Goal: Task Accomplishment & Management: Manage account settings

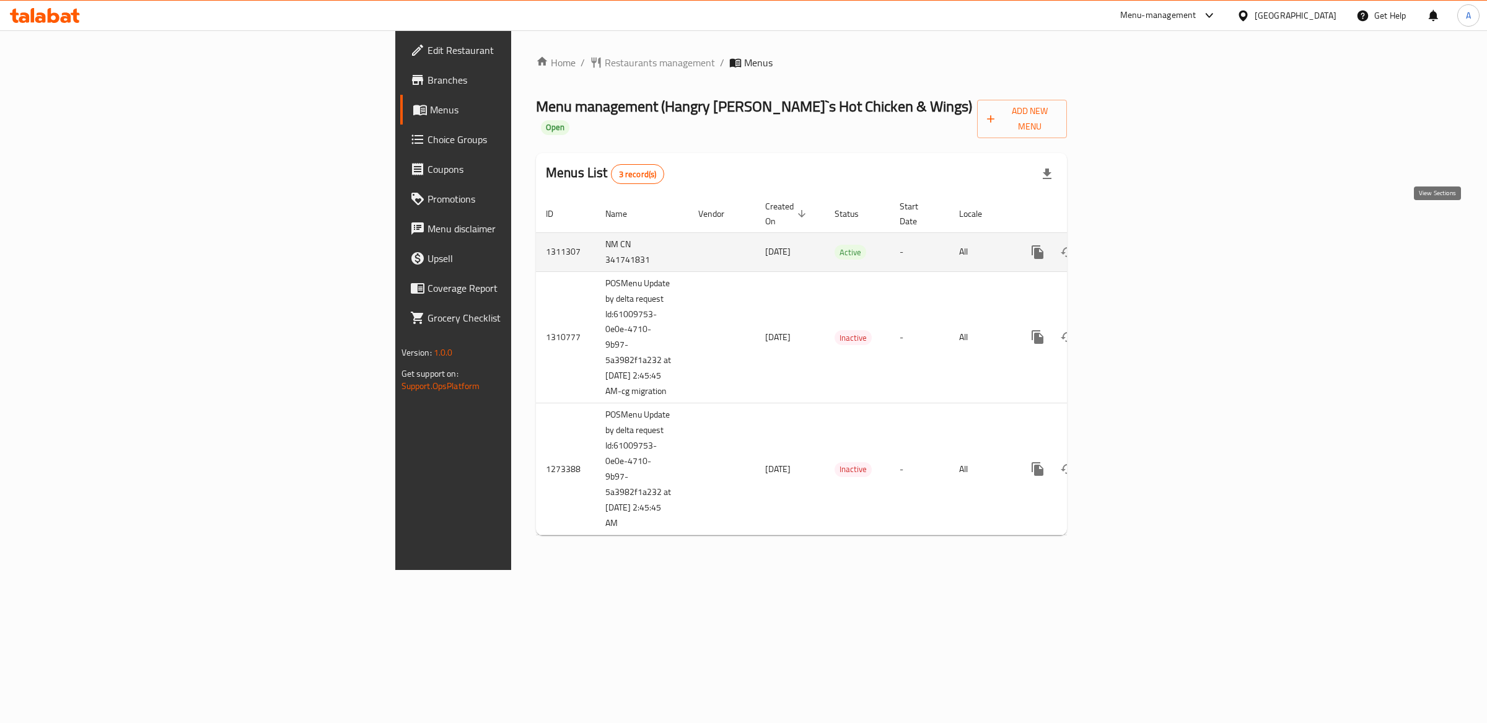
click at [1134, 245] on icon "enhanced table" at bounding box center [1126, 252] width 15 height 15
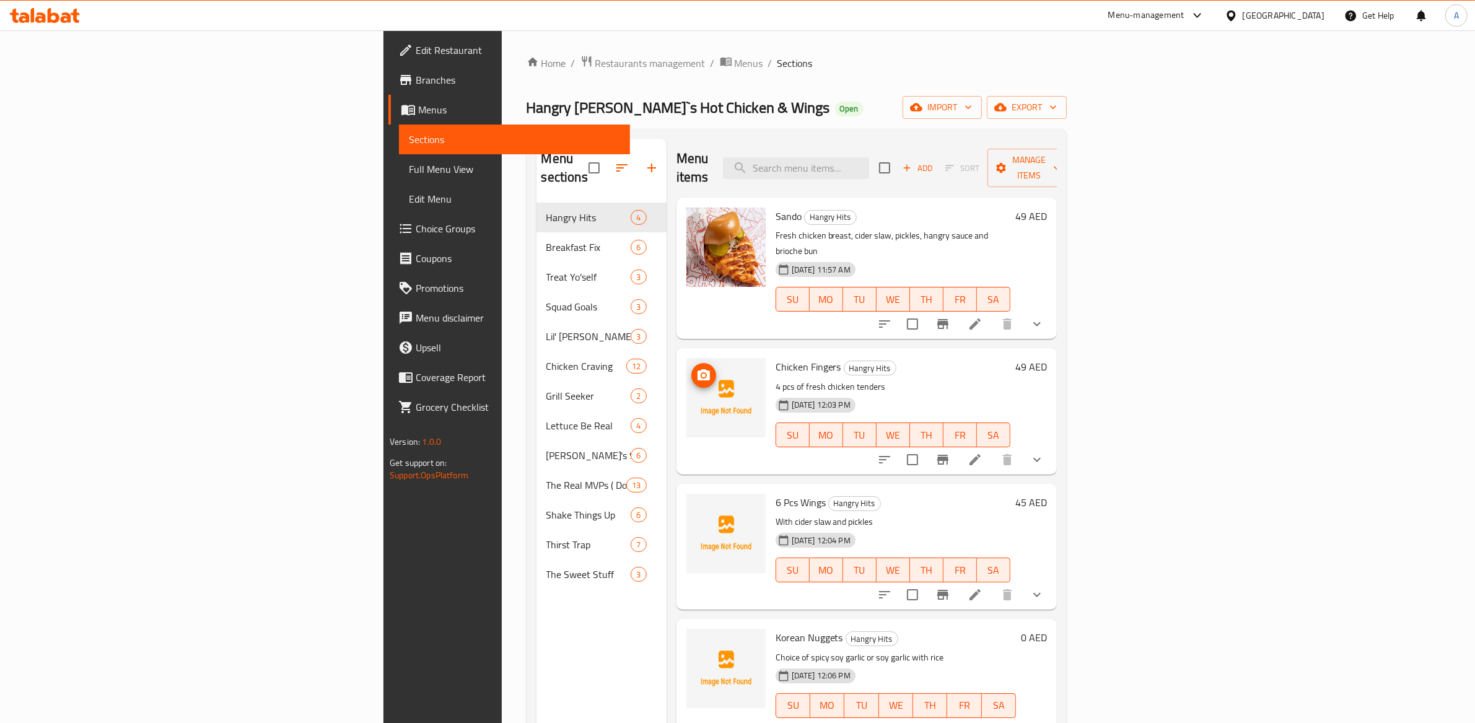
click at [686, 363] on img at bounding box center [725, 397] width 79 height 79
click at [697, 369] on icon "upload picture" at bounding box center [703, 374] width 12 height 11
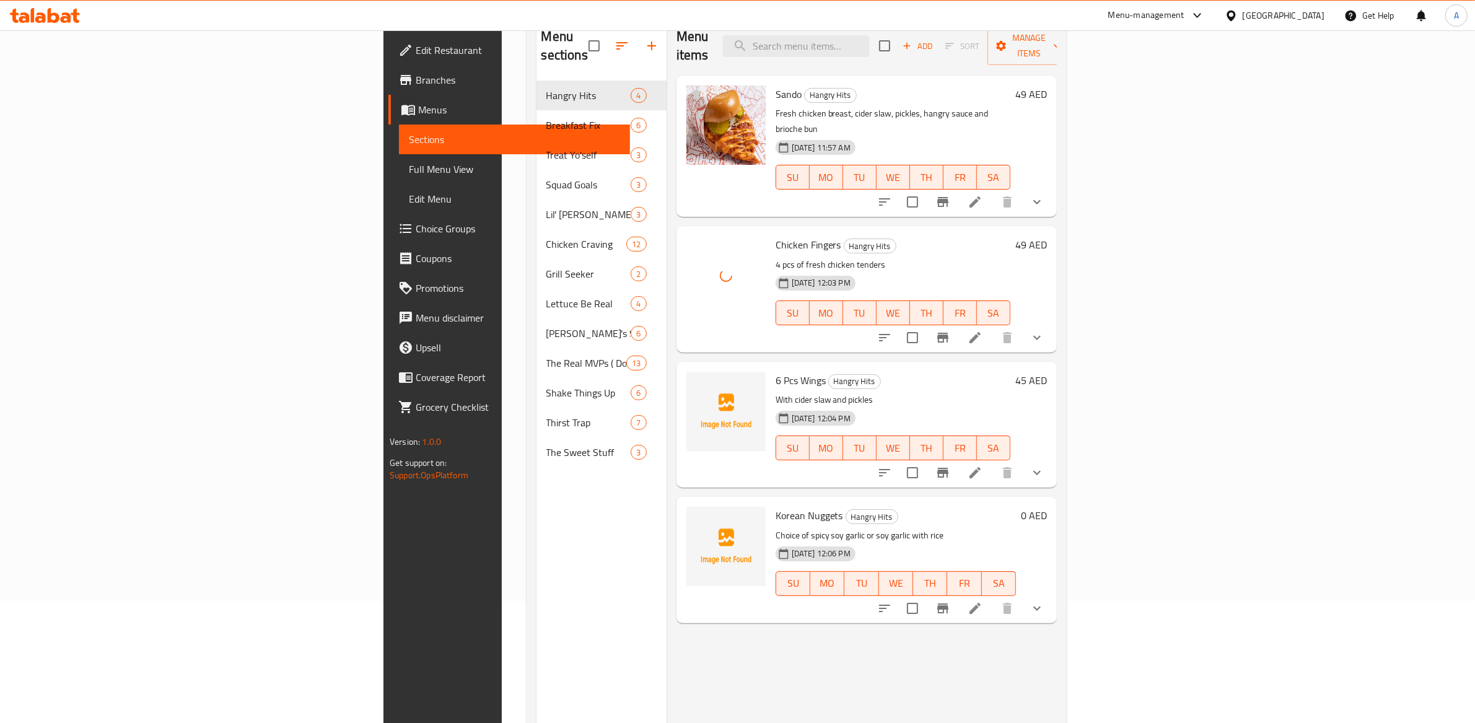
scroll to position [149, 0]
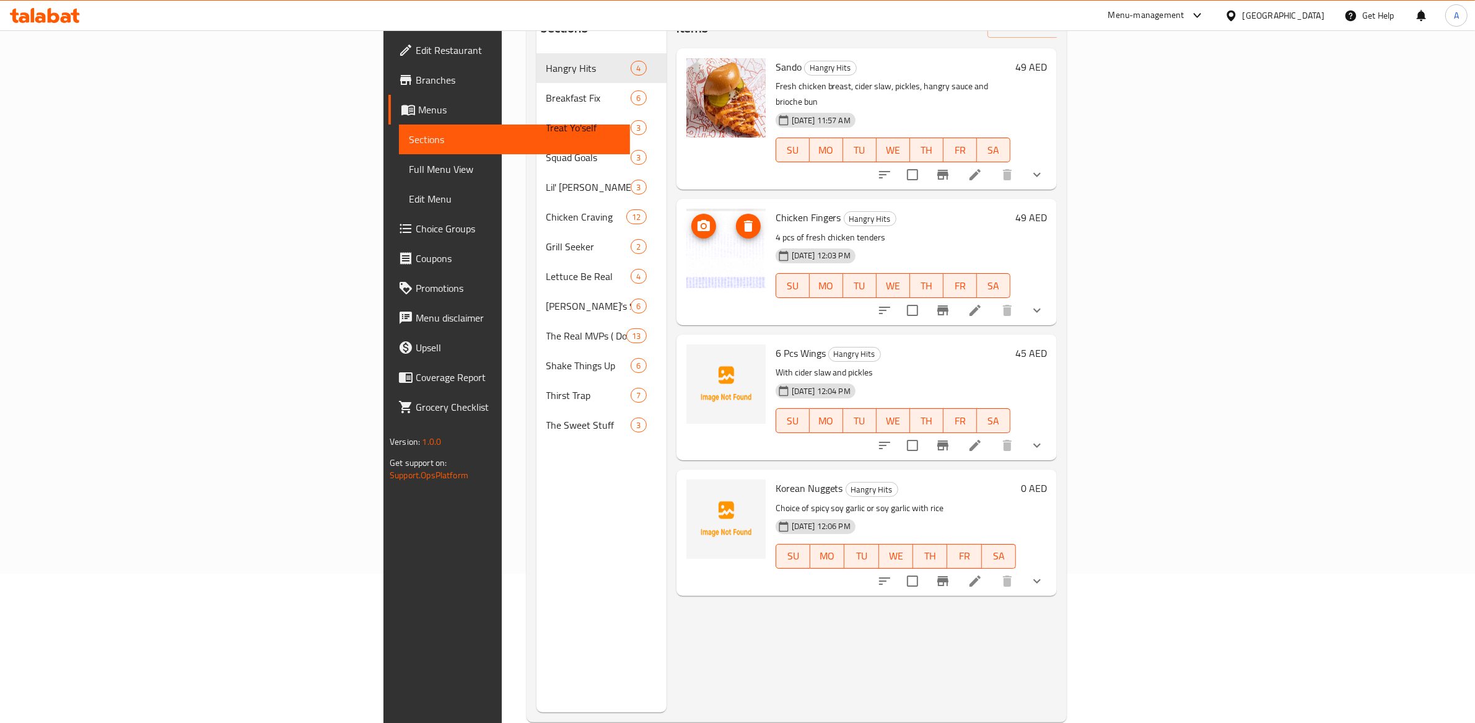
click at [686, 227] on img at bounding box center [725, 248] width 79 height 79
click at [741, 219] on icon "delete image" at bounding box center [748, 226] width 15 height 15
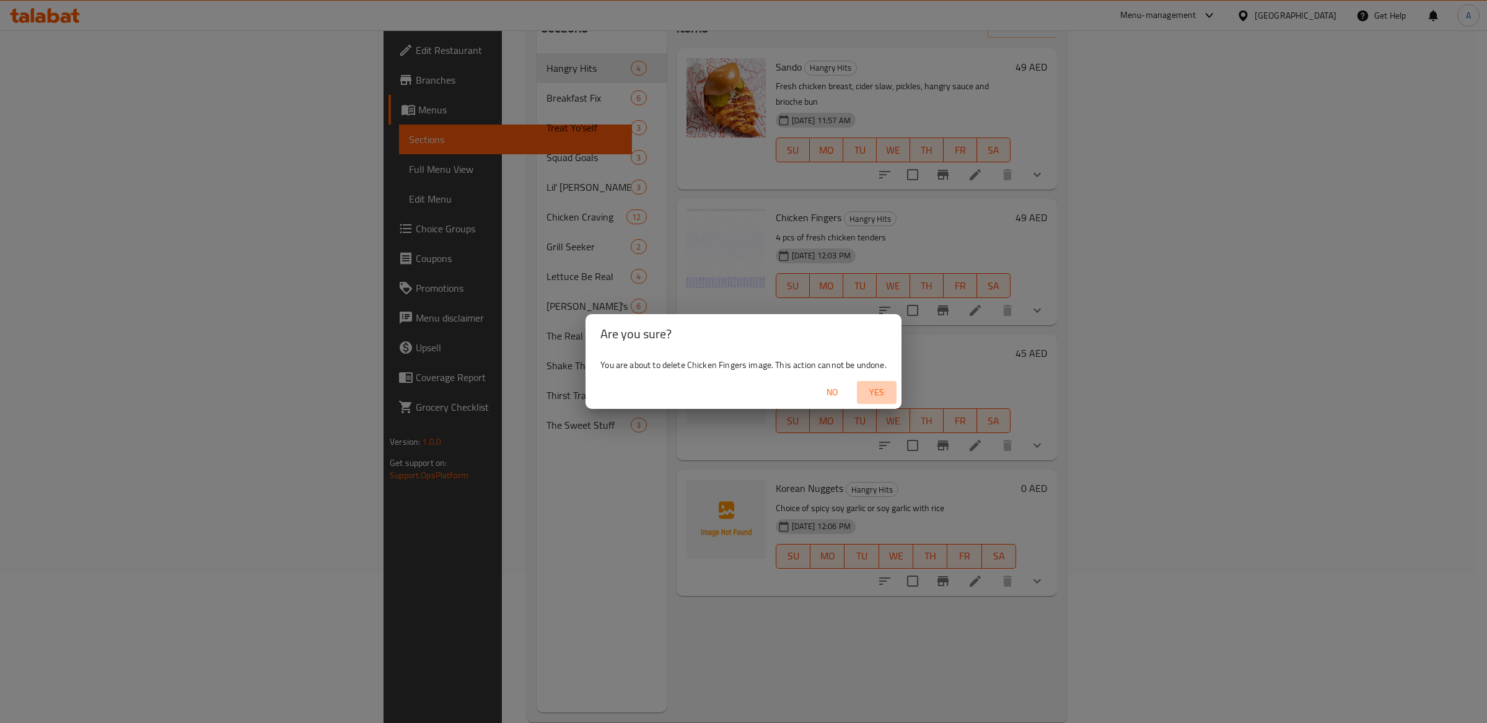
click at [880, 396] on span "Yes" at bounding box center [877, 392] width 30 height 15
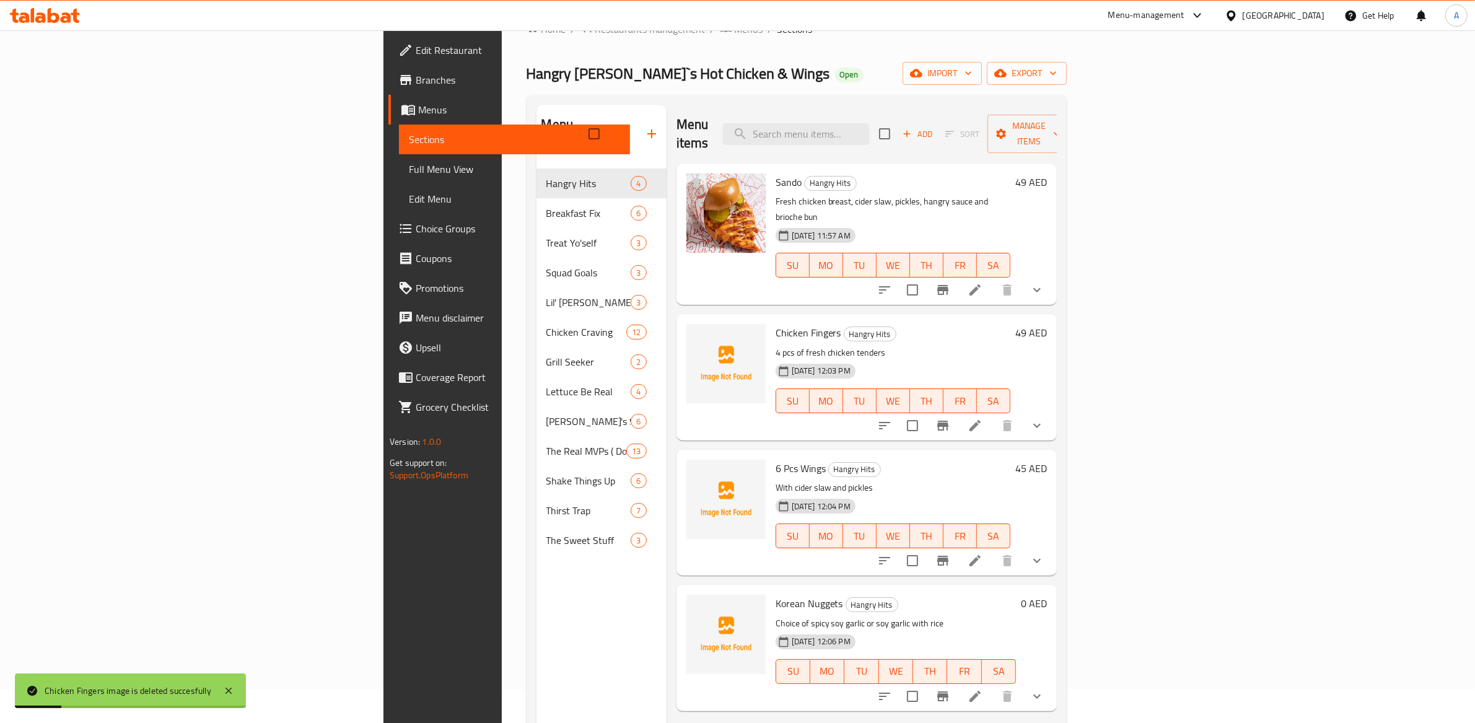
scroll to position [35, 0]
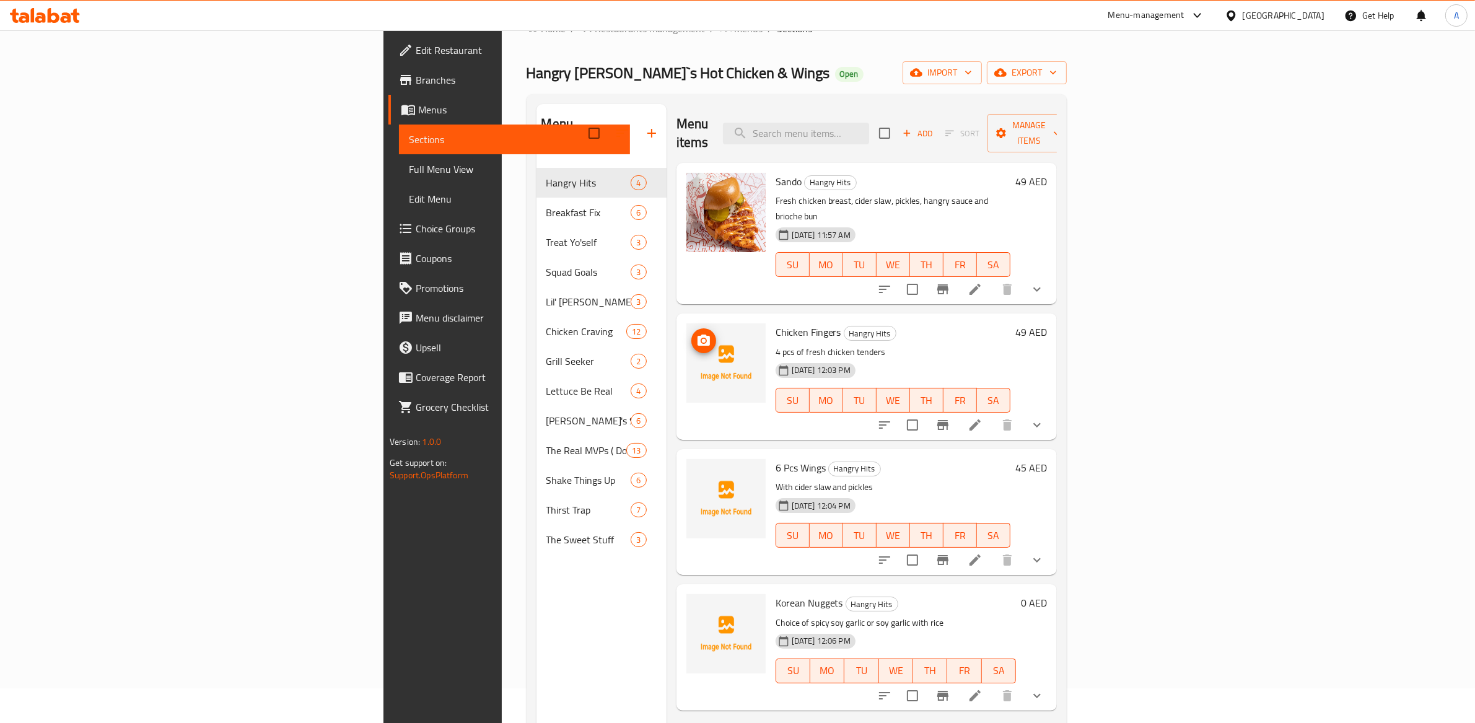
click at [696, 333] on icon "upload picture" at bounding box center [703, 340] width 15 height 15
click at [701, 339] on circle "upload picture" at bounding box center [703, 341] width 4 height 4
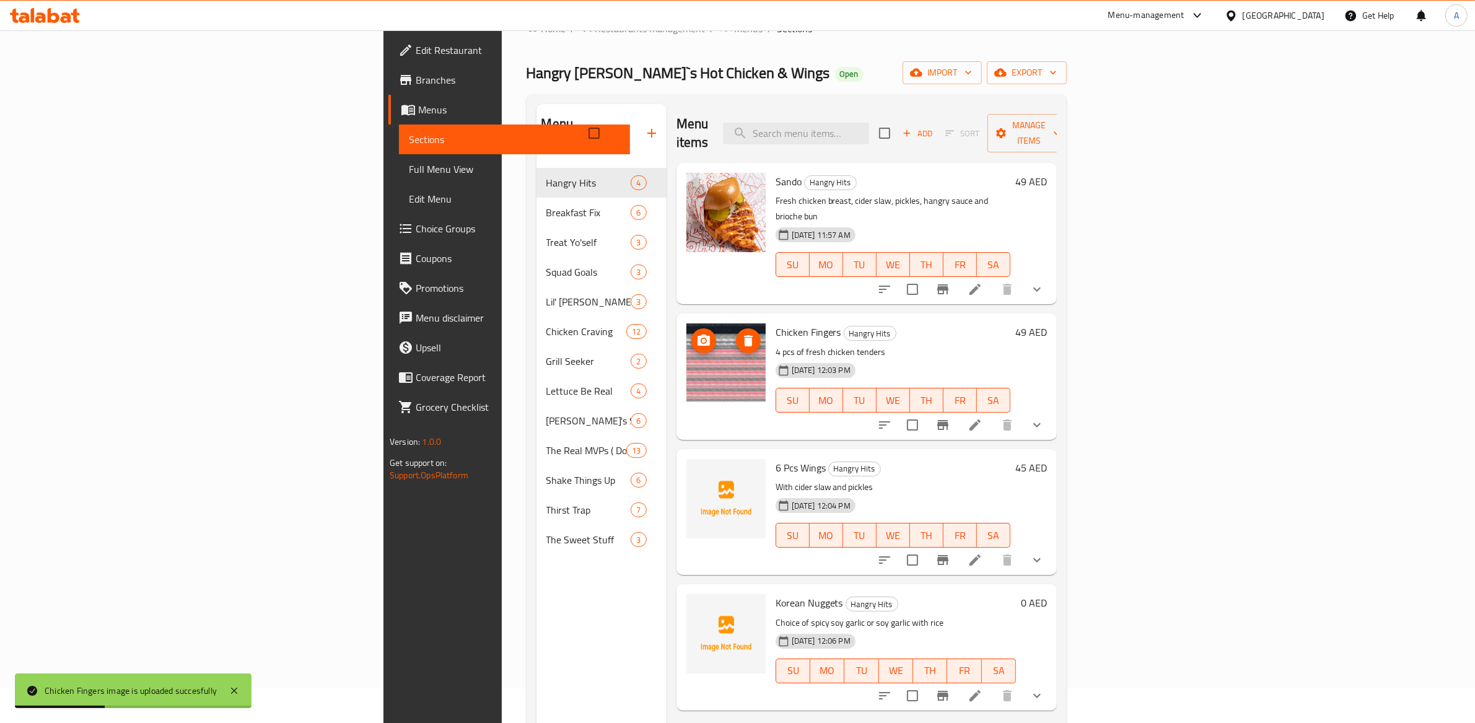
click at [686, 323] on img at bounding box center [725, 362] width 79 height 79
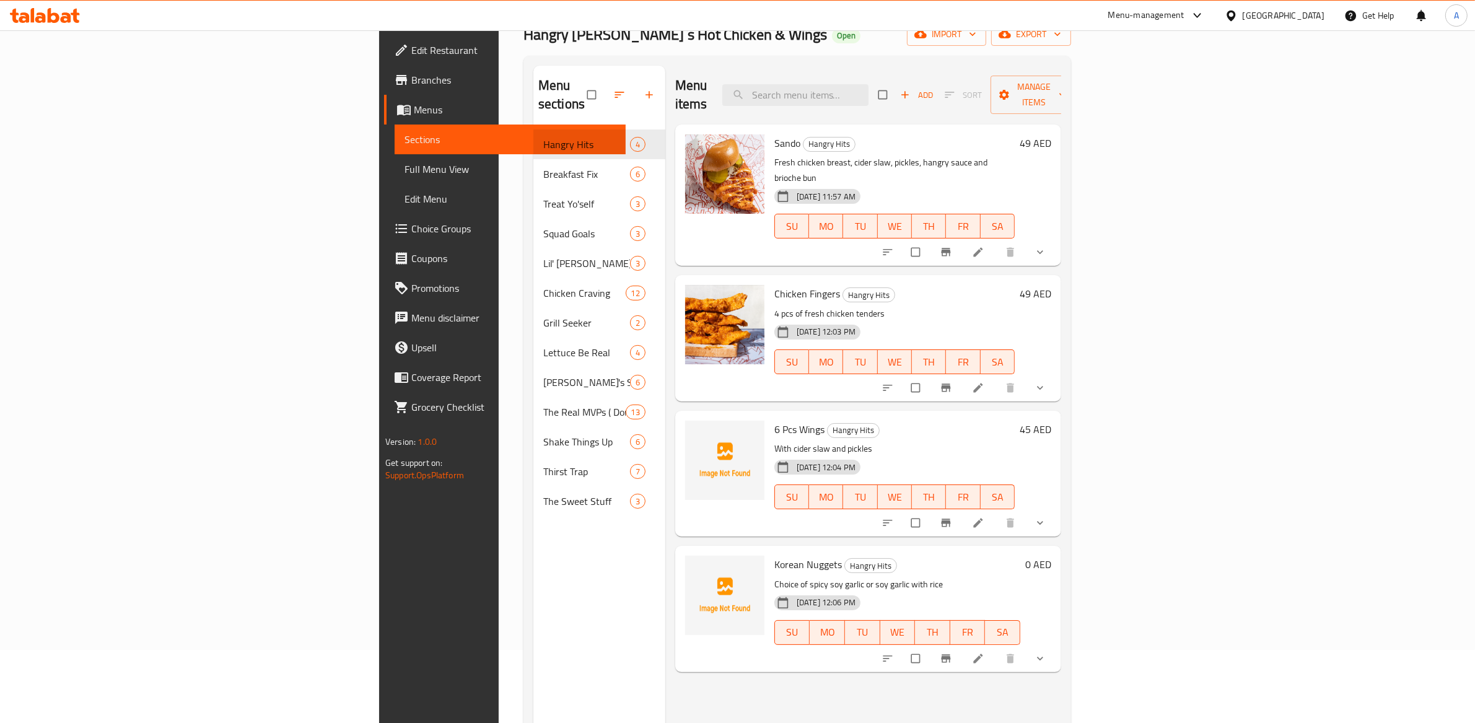
scroll to position [133, 0]
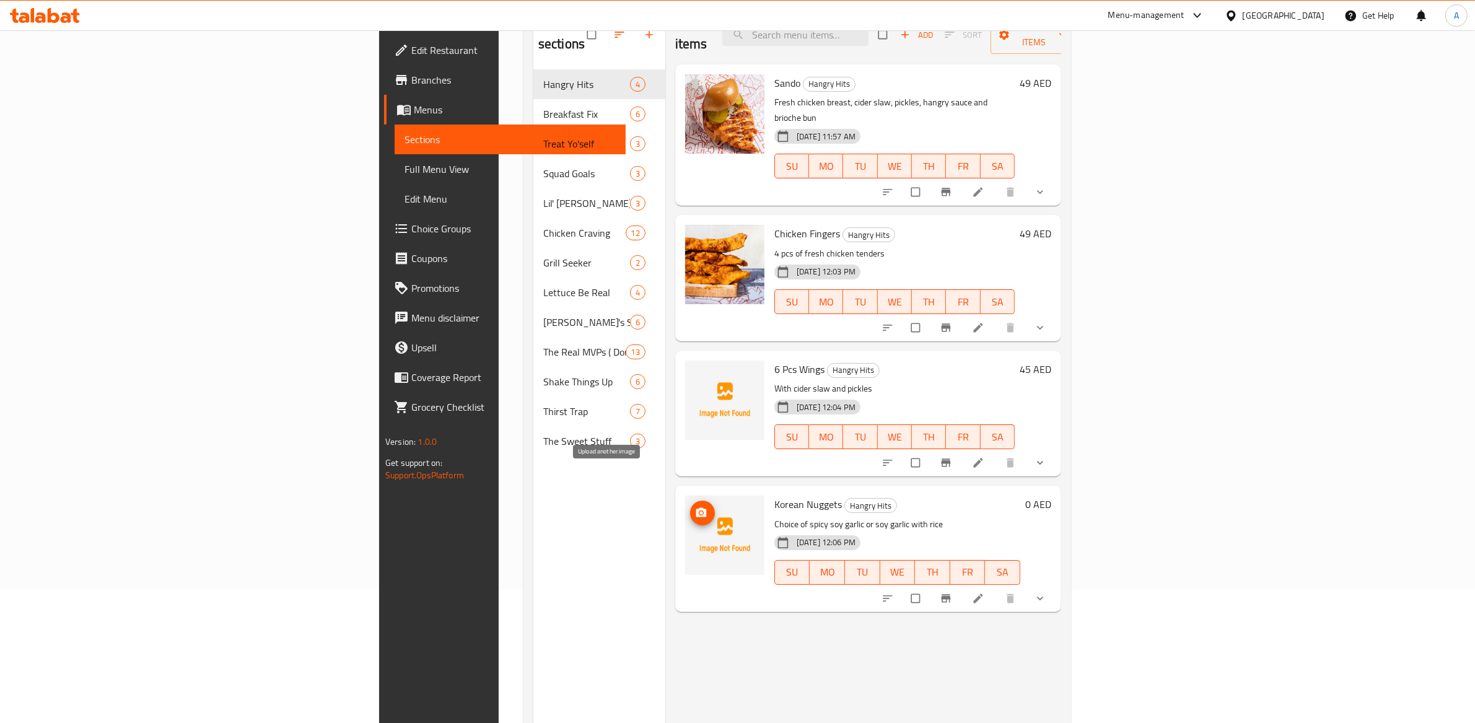
click at [695, 507] on icon "upload picture" at bounding box center [701, 513] width 12 height 12
click at [690, 501] on button "upload picture" at bounding box center [702, 513] width 25 height 25
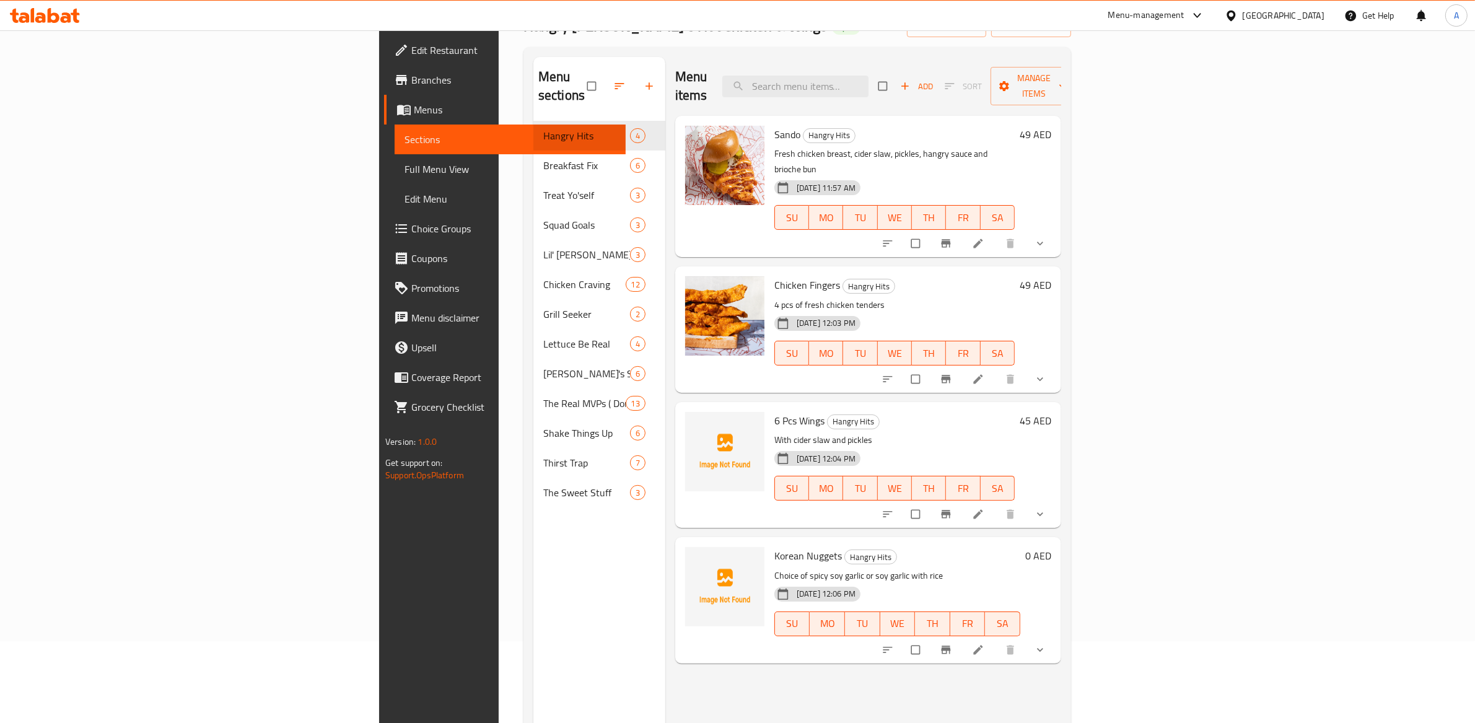
scroll to position [174, 0]
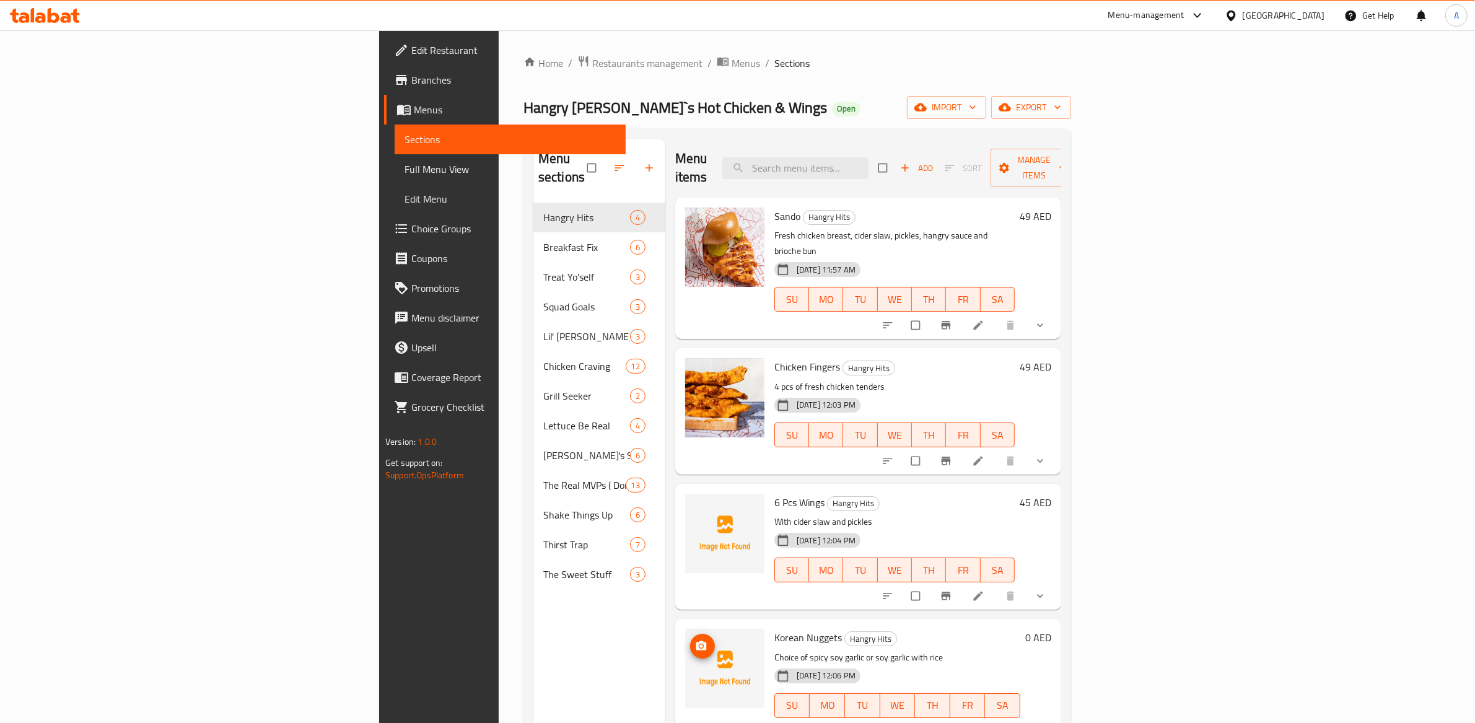
click at [690, 634] on button "upload picture" at bounding box center [702, 646] width 25 height 25
click at [558, 623] on div "Menu sections Hangry Hits 4 Breakfast Fix 6 Treat Yo'self 3 Squad Goals 3 Lil' …" at bounding box center [599, 500] width 132 height 723
click at [685, 629] on img at bounding box center [724, 668] width 79 height 79
click at [695, 640] on icon "upload picture" at bounding box center [701, 646] width 12 height 12
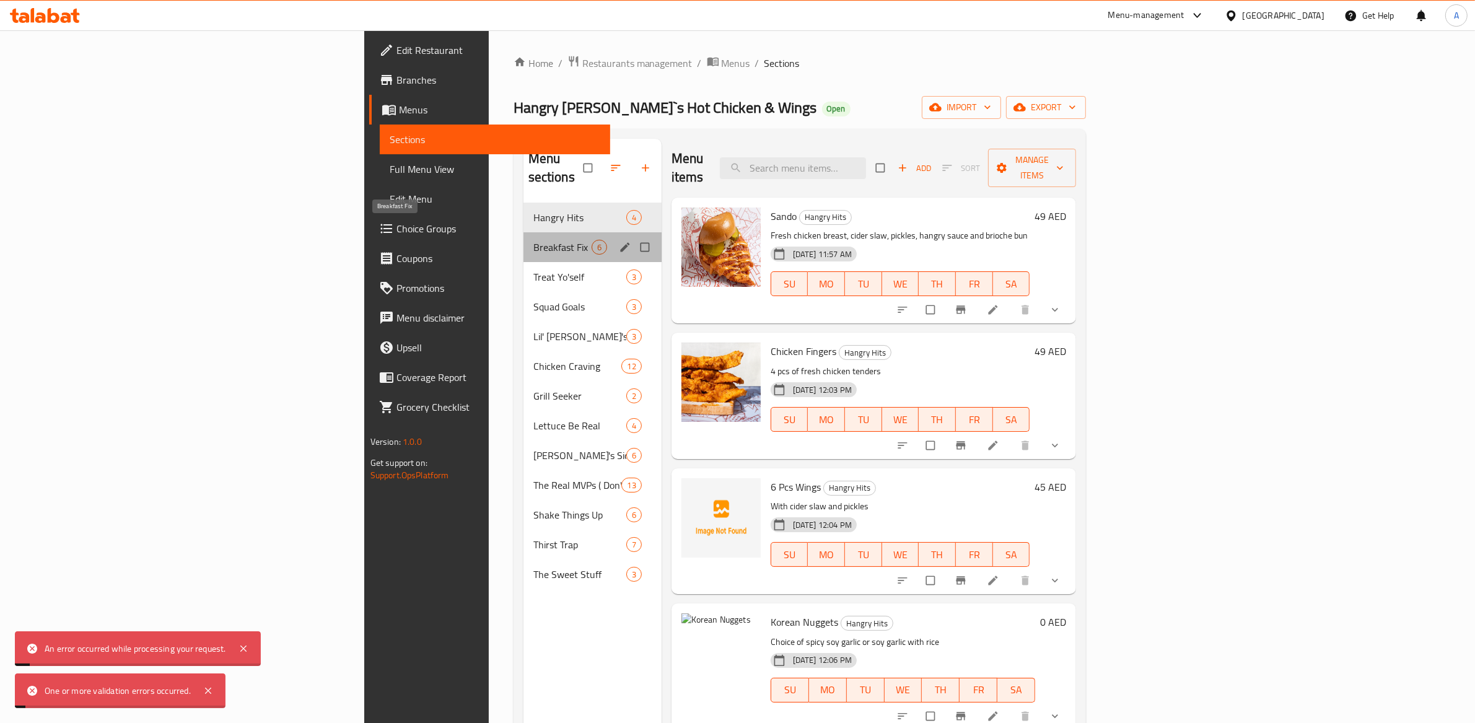
click at [533, 240] on span "Breakfast Fix" at bounding box center [562, 247] width 58 height 15
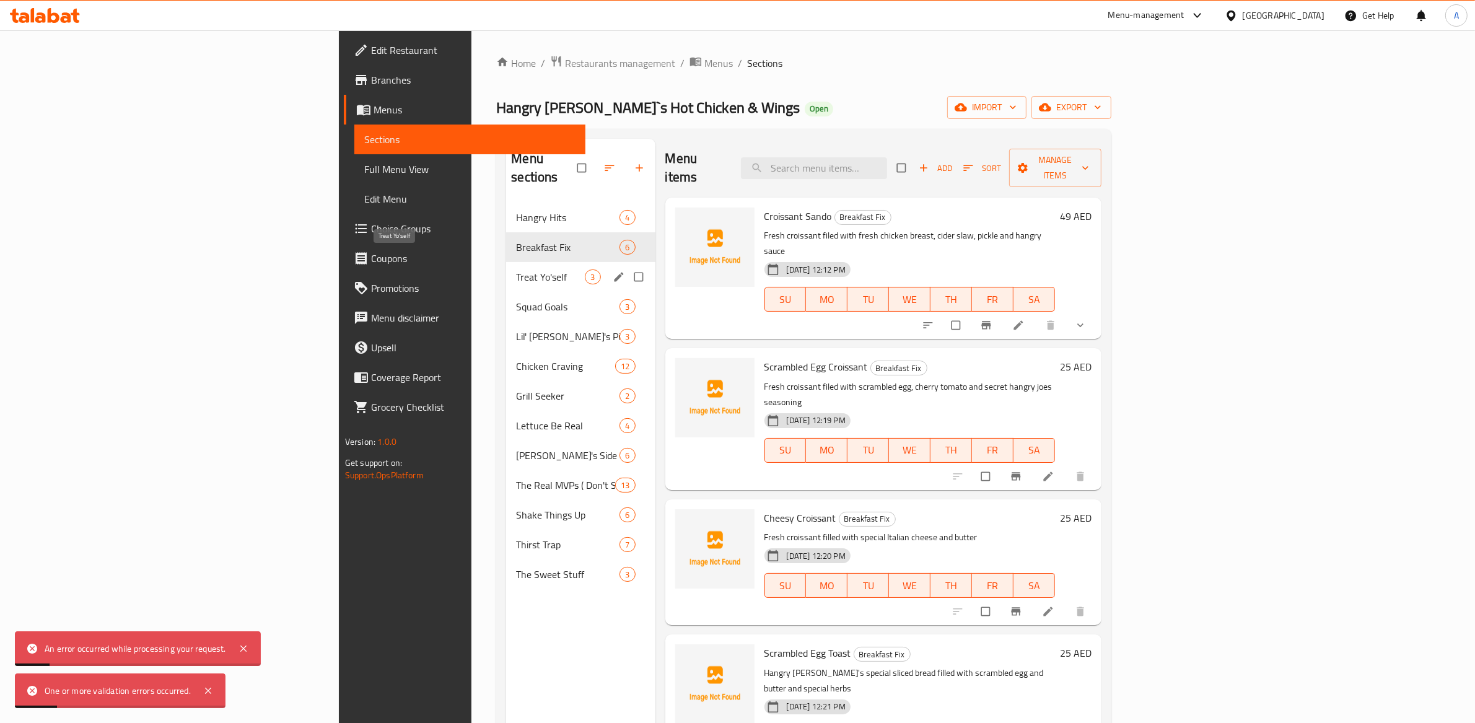
click at [516, 269] on span "Treat Yo'self" at bounding box center [550, 276] width 69 height 15
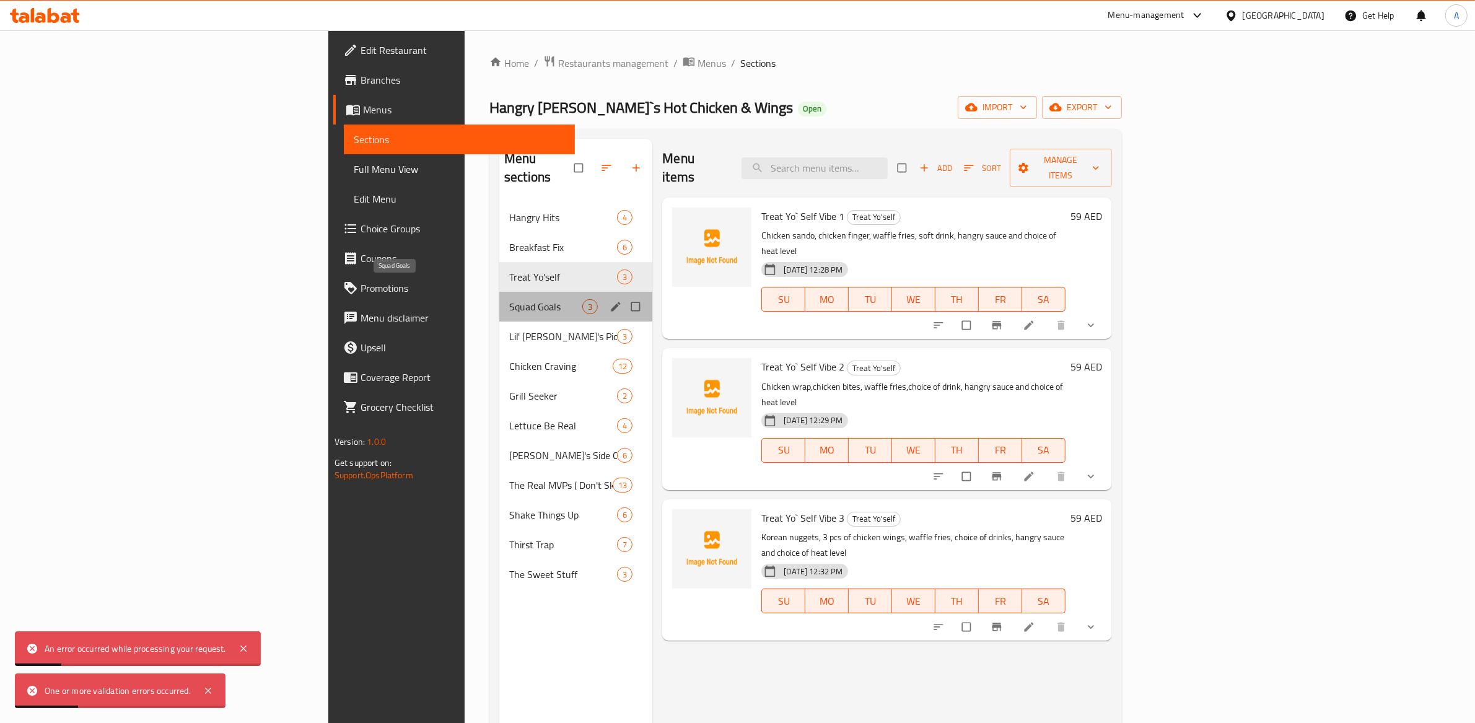
click at [509, 299] on span "Squad Goals" at bounding box center [545, 306] width 73 height 15
click at [499, 326] on div "Lil' Joe's Pick 3" at bounding box center [575, 336] width 153 height 30
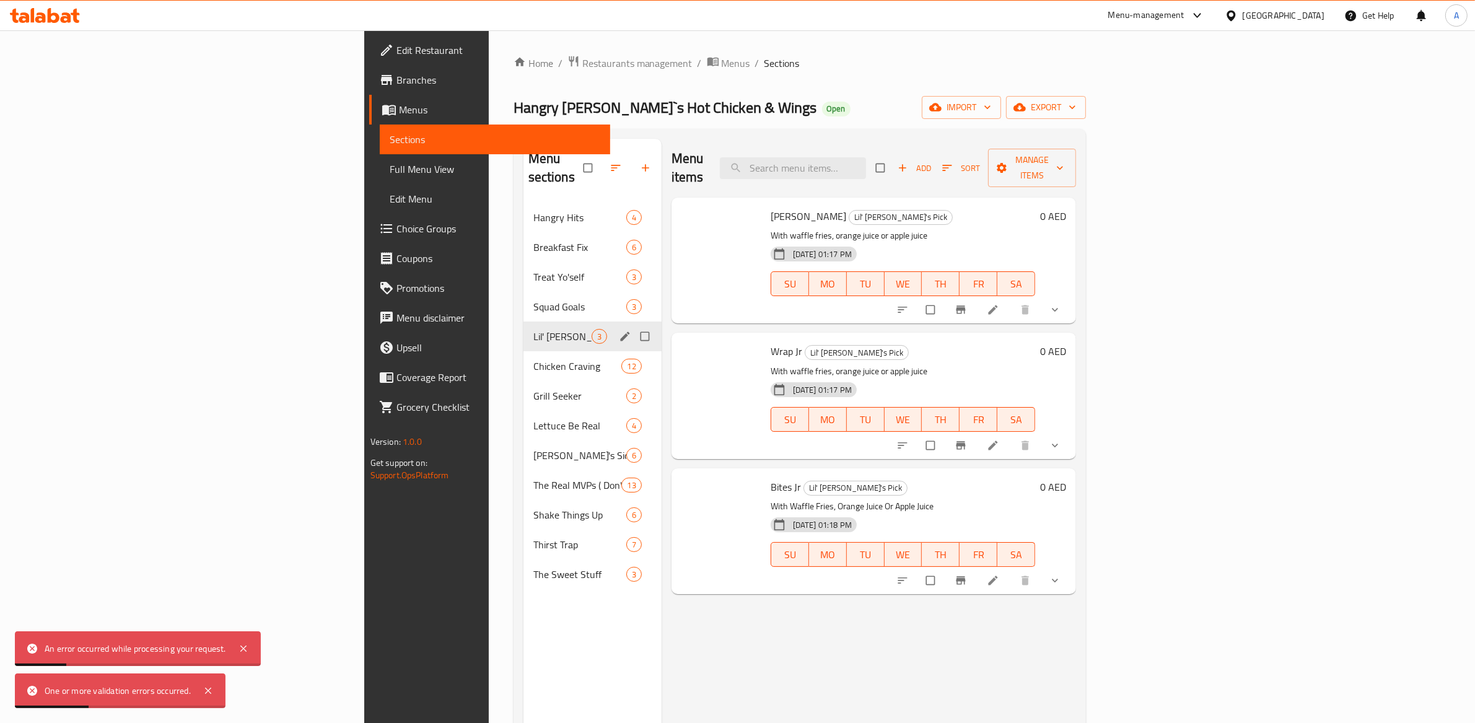
click at [533, 388] on span "Grill Seeker" at bounding box center [579, 395] width 93 height 15
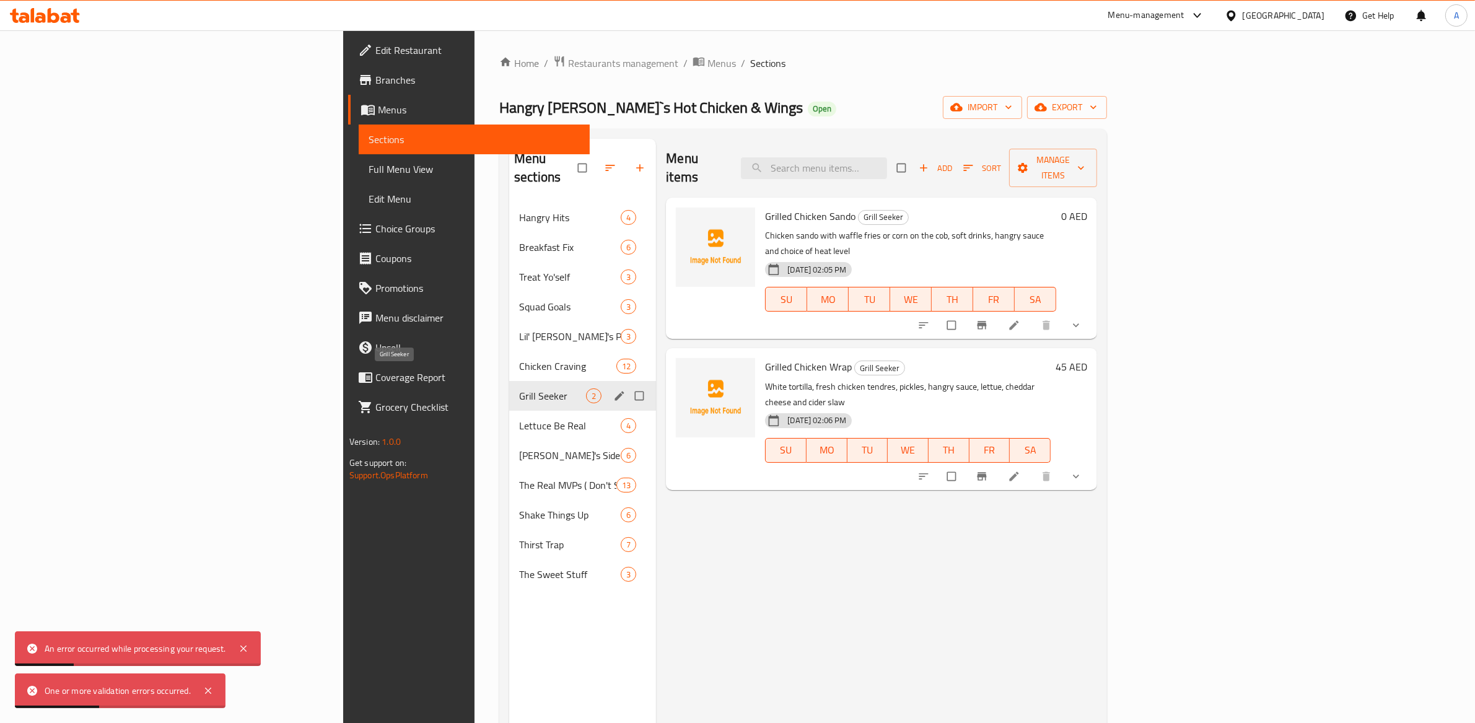
click at [519, 418] on span "Lettuce Be Real" at bounding box center [570, 425] width 102 height 15
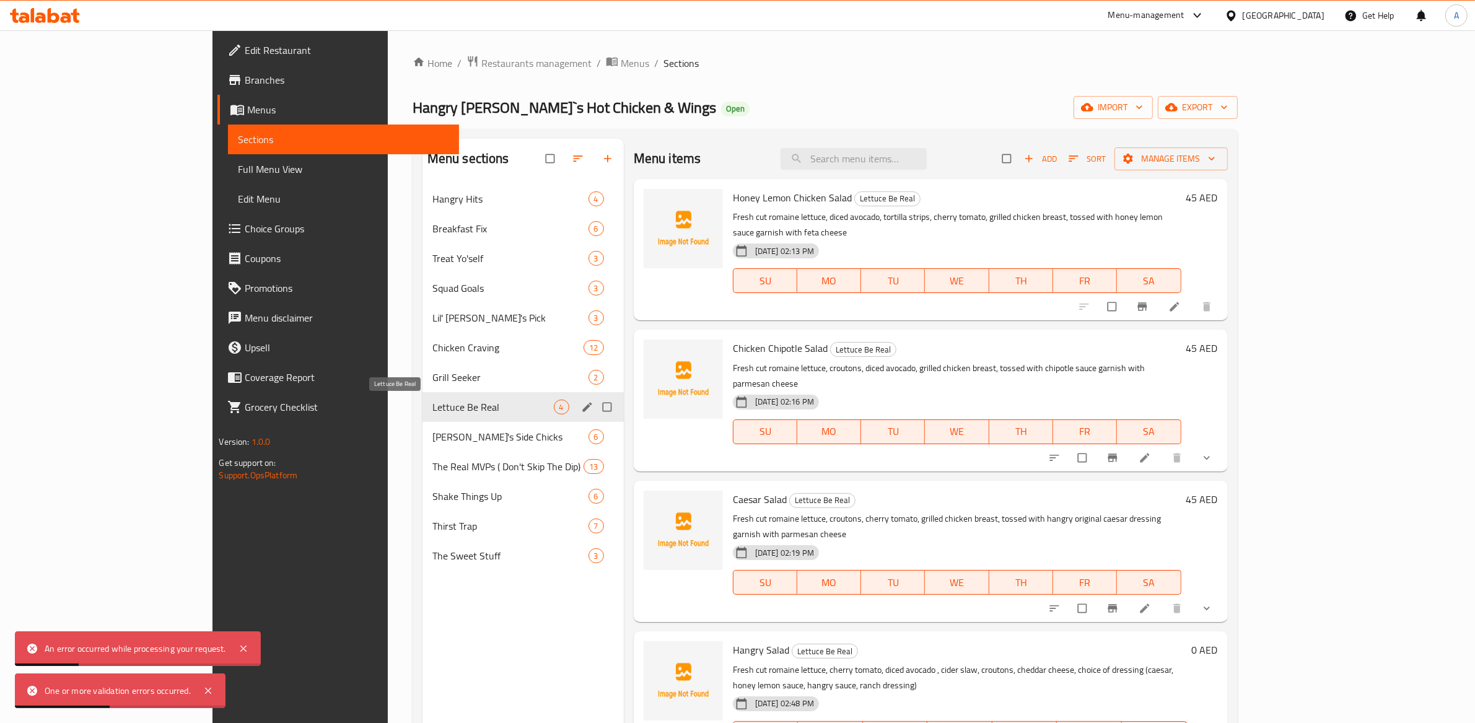
click at [429, 511] on div "Thirst Trap 7" at bounding box center [522, 526] width 201 height 30
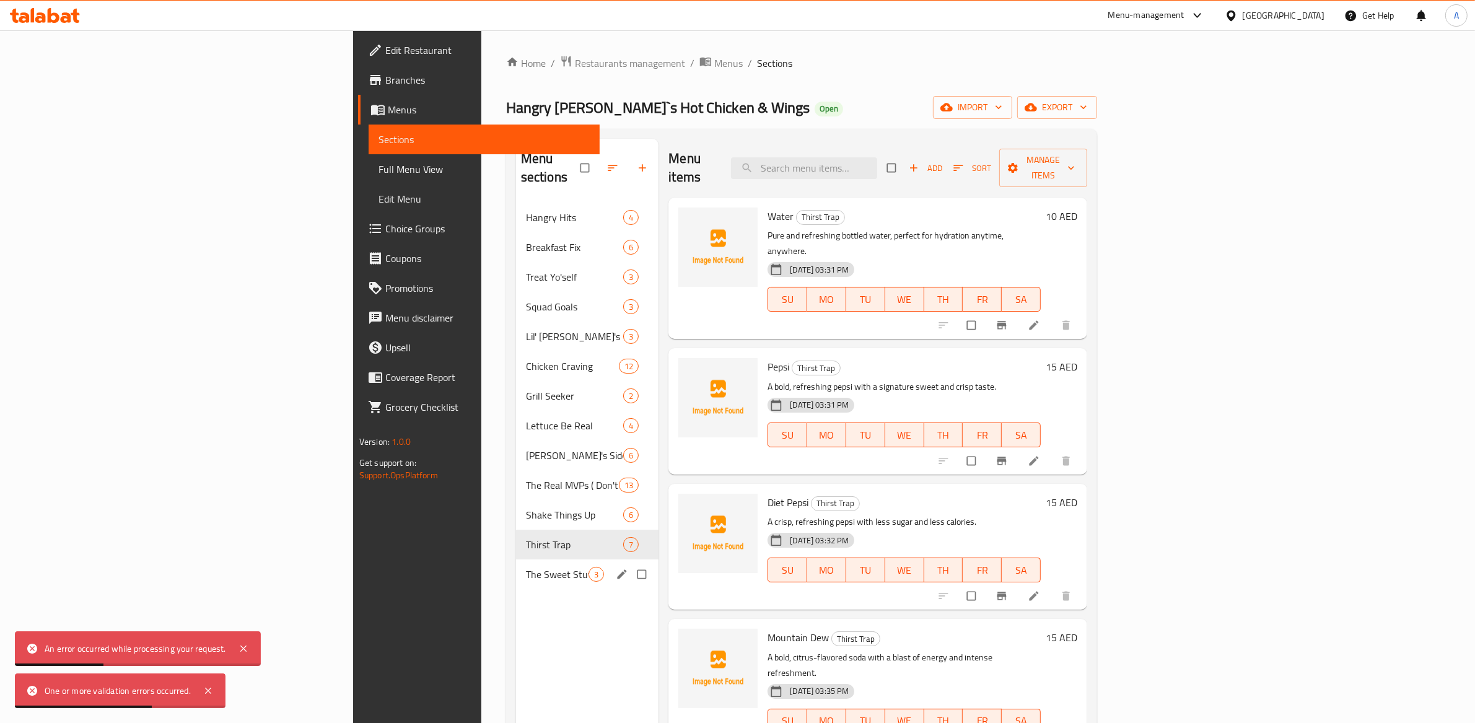
click at [516, 559] on div "The Sweet Stuff 3" at bounding box center [587, 574] width 143 height 30
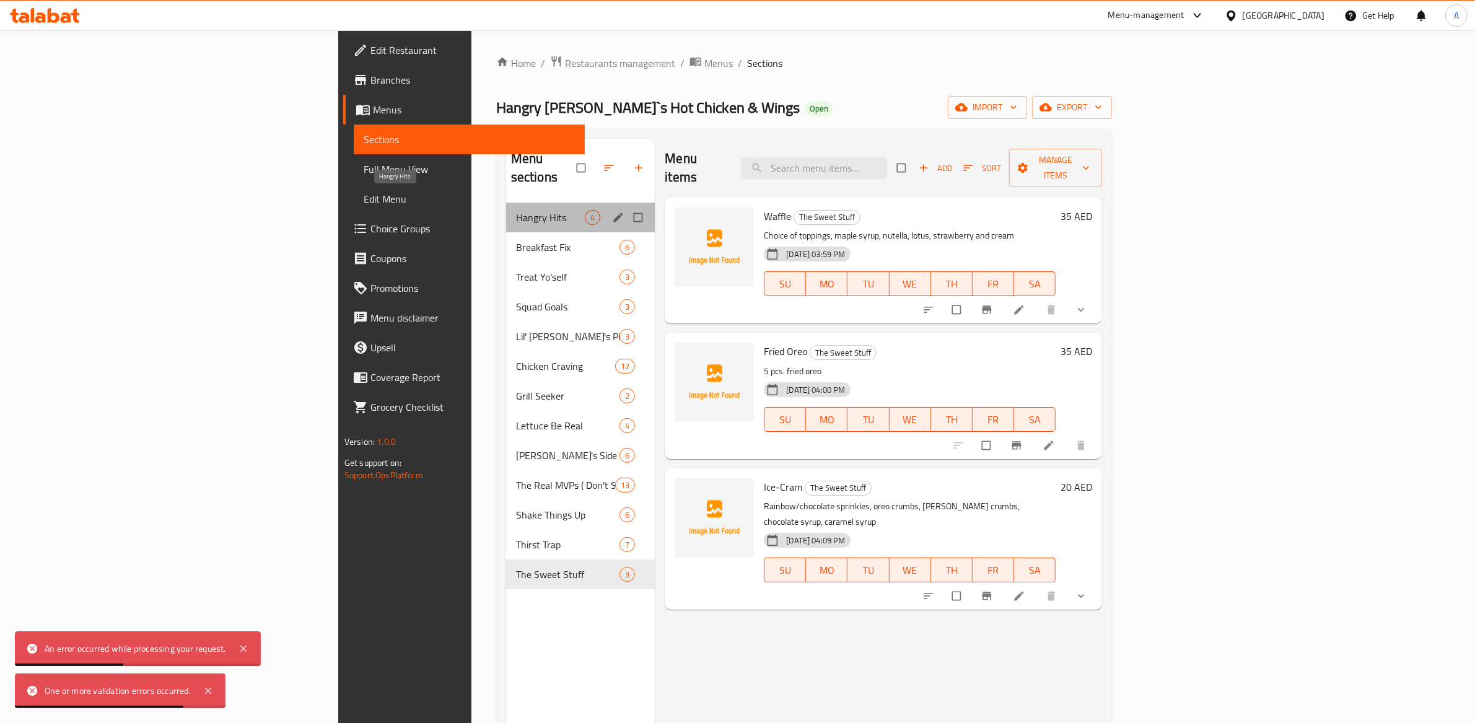
click at [516, 210] on span "Hangry Hits" at bounding box center [550, 217] width 69 height 15
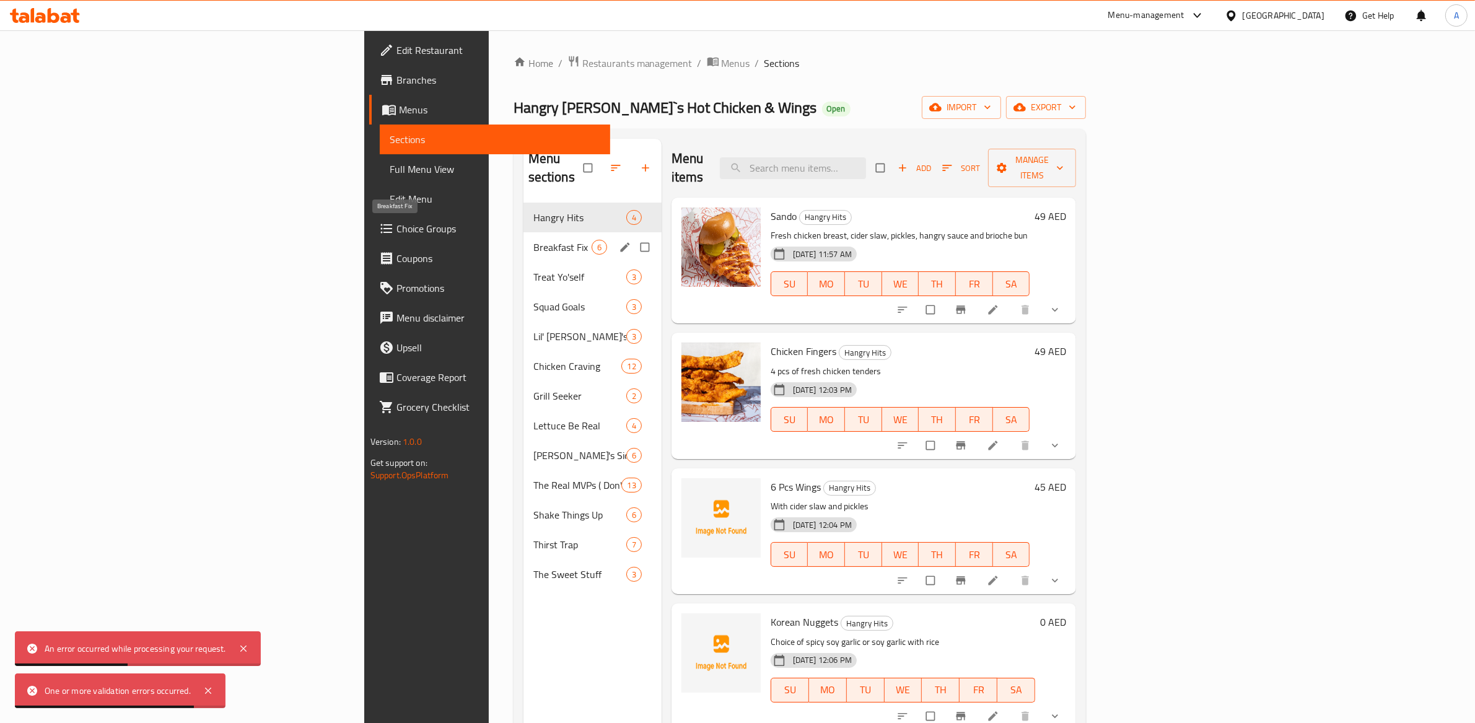
click at [533, 240] on span "Breakfast Fix" at bounding box center [562, 247] width 58 height 15
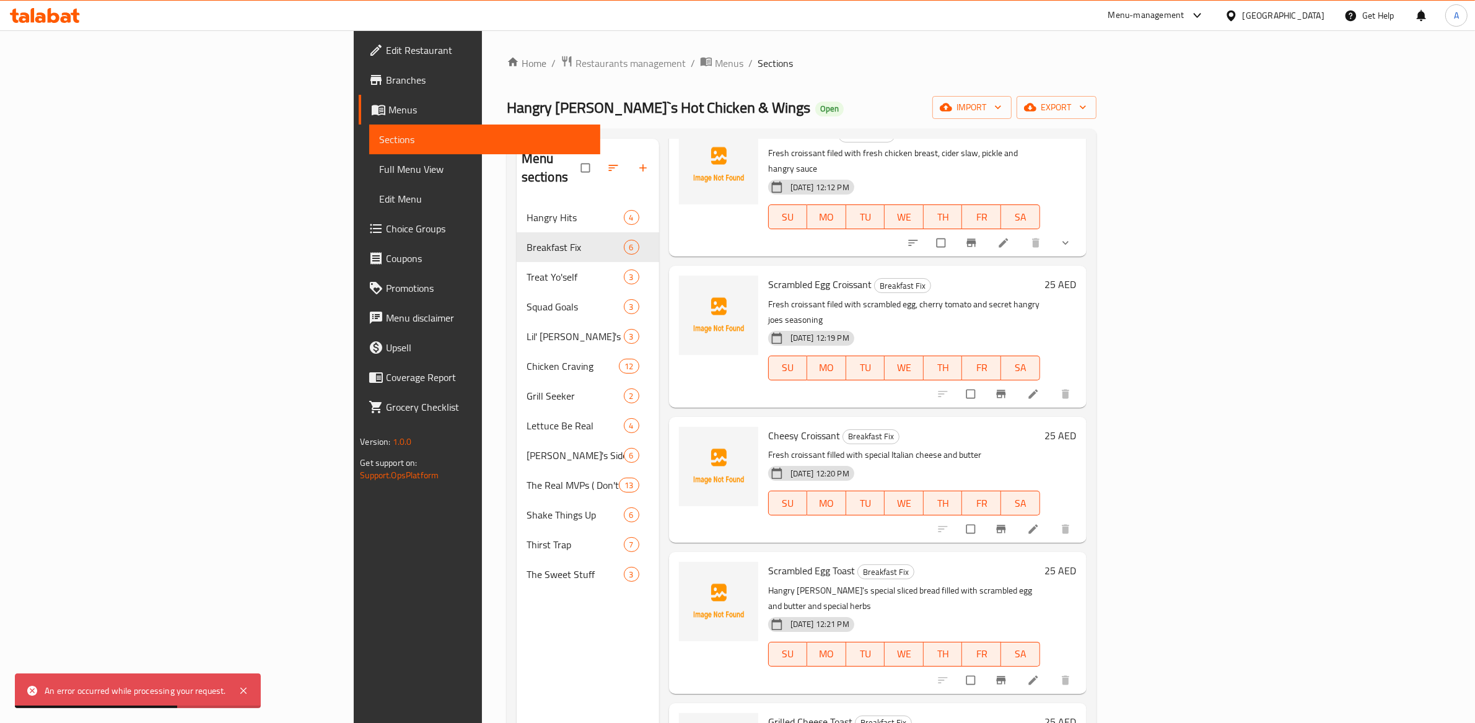
scroll to position [68, 0]
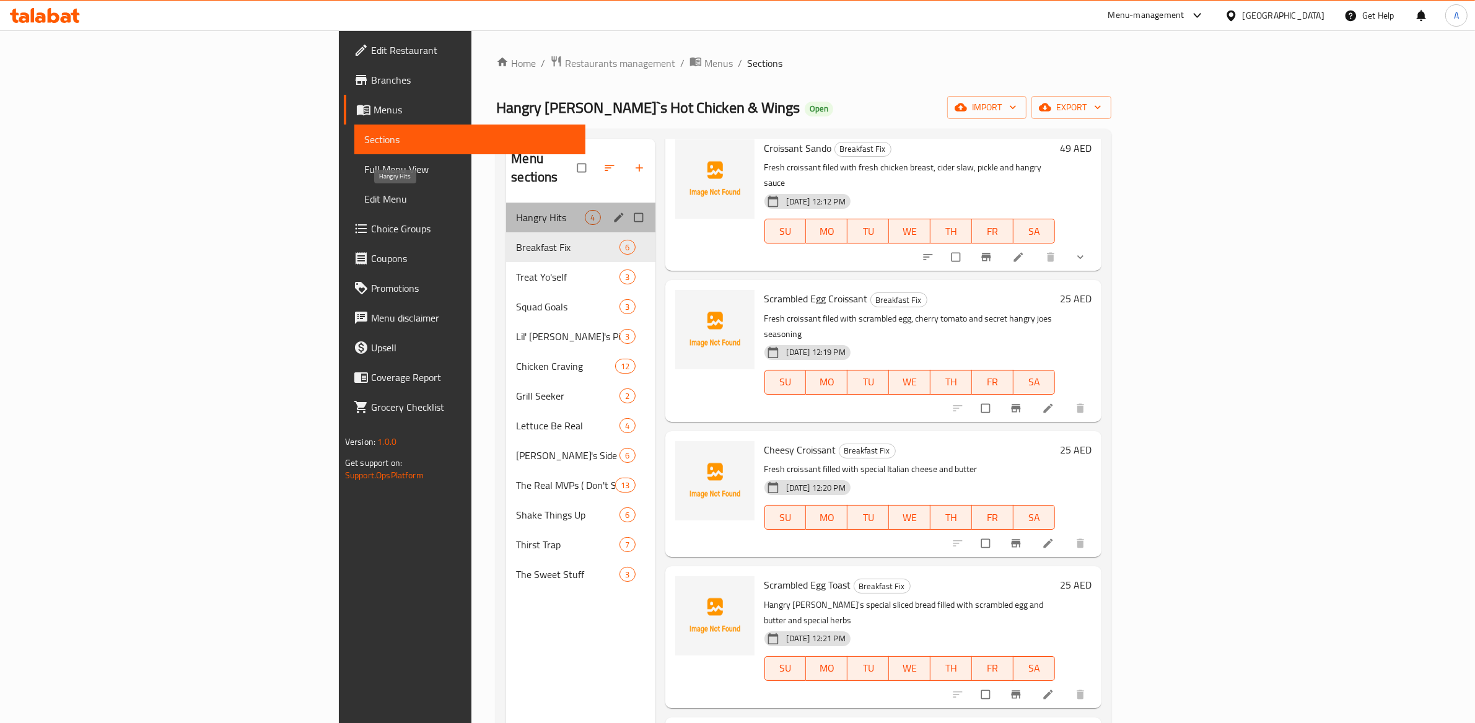
drag, startPoint x: 434, startPoint y: 199, endPoint x: 453, endPoint y: 193, distance: 20.2
click at [516, 210] on span "Hangry Hits" at bounding box center [550, 217] width 69 height 15
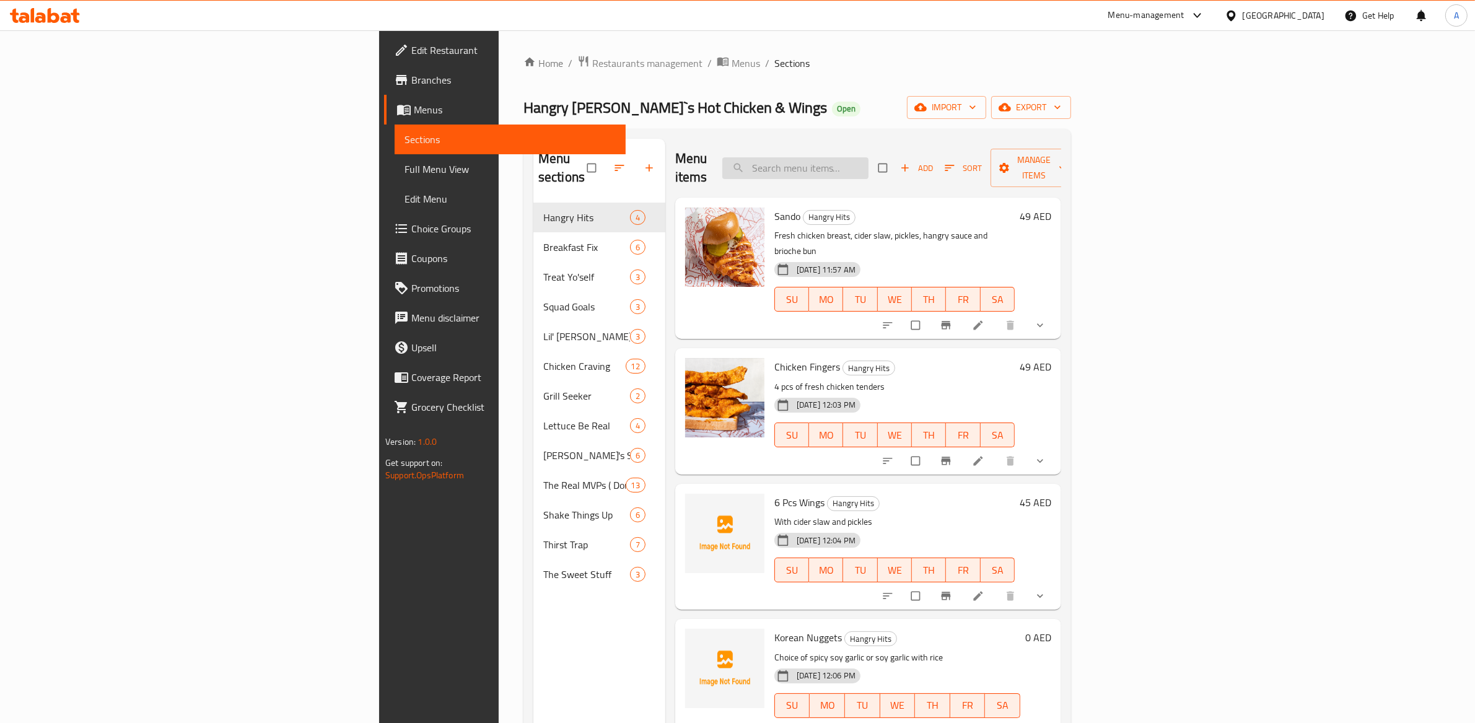
click at [868, 157] on input "search" at bounding box center [795, 168] width 146 height 22
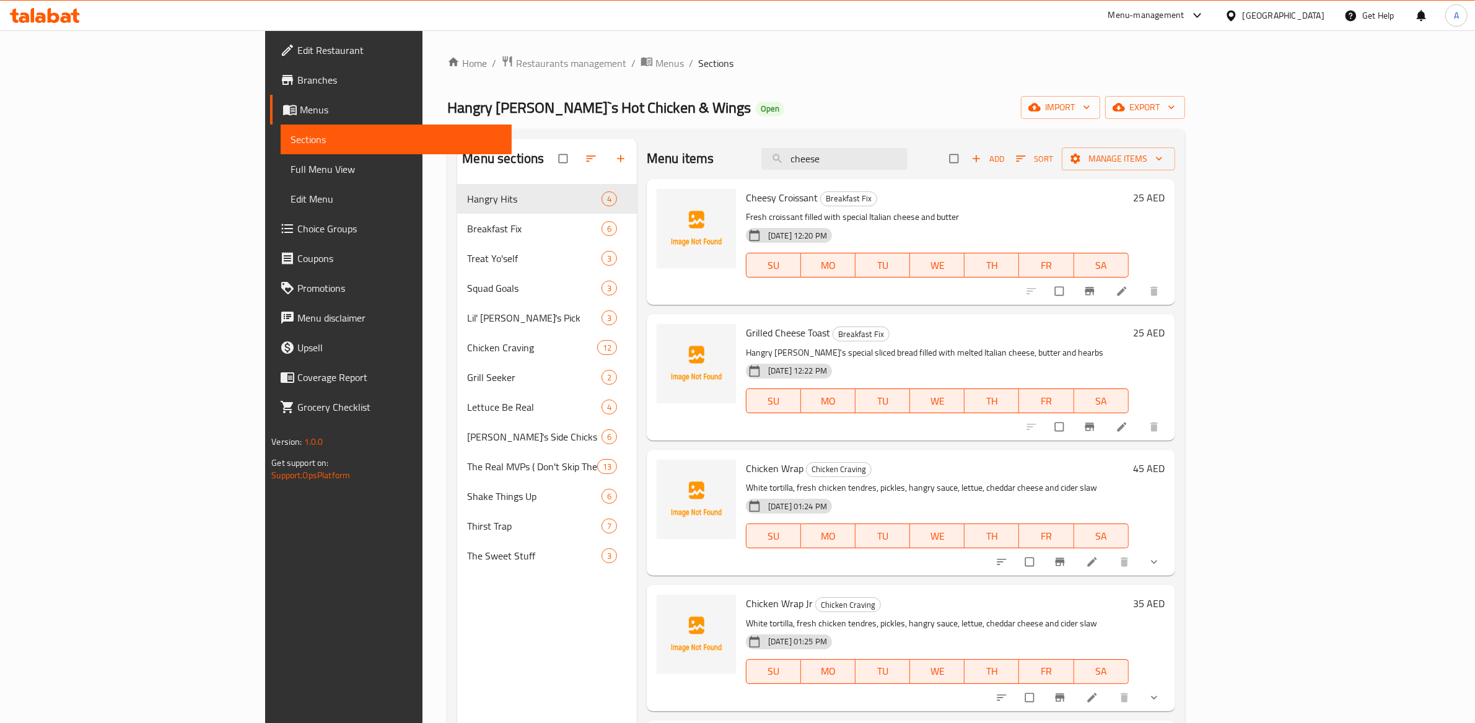
drag, startPoint x: 932, startPoint y: 159, endPoint x: 820, endPoint y: 153, distance: 112.3
click at [820, 153] on div "Menu items cheese Add Sort Manage items" at bounding box center [911, 159] width 528 height 40
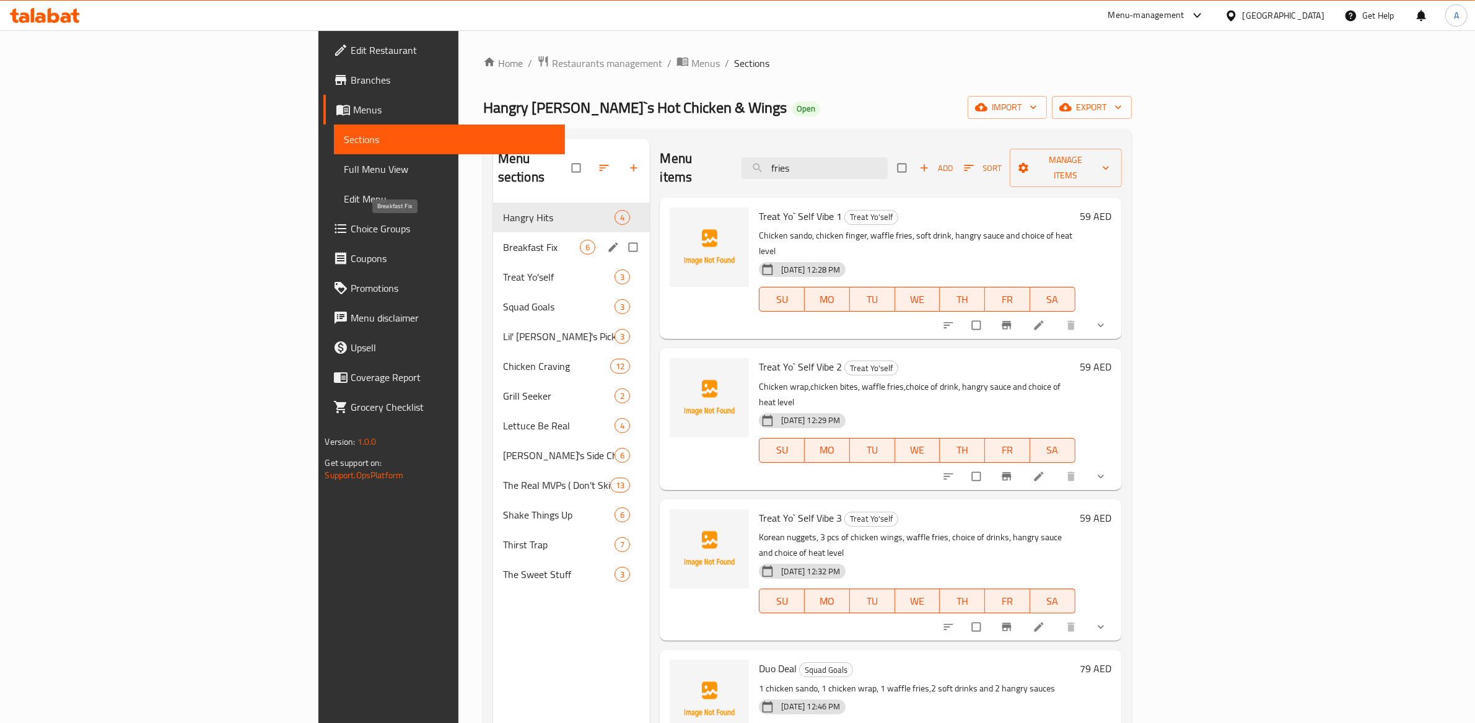
click at [503, 240] on span "Breakfast Fix" at bounding box center [541, 247] width 77 height 15
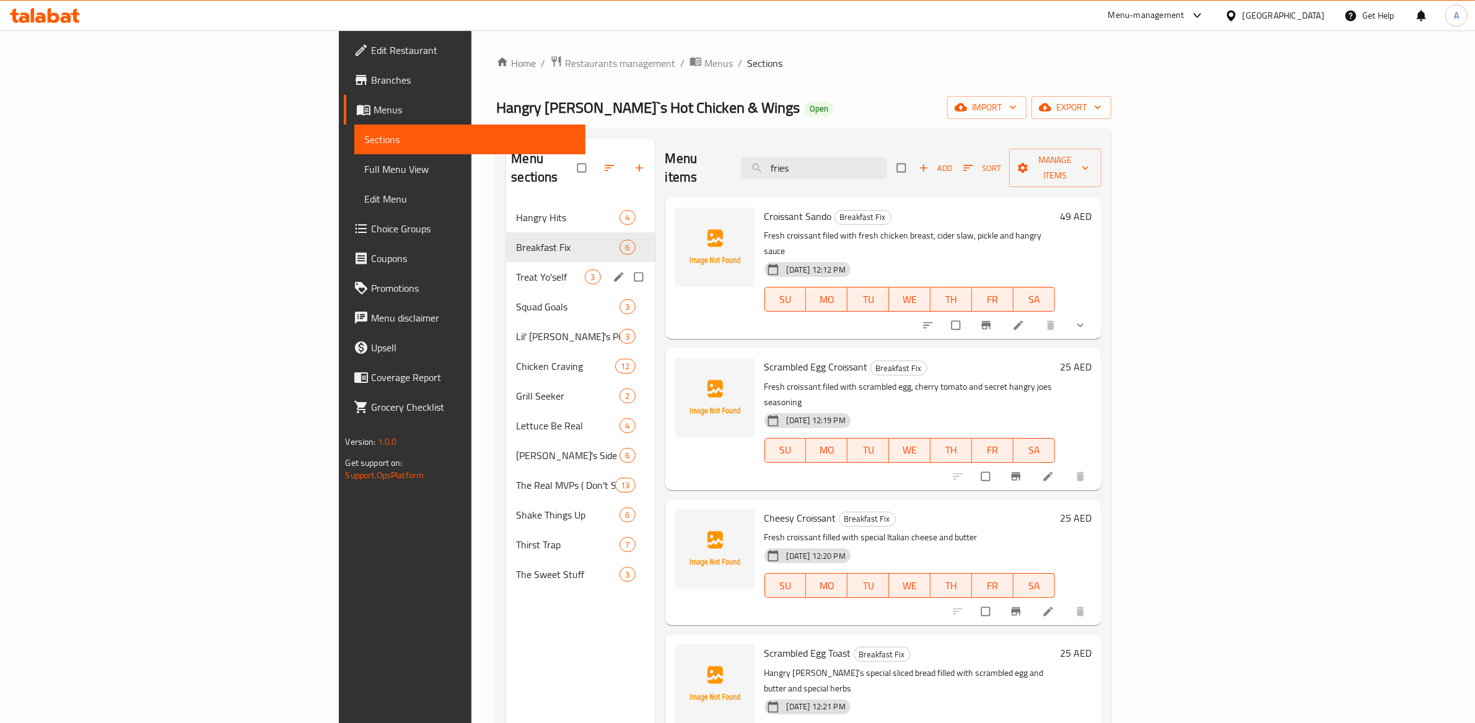
click at [506, 321] on div "Lil' Joe's Pick 3" at bounding box center [580, 336] width 149 height 30
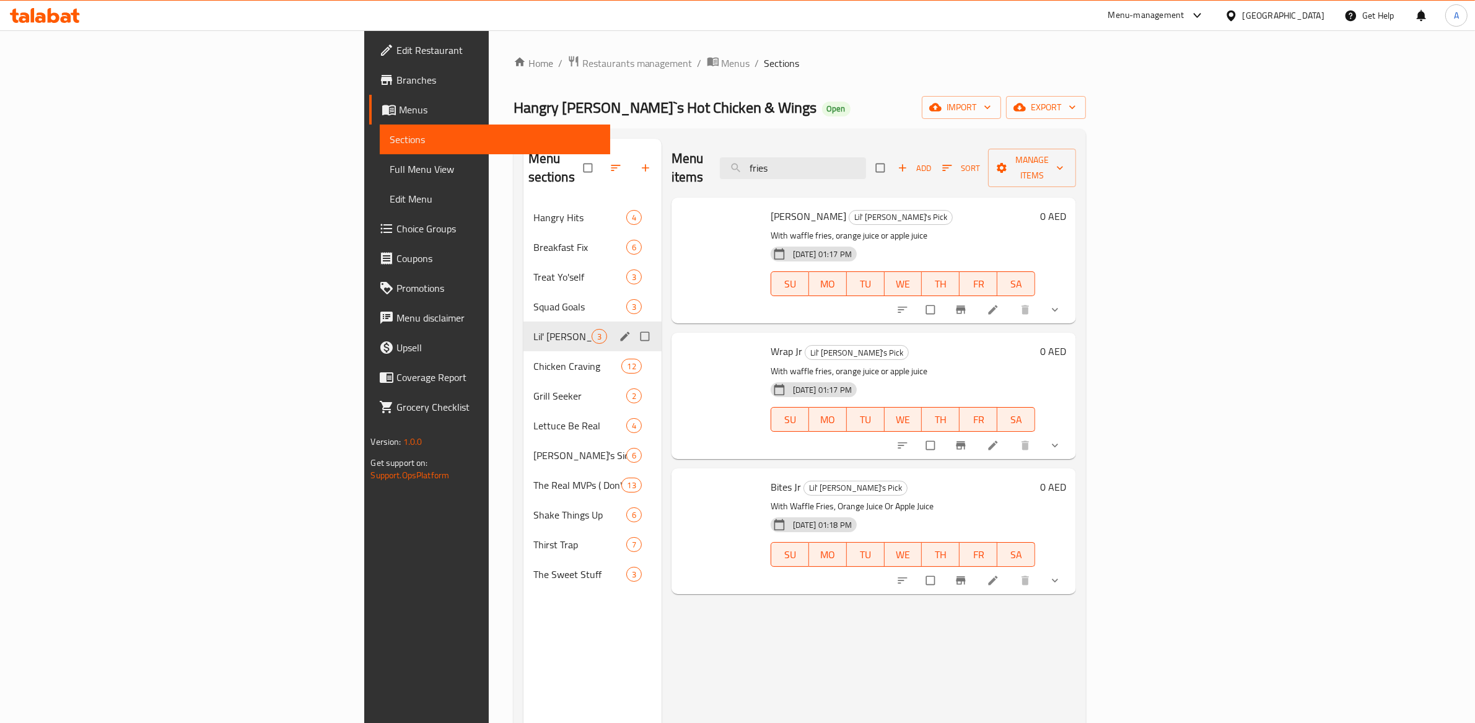
click at [533, 388] on span "Grill Seeker" at bounding box center [579, 395] width 93 height 15
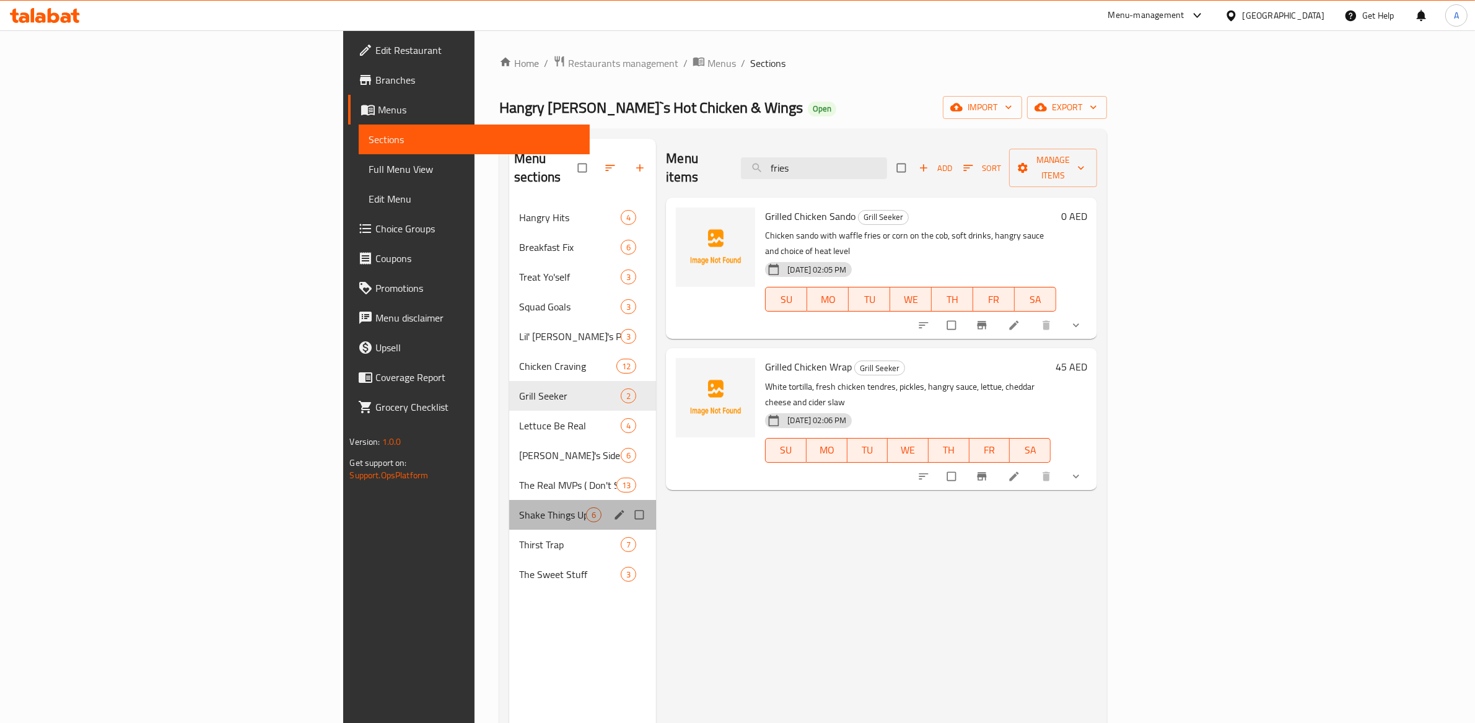
drag, startPoint x: 380, startPoint y: 507, endPoint x: 386, endPoint y: 495, distance: 13.3
click at [509, 507] on div "Shake Things Up 6" at bounding box center [582, 515] width 147 height 30
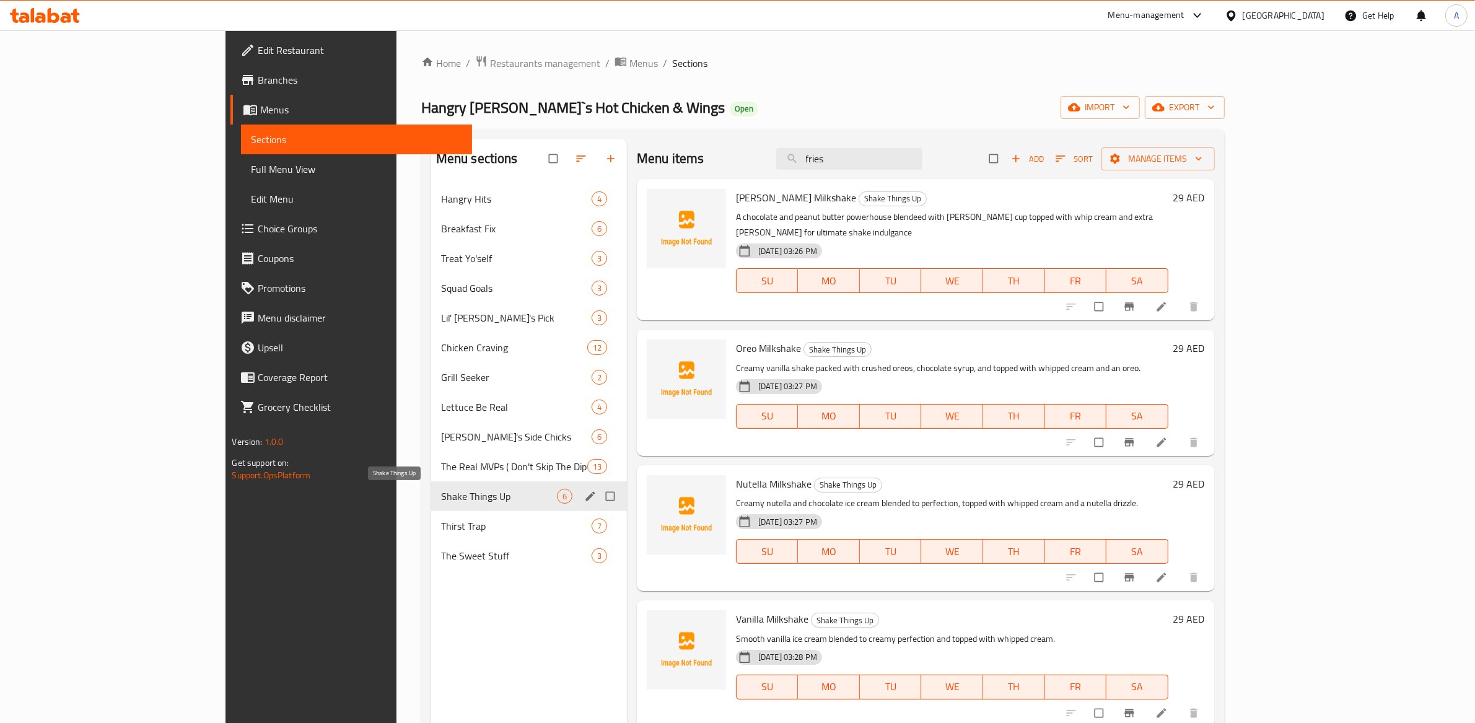
click at [431, 544] on div "The Sweet Stuff 3" at bounding box center [529, 556] width 196 height 30
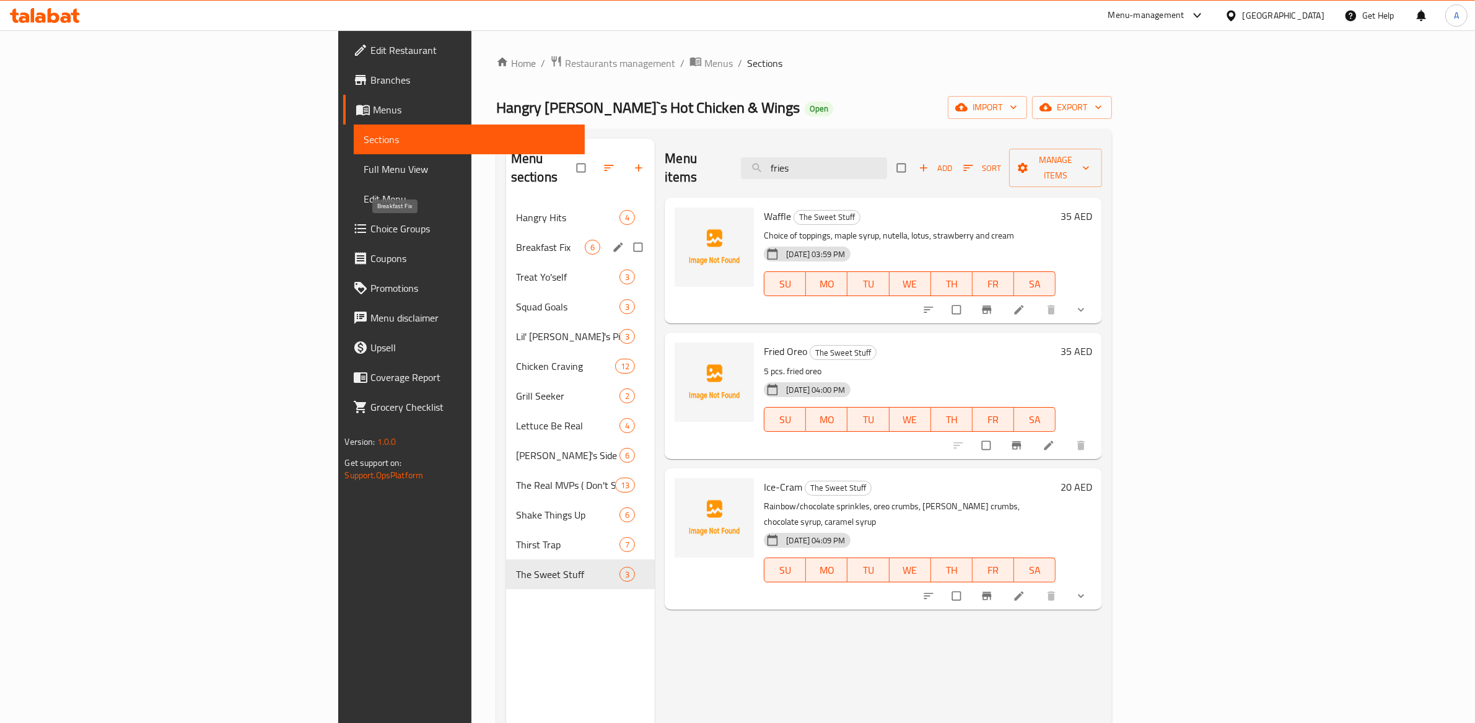
click at [506, 211] on div "Hangry Hits 4" at bounding box center [580, 218] width 149 height 30
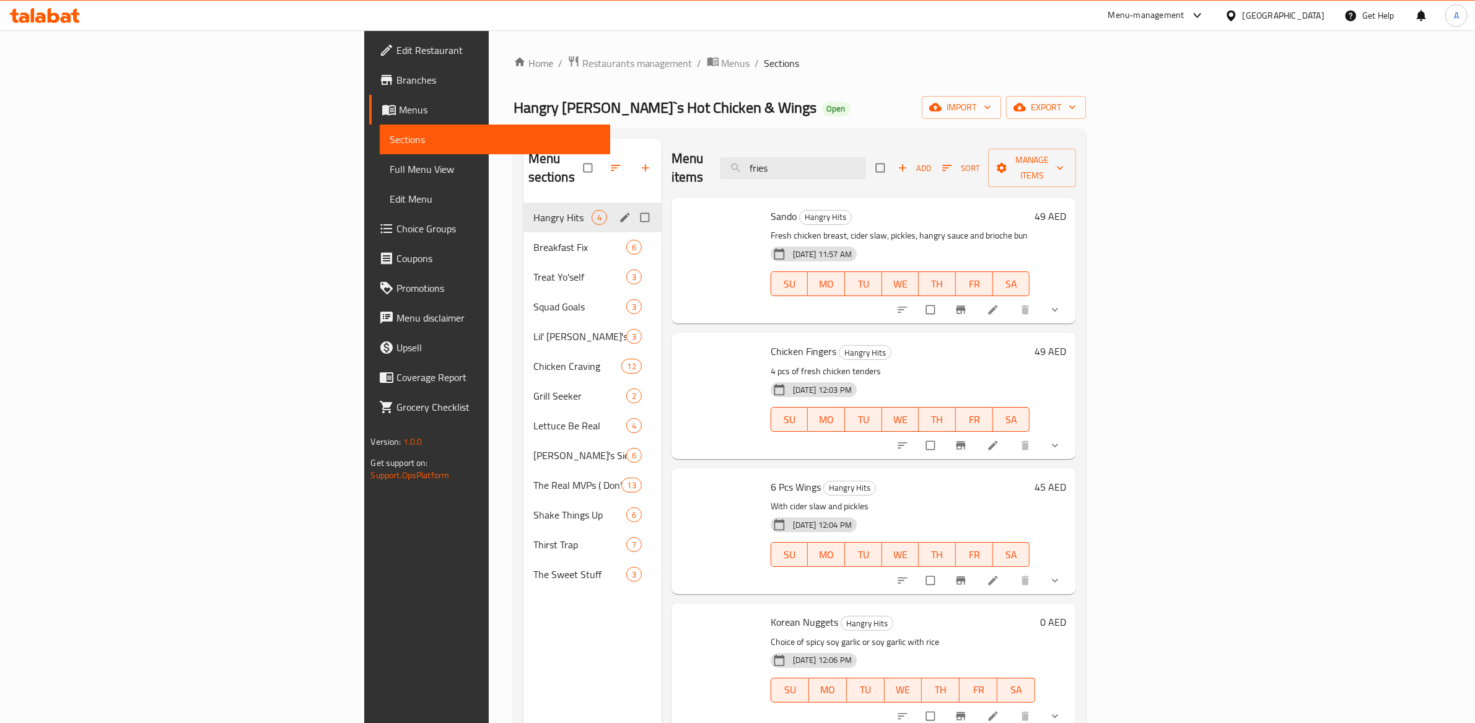
click at [533, 210] on span "Hangry Hits" at bounding box center [562, 217] width 58 height 15
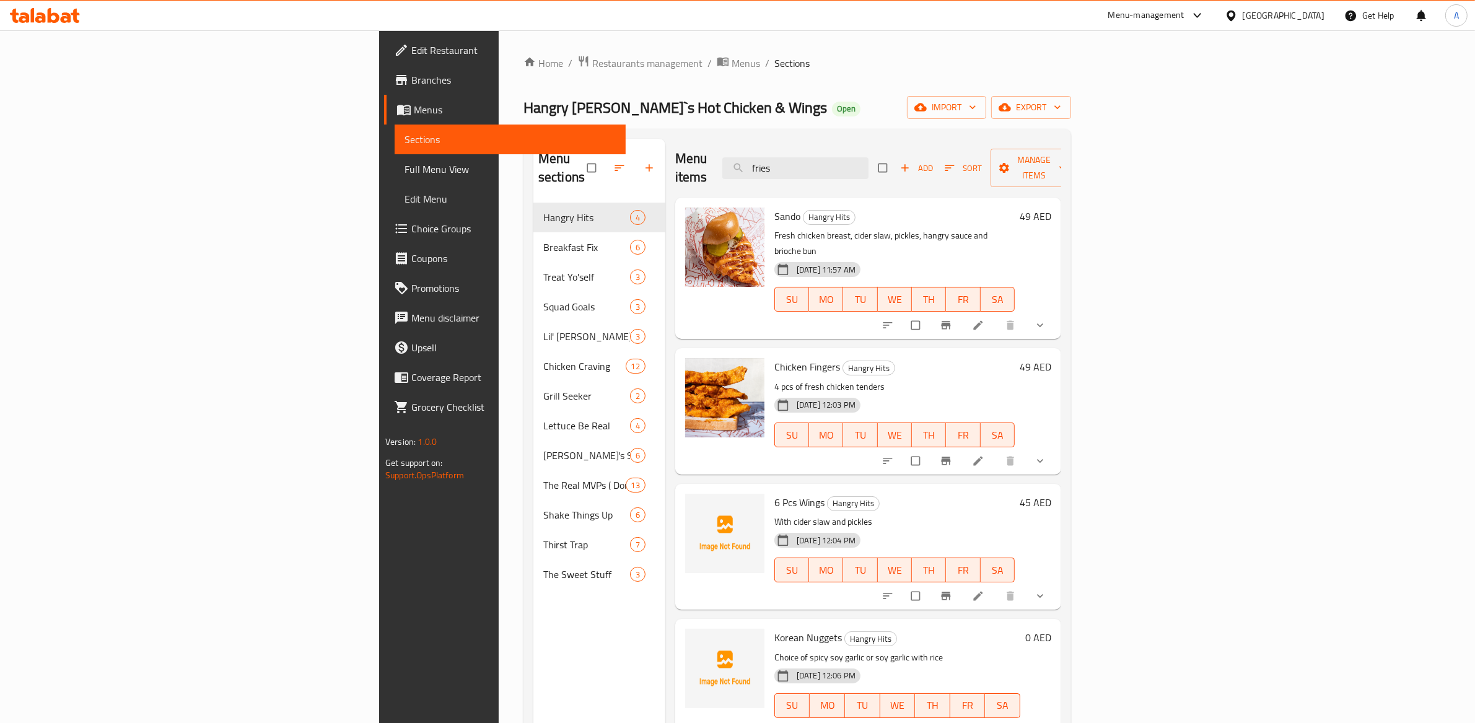
click at [844, 33] on div "Home / Restaurants management / Menus / Sections Hangry Joe`s Hot Chicken & Win…" at bounding box center [797, 463] width 597 height 866
drag, startPoint x: 571, startPoint y: 644, endPoint x: 624, endPoint y: 632, distance: 53.8
click at [665, 644] on div "Menu items fries Add Sort Manage items Sando Hangry Hits Fresh chicken breast, …" at bounding box center [863, 500] width 396 height 723
click at [685, 640] on img at bounding box center [724, 668] width 79 height 79
click at [695, 640] on icon "upload picture" at bounding box center [701, 646] width 12 height 12
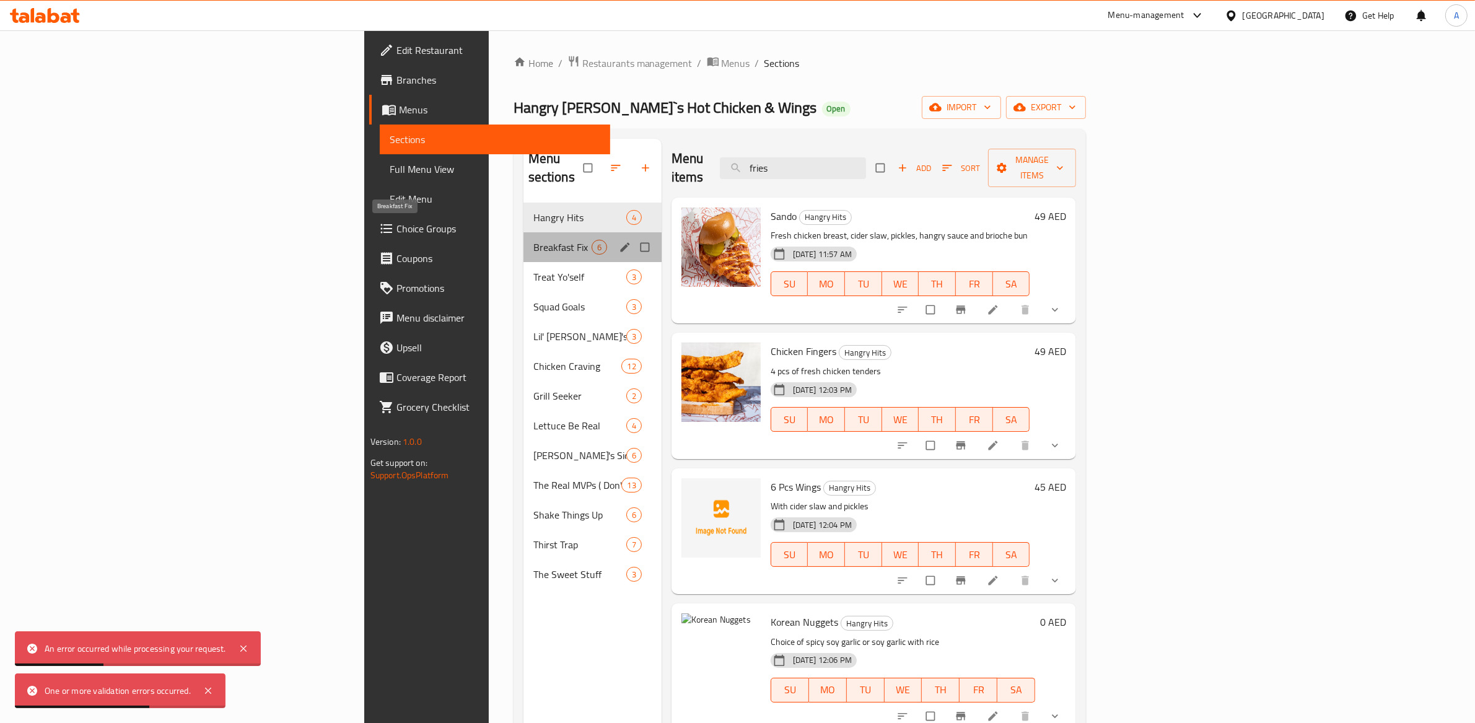
click at [533, 240] on span "Breakfast Fix" at bounding box center [562, 247] width 58 height 15
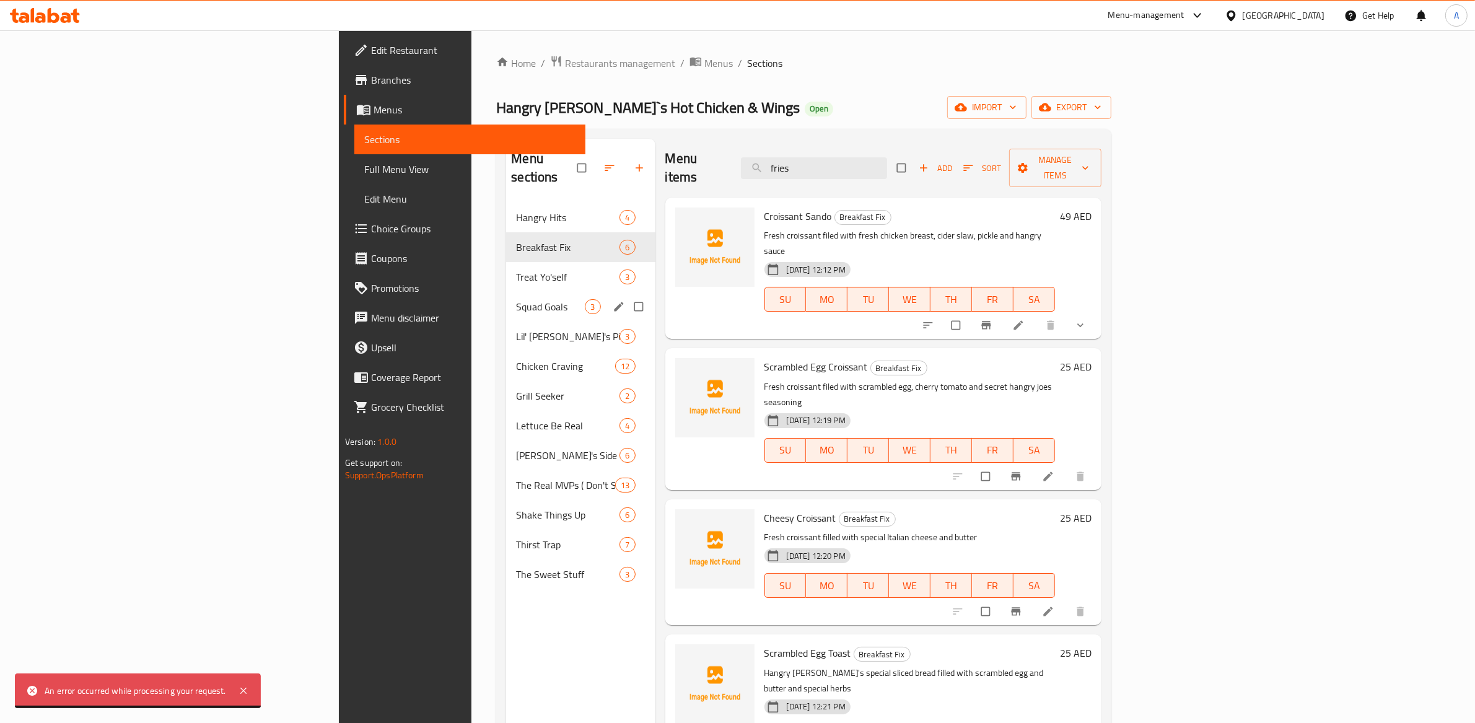
click at [516, 269] on span "Treat Yo'self" at bounding box center [567, 276] width 103 height 15
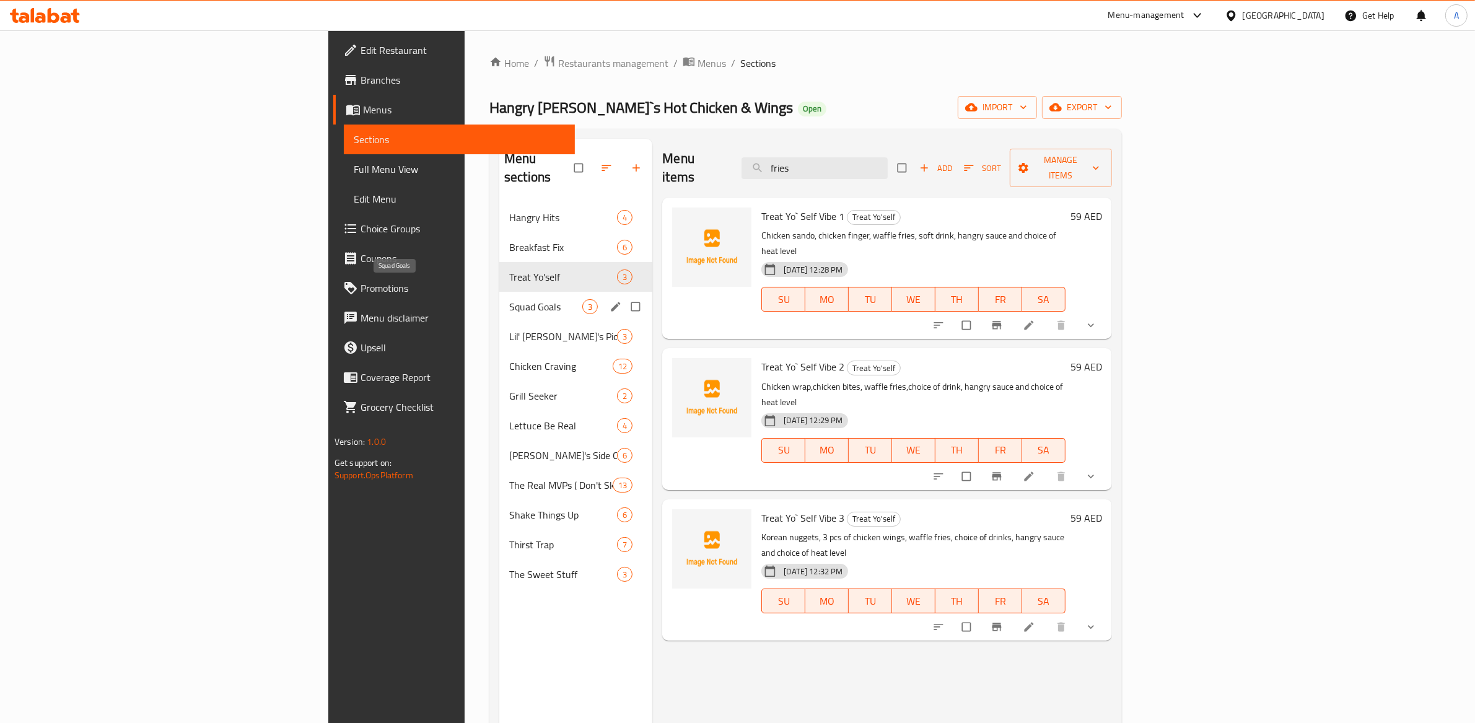
click at [509, 299] on span "Squad Goals" at bounding box center [545, 306] width 73 height 15
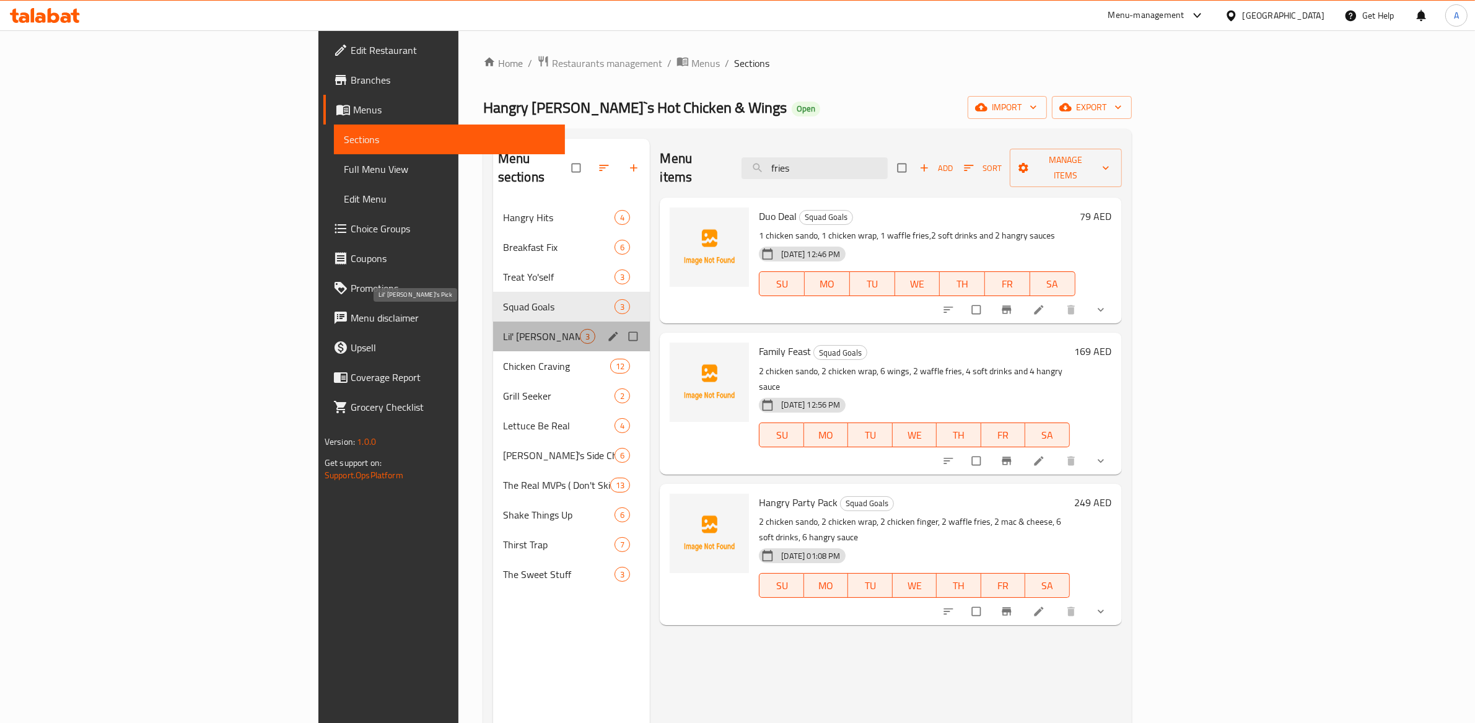
click at [503, 329] on span "Lil' [PERSON_NAME] Pick" at bounding box center [541, 336] width 77 height 15
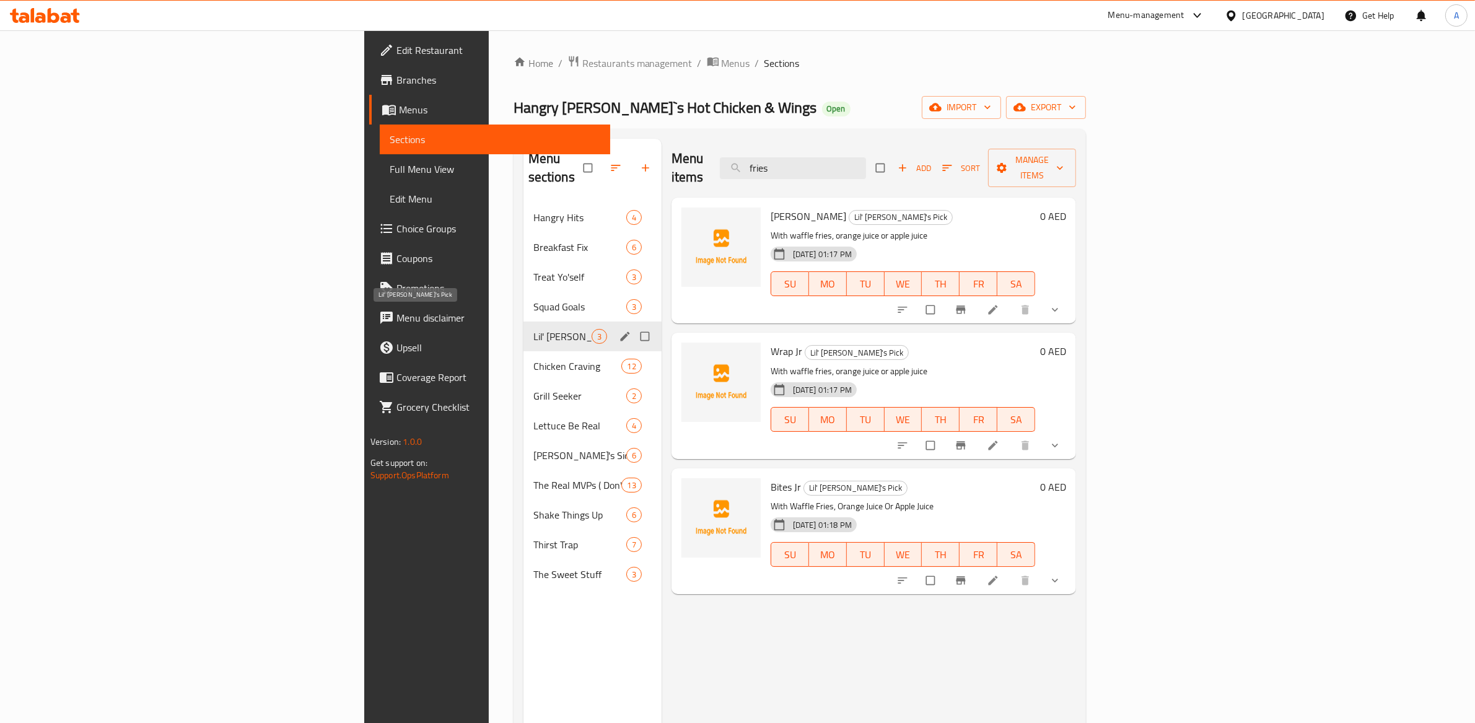
click at [533, 388] on span "Grill Seeker" at bounding box center [579, 395] width 93 height 15
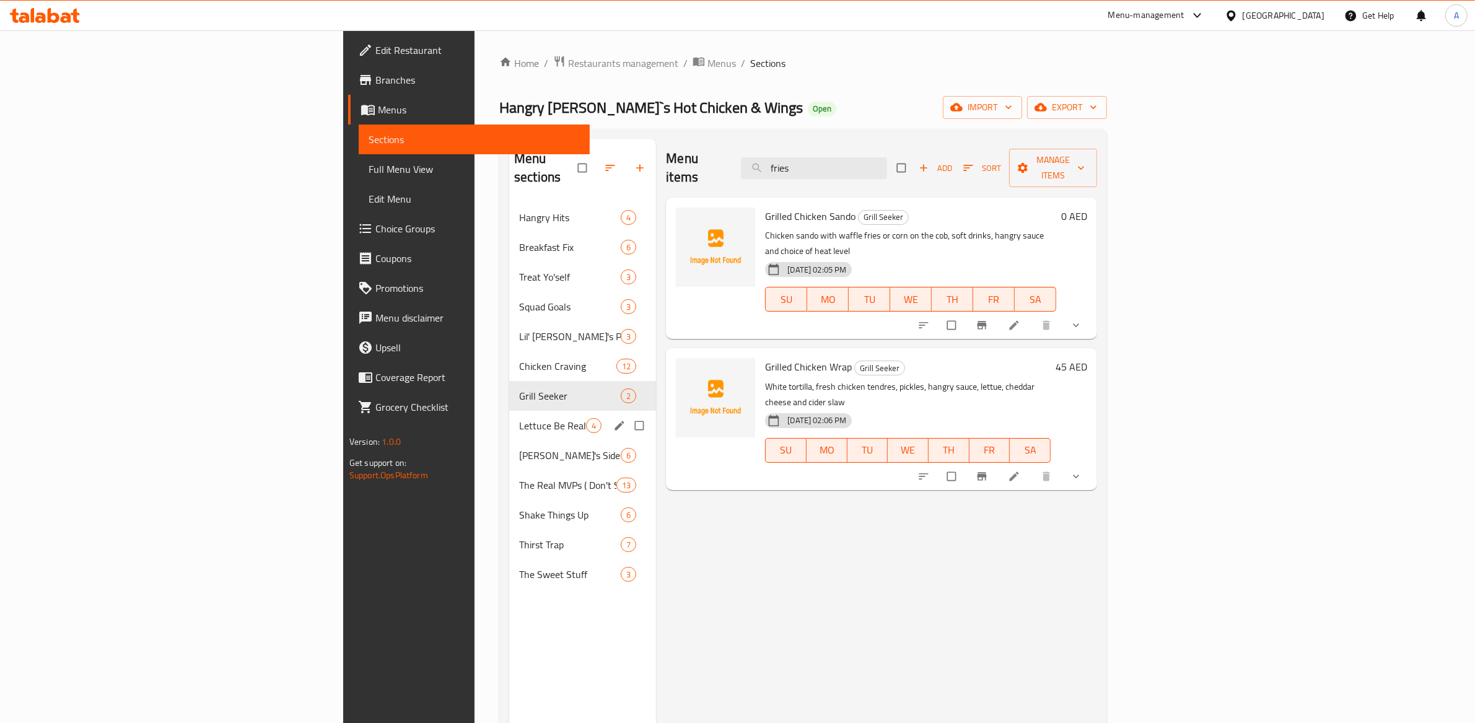
click at [509, 417] on div "Lettuce Be Real 4" at bounding box center [582, 426] width 147 height 30
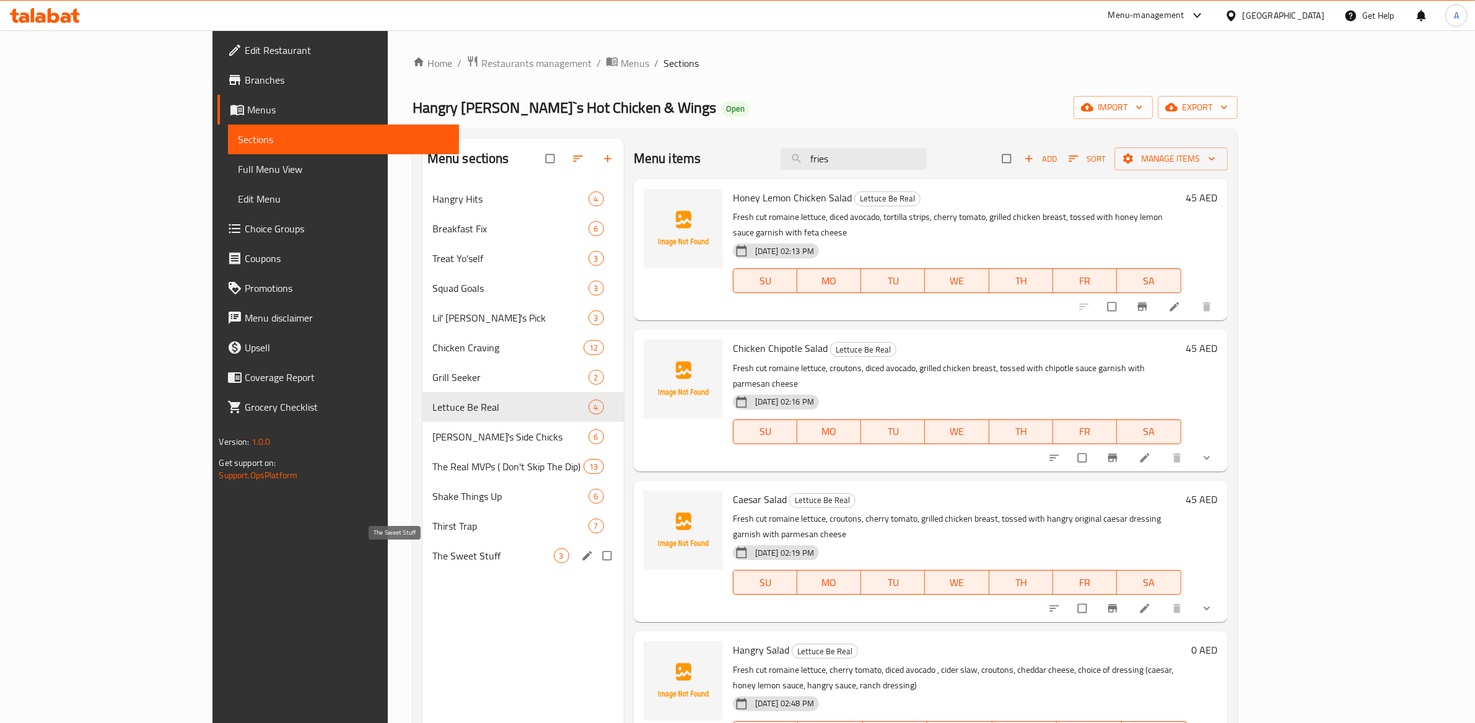
click at [432, 549] on span "The Sweet Stuff" at bounding box center [492, 555] width 121 height 15
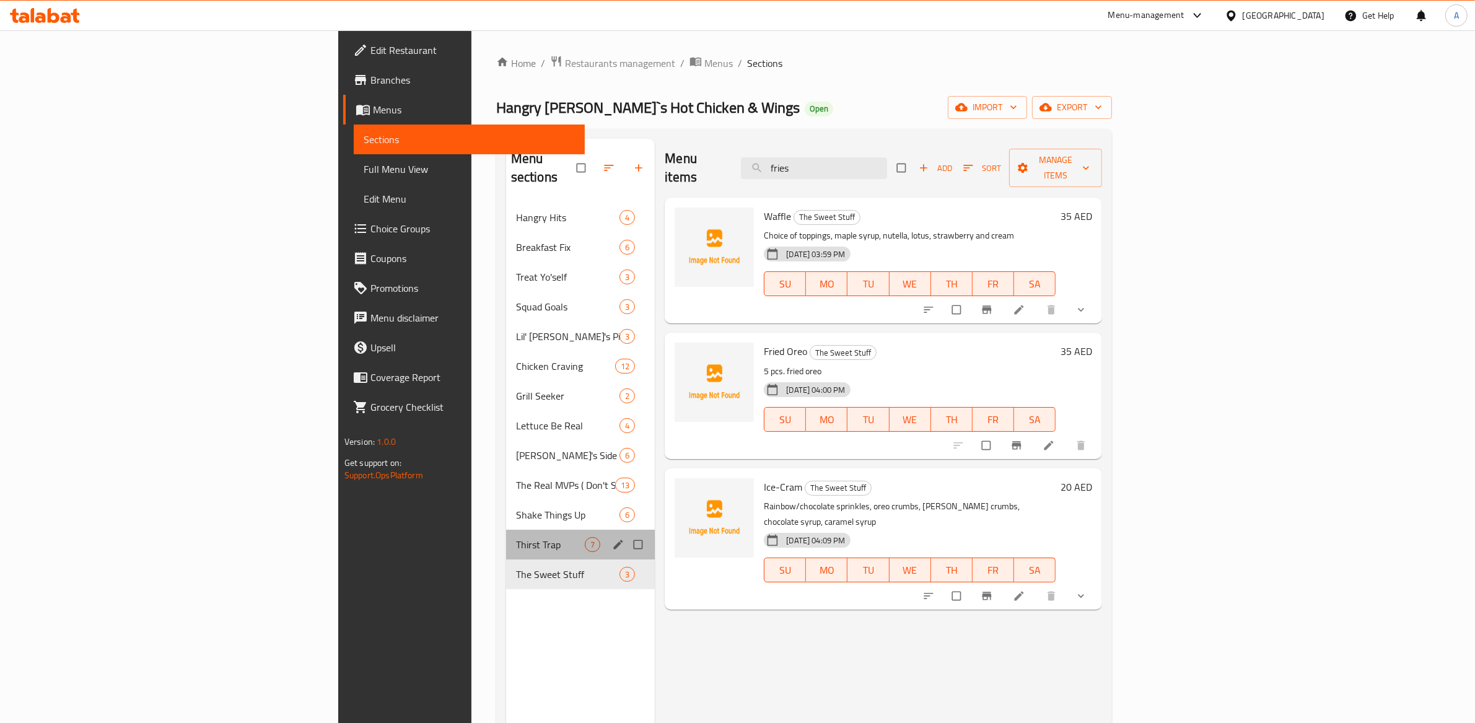
click at [506, 536] on div "Thirst Trap 7" at bounding box center [580, 545] width 149 height 30
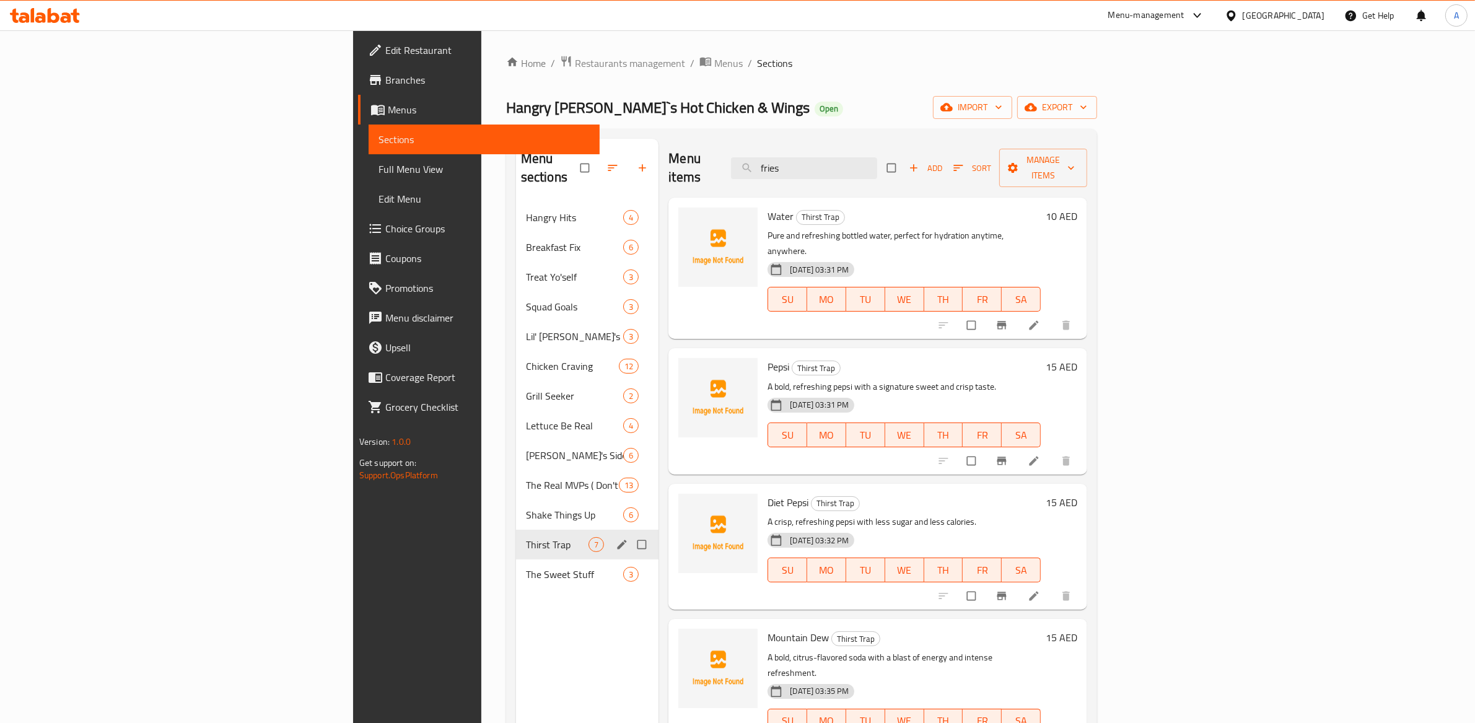
click at [516, 530] on div "Thirst Trap 7" at bounding box center [587, 545] width 143 height 30
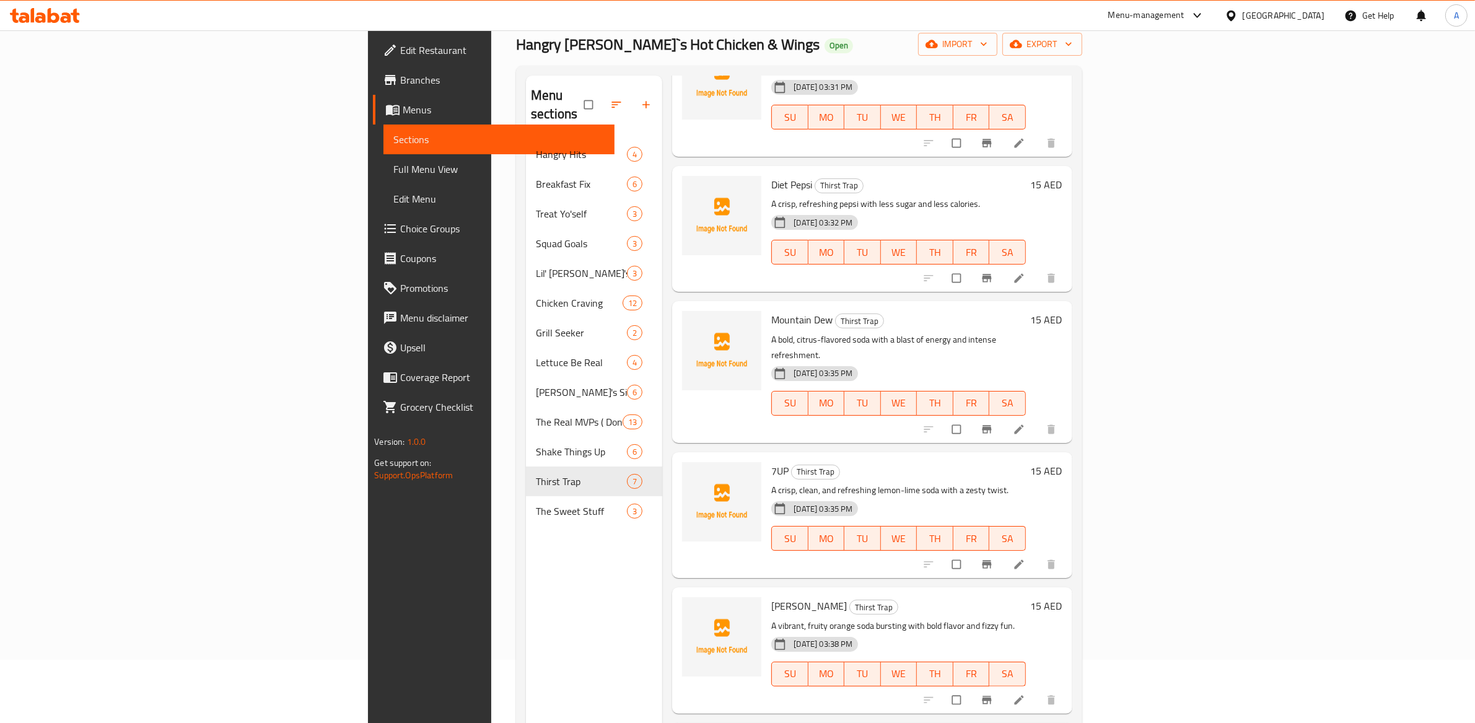
scroll to position [91, 0]
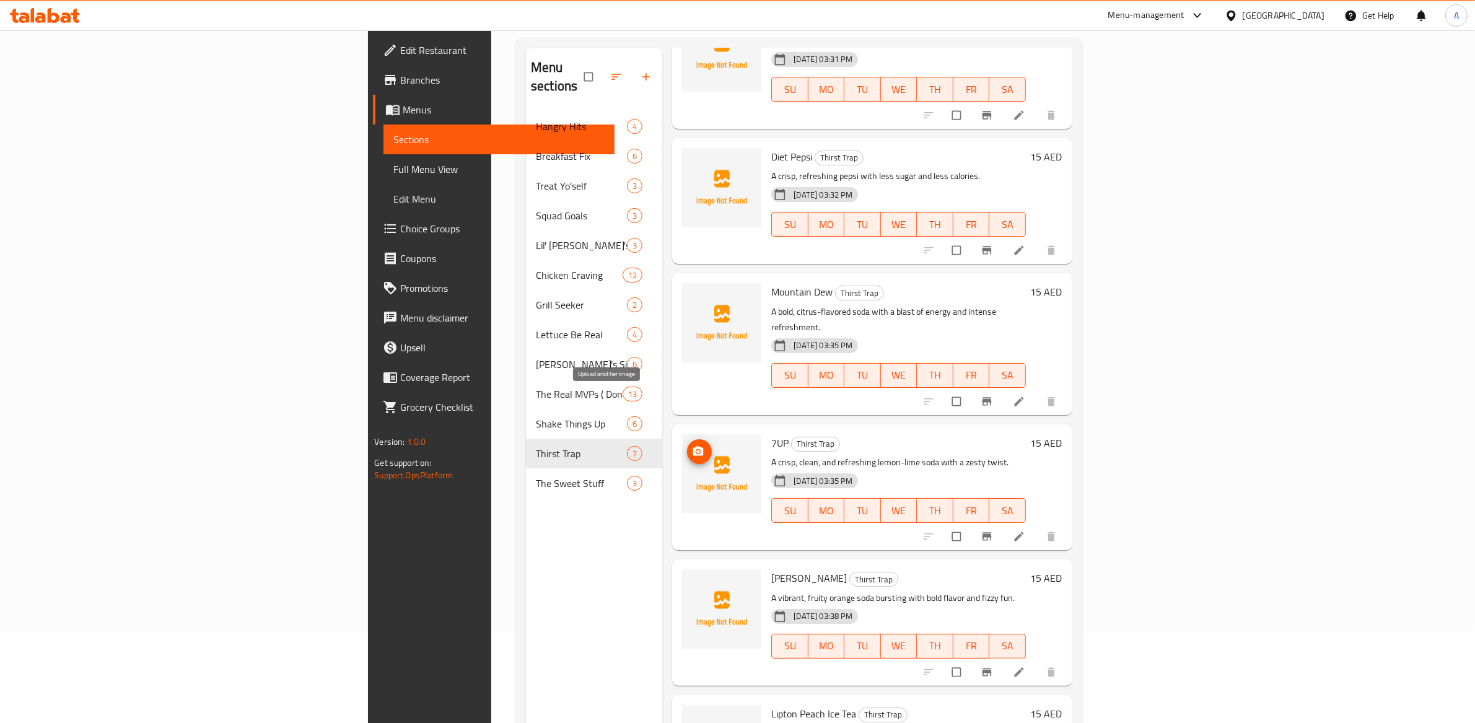
click at [687, 439] on button "upload picture" at bounding box center [699, 451] width 25 height 25
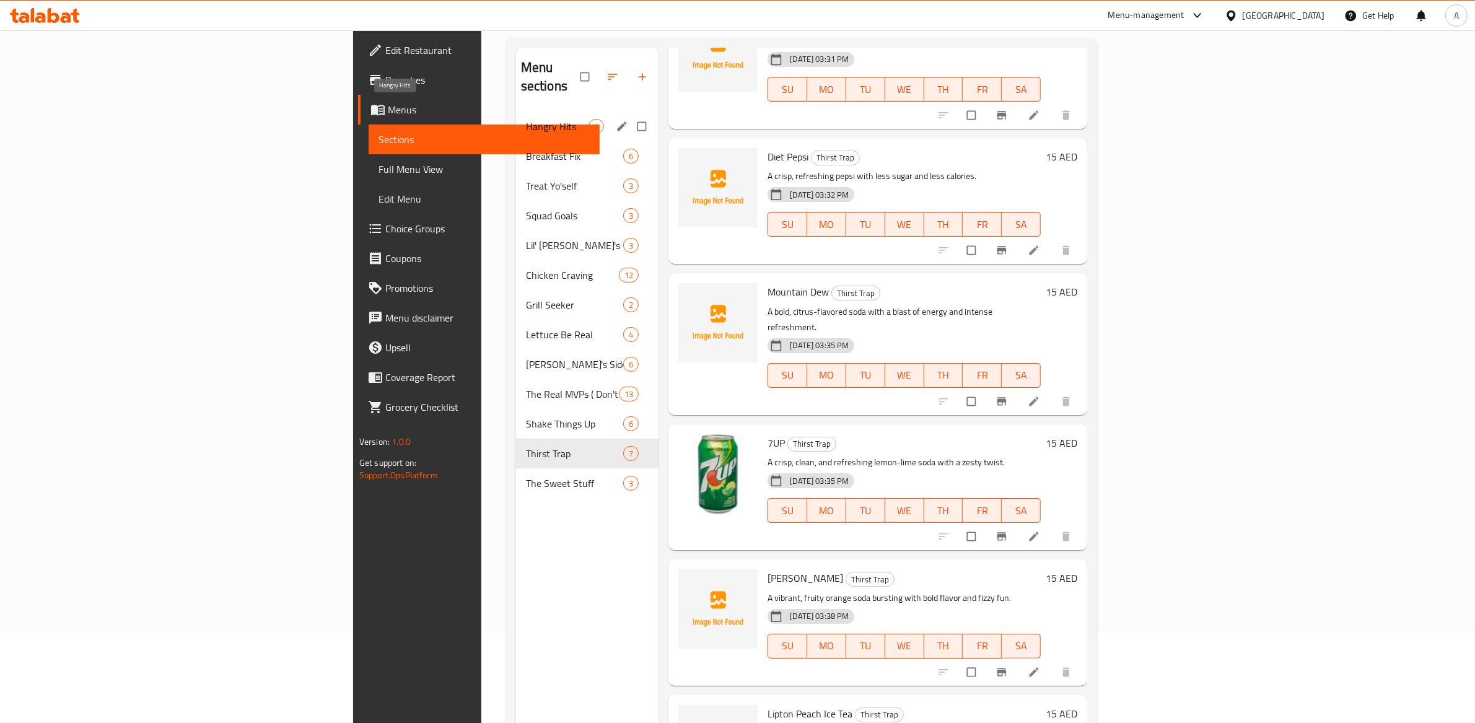
click at [526, 119] on span "Hangry Hits" at bounding box center [557, 126] width 63 height 15
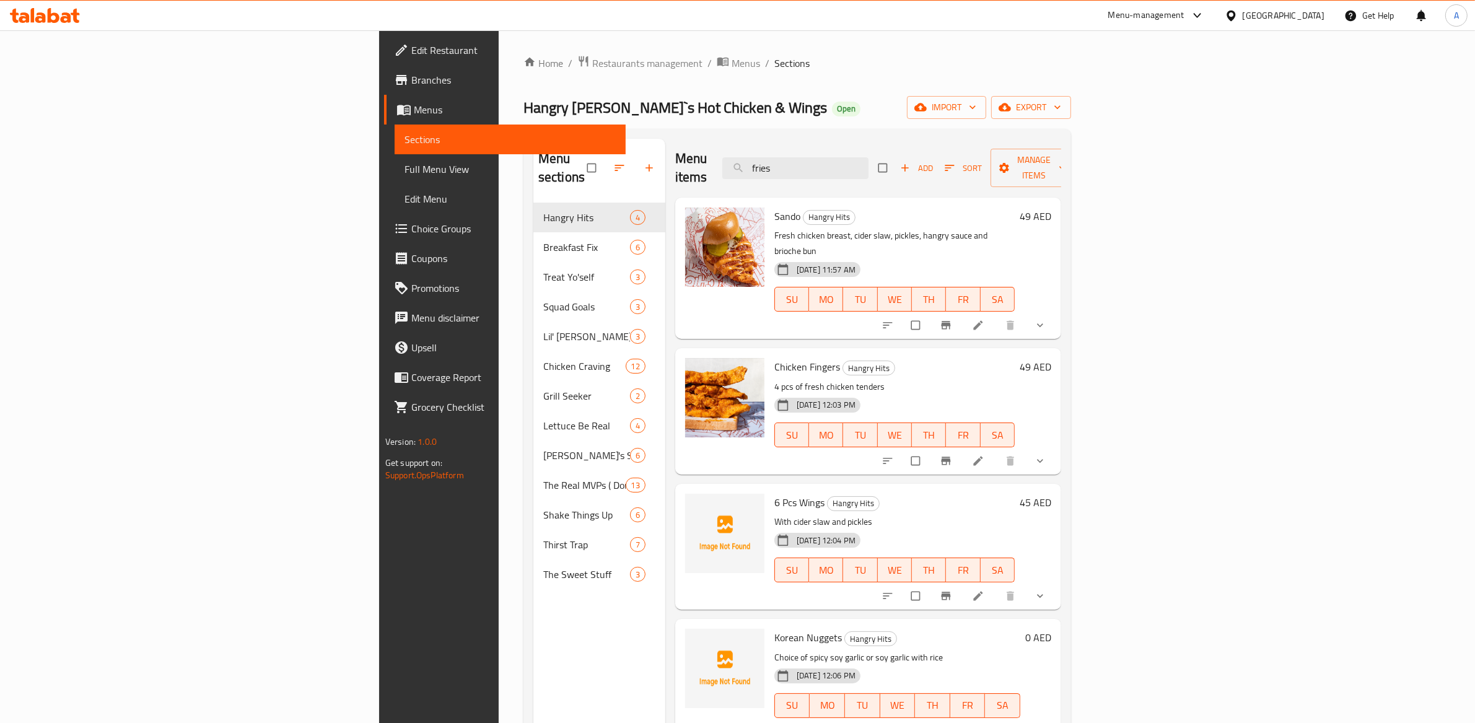
click at [929, 147] on div "Menu items fries Add Sort Manage items" at bounding box center [868, 168] width 386 height 59
drag, startPoint x: 929, startPoint y: 158, endPoint x: 865, endPoint y: 147, distance: 65.3
click at [865, 157] on input "fries" at bounding box center [795, 168] width 146 height 22
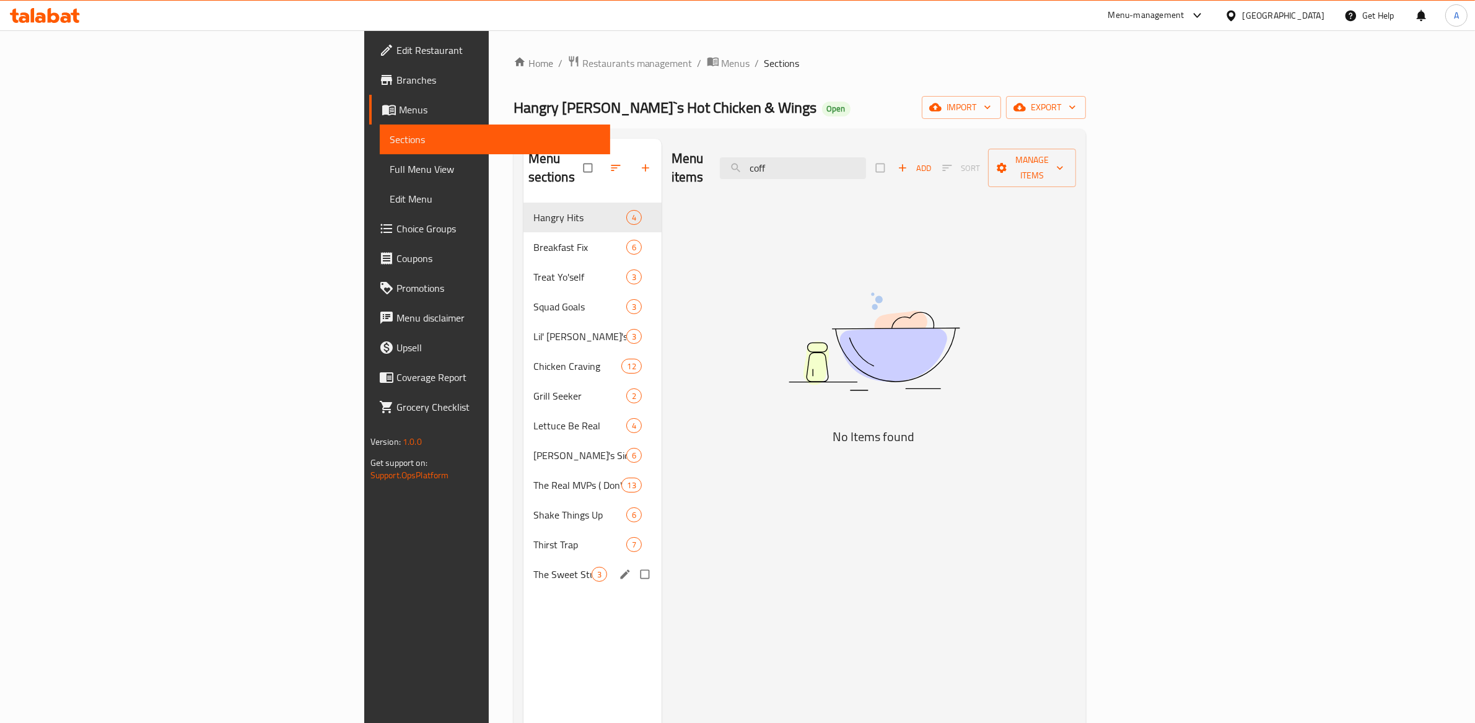
click at [533, 567] on span "The Sweet Stuff" at bounding box center [562, 574] width 58 height 15
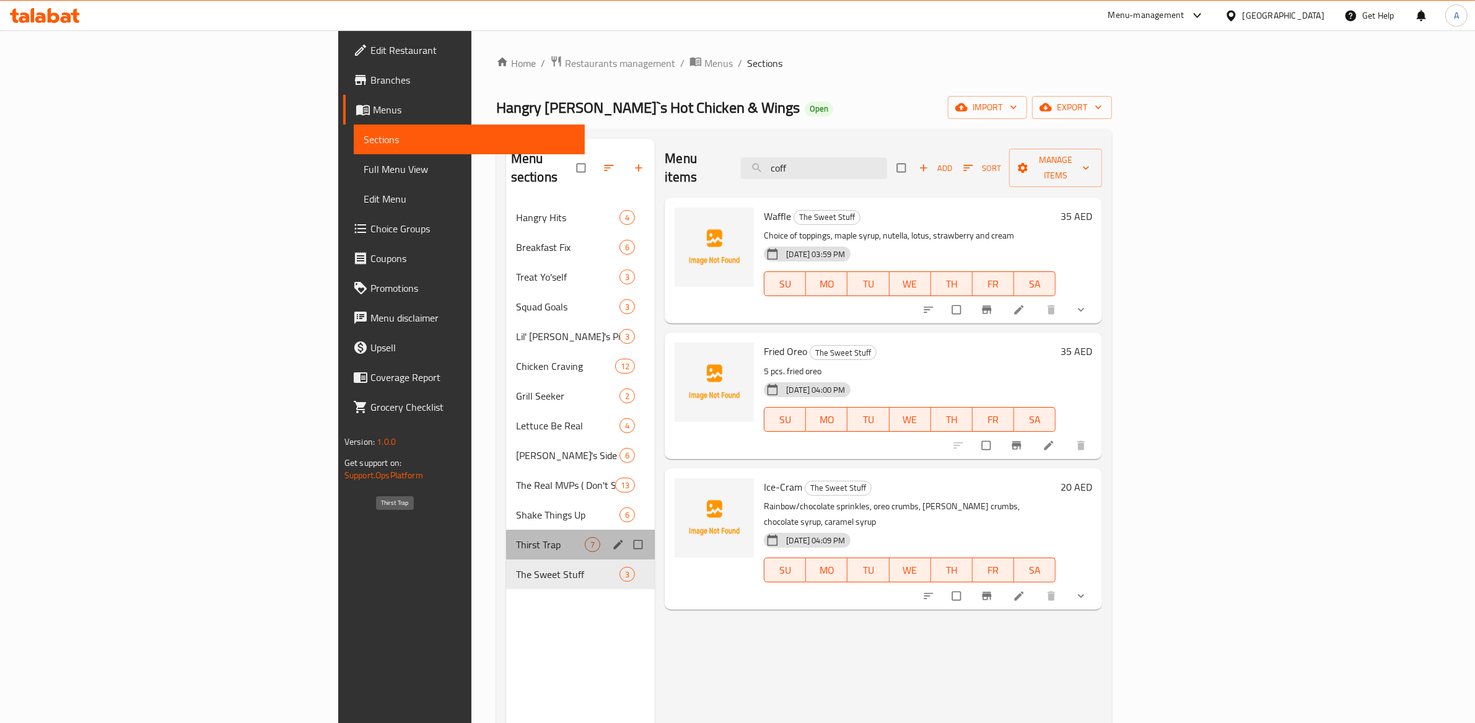
click at [516, 537] on span "Thirst Trap" at bounding box center [550, 544] width 69 height 15
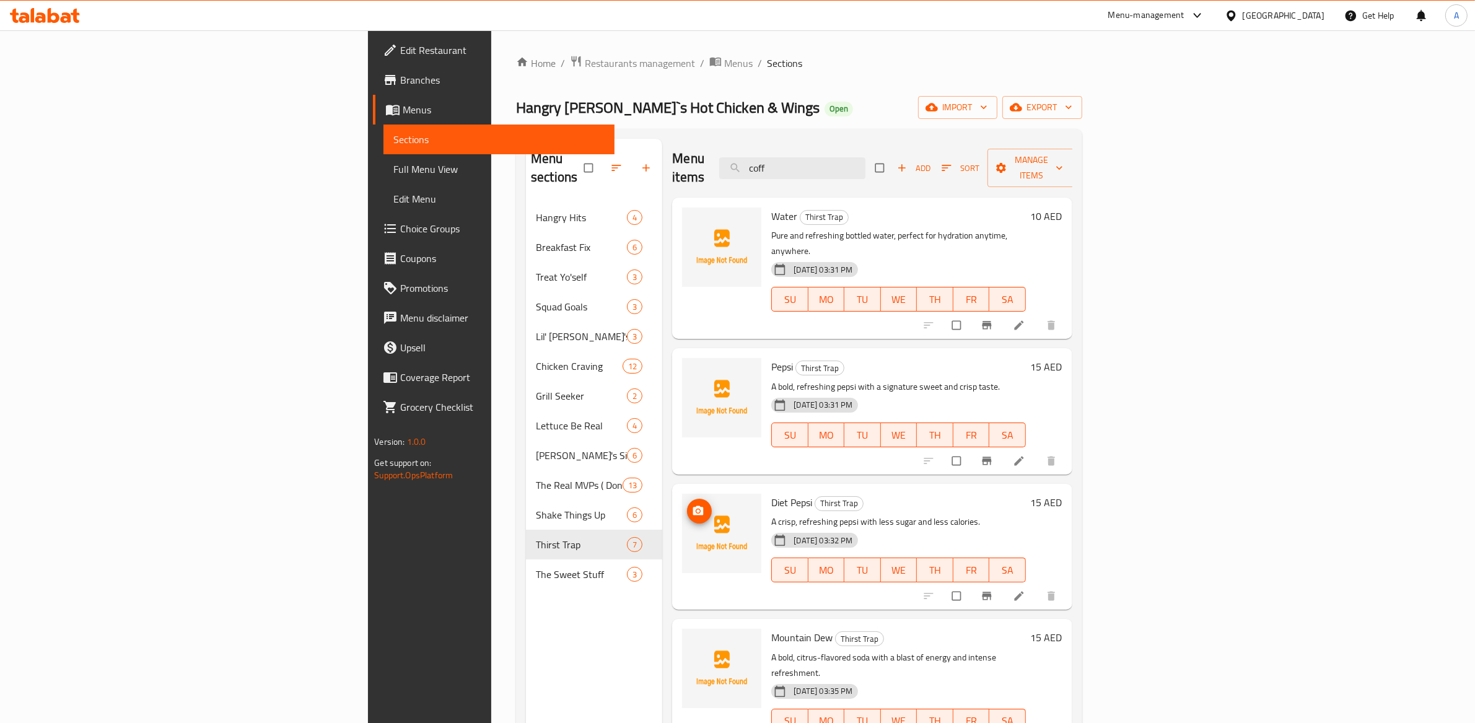
click at [682, 494] on div at bounding box center [721, 533] width 79 height 79
click at [693, 505] on icon "upload picture" at bounding box center [698, 509] width 11 height 9
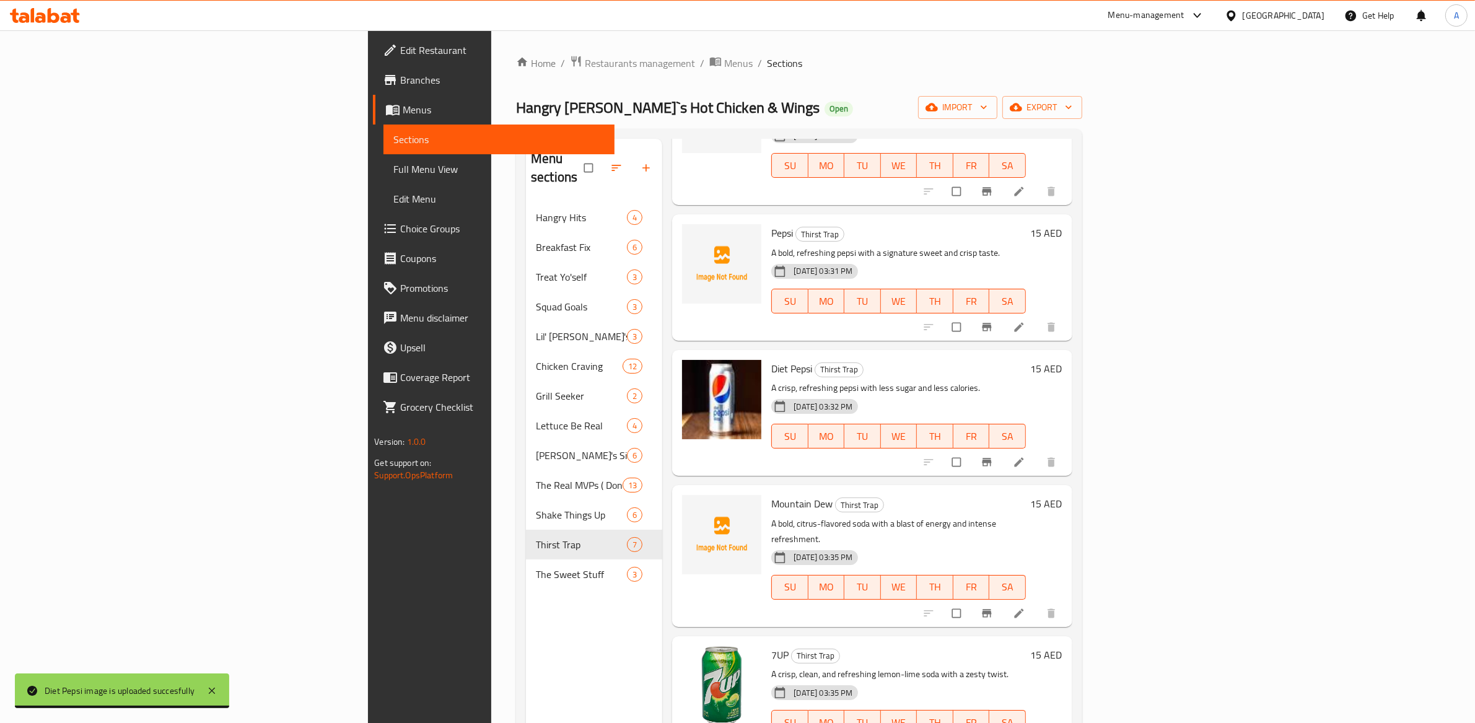
scroll to position [255, 0]
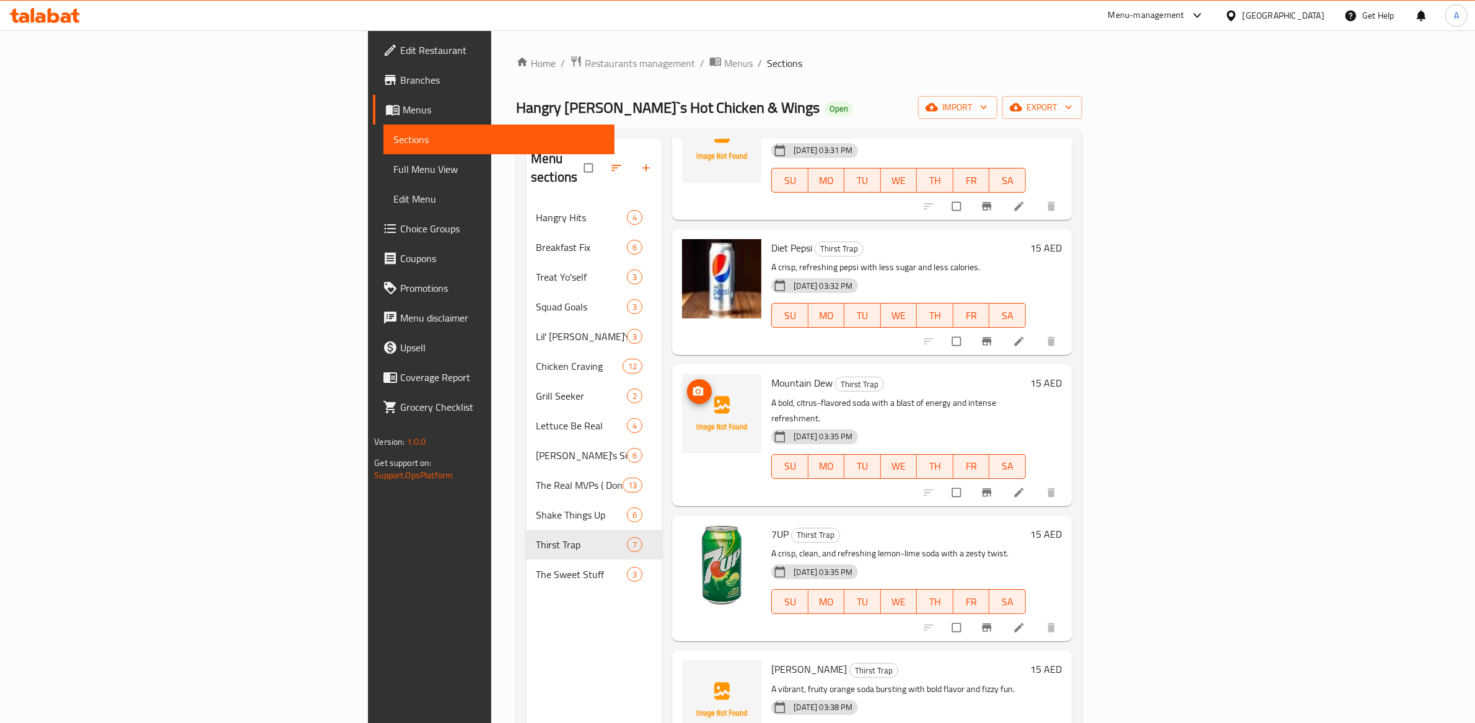
click at [692, 385] on icon "upload picture" at bounding box center [698, 391] width 12 height 12
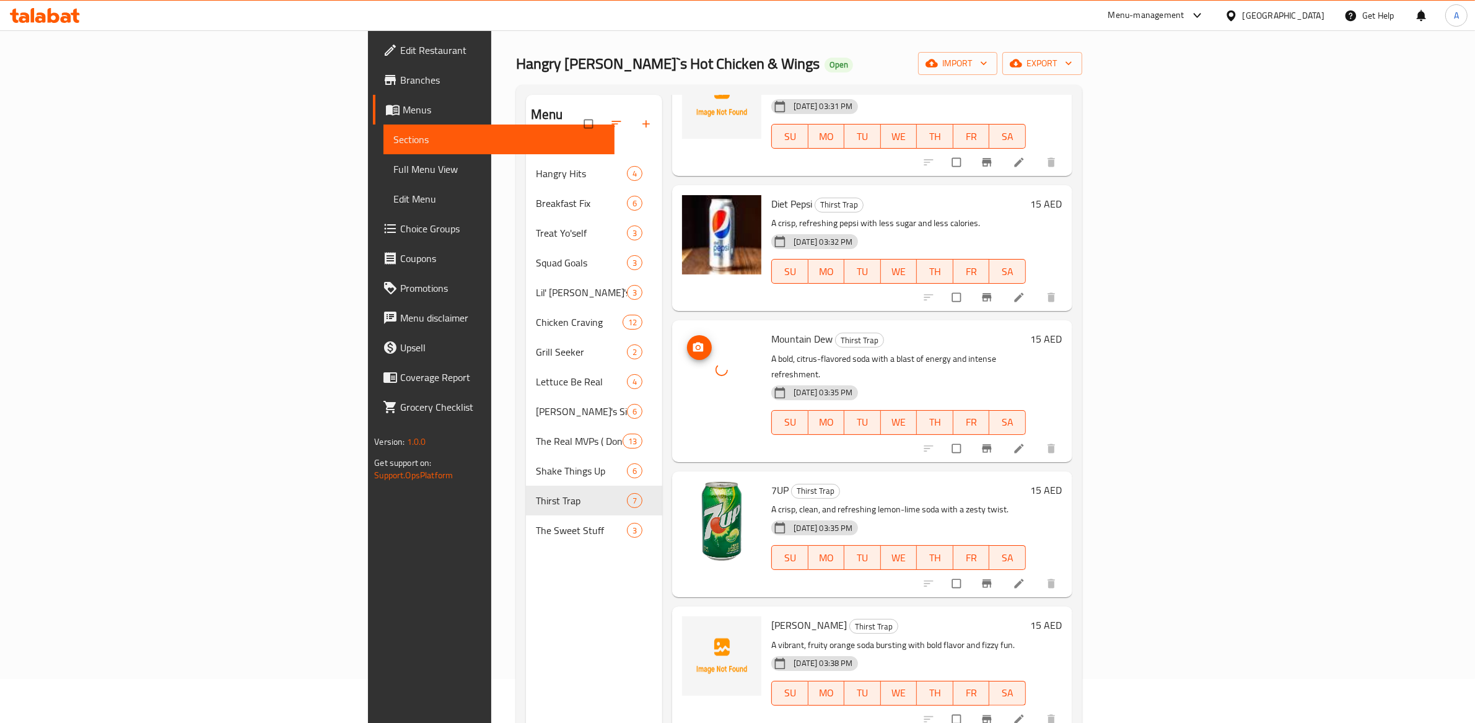
scroll to position [174, 0]
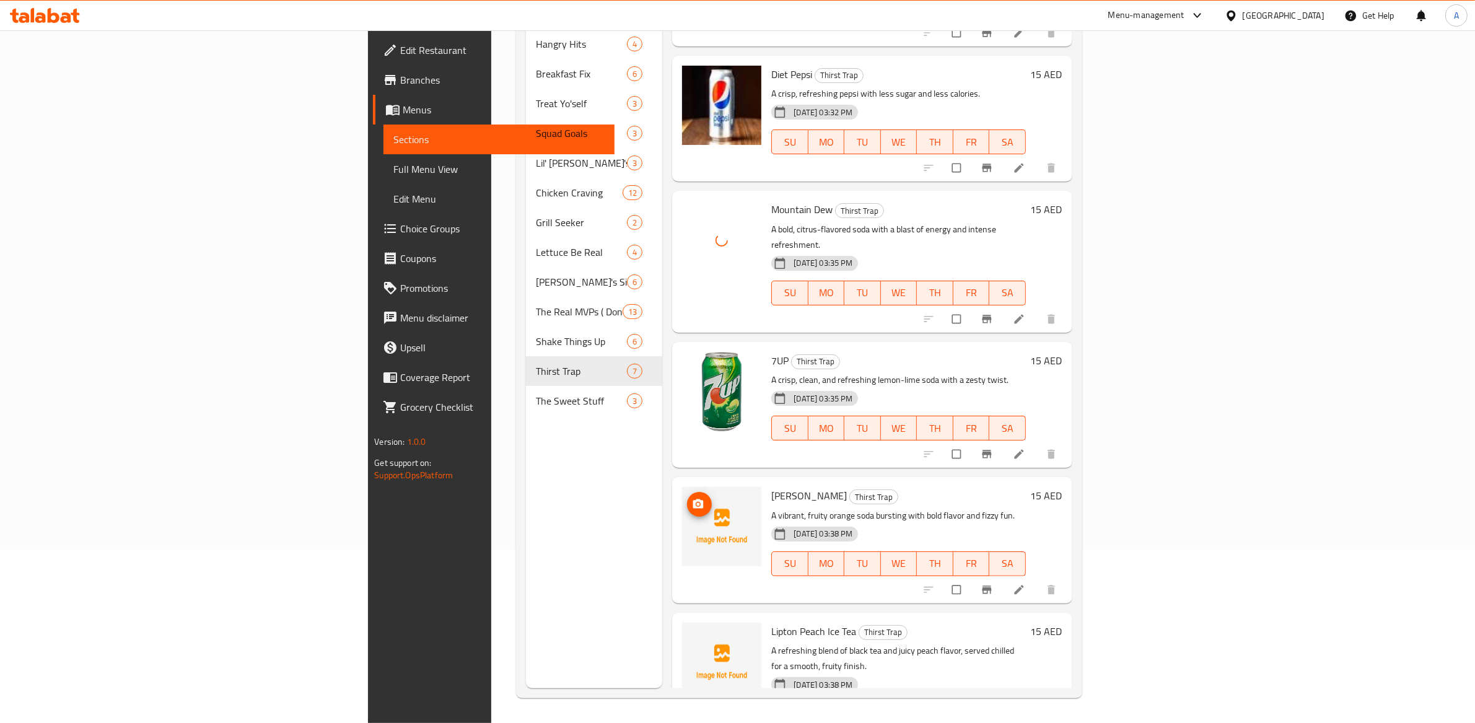
click at [687, 492] on button "upload picture" at bounding box center [699, 504] width 25 height 25
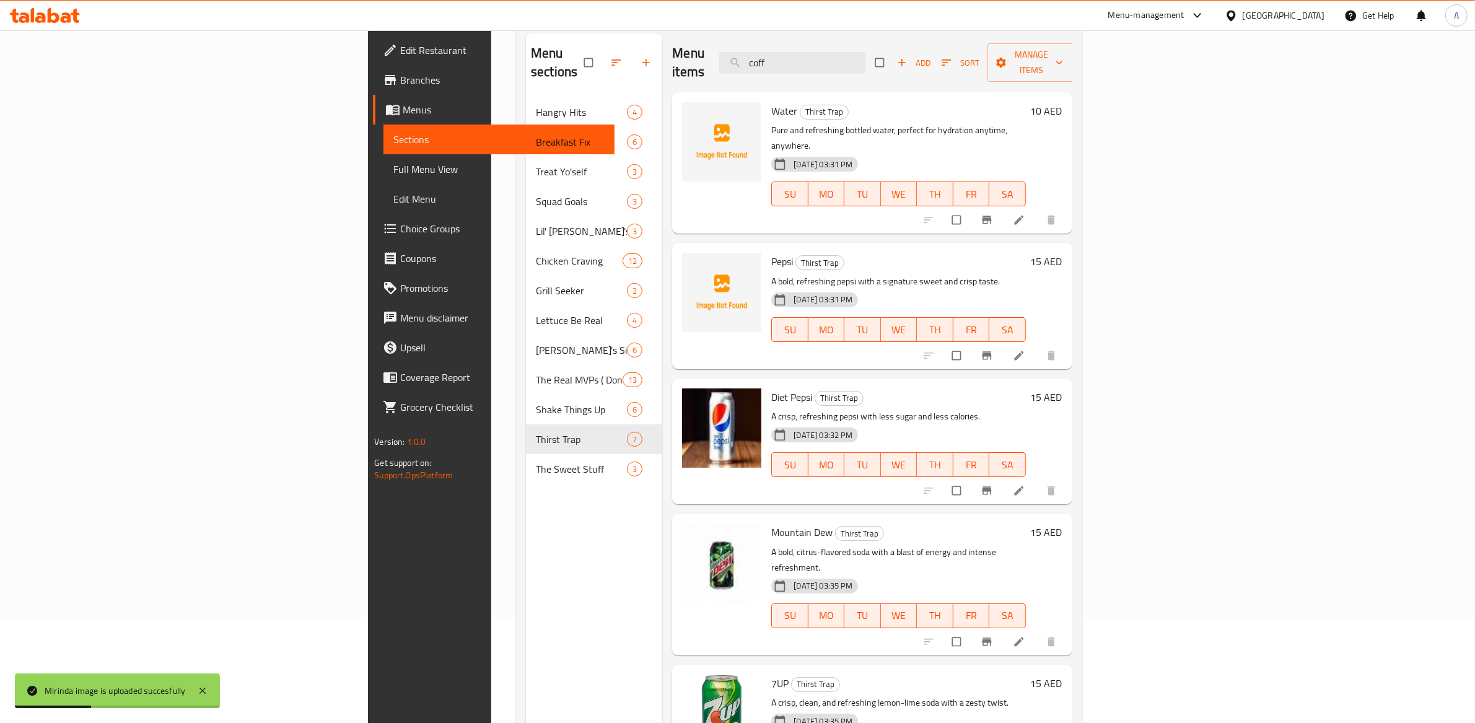
scroll to position [0, 0]
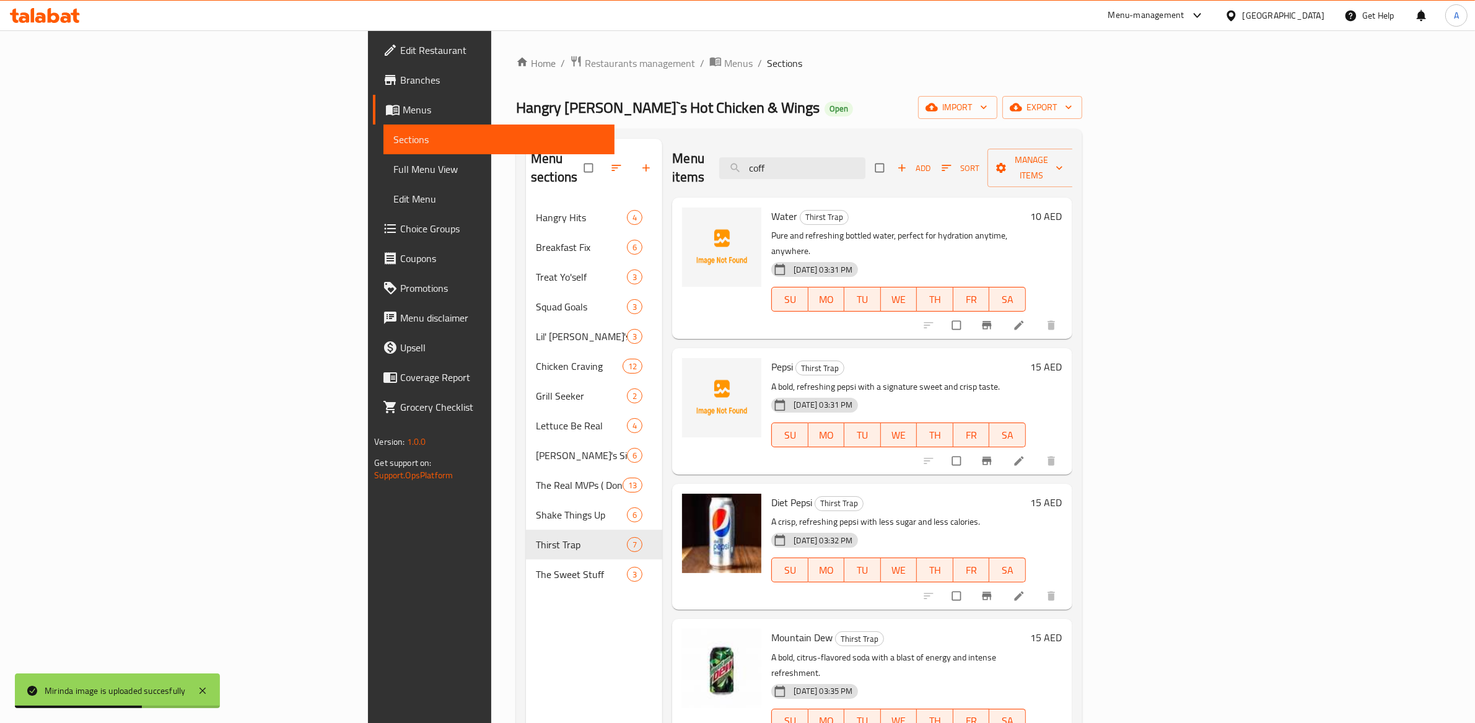
drag, startPoint x: 920, startPoint y: 163, endPoint x: 838, endPoint y: 155, distance: 82.2
click at [838, 155] on div "Menu items coff Add Sort Manage items" at bounding box center [872, 168] width 400 height 59
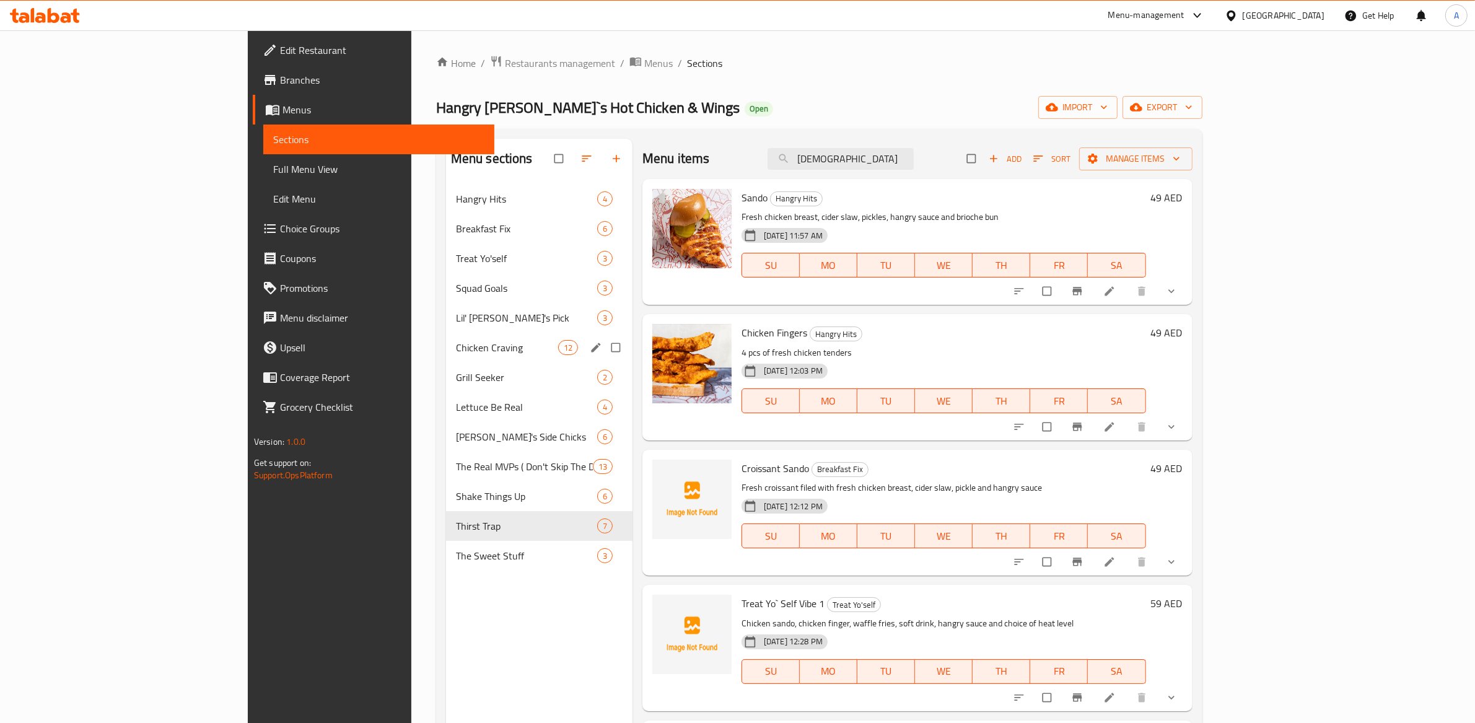
type input "chick"
click at [446, 267] on div "Treat Yo'self 3" at bounding box center [539, 258] width 186 height 30
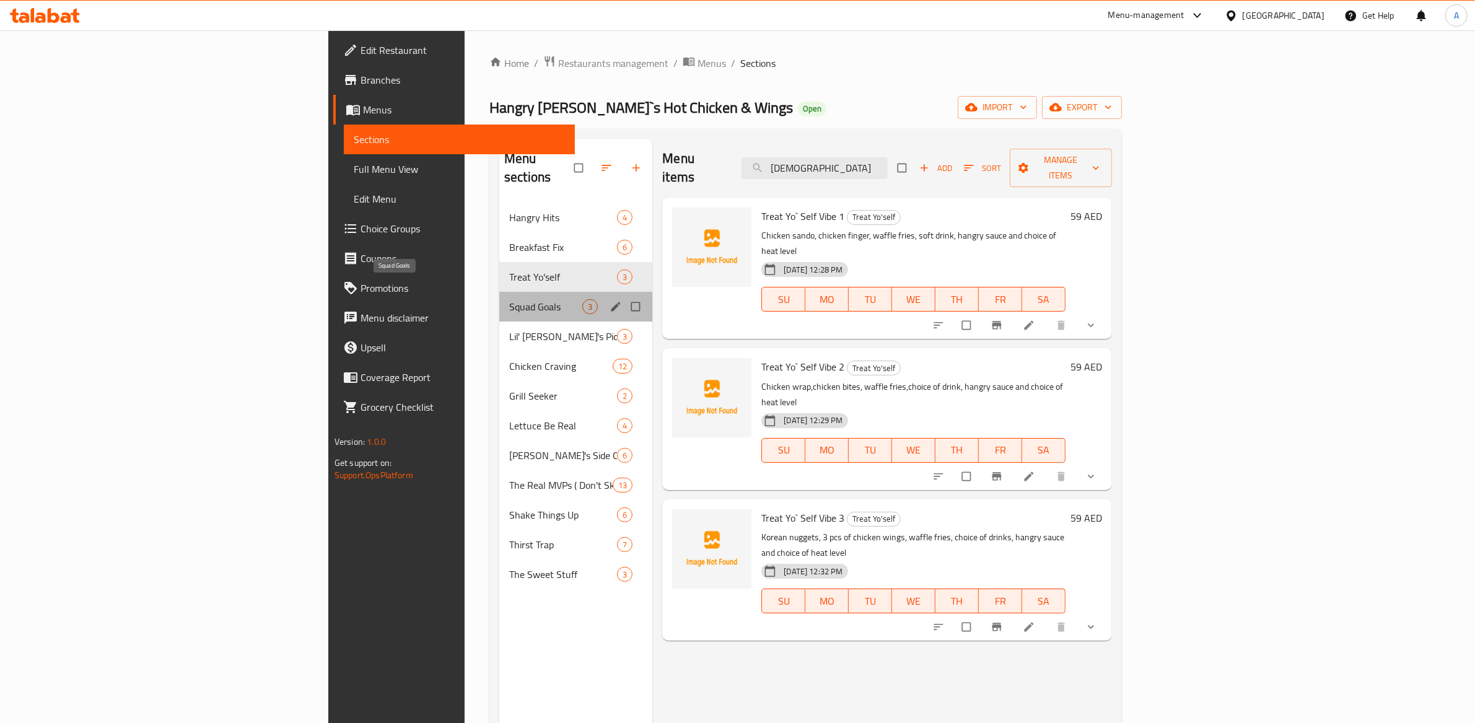
click at [509, 299] on span "Squad Goals" at bounding box center [545, 306] width 73 height 15
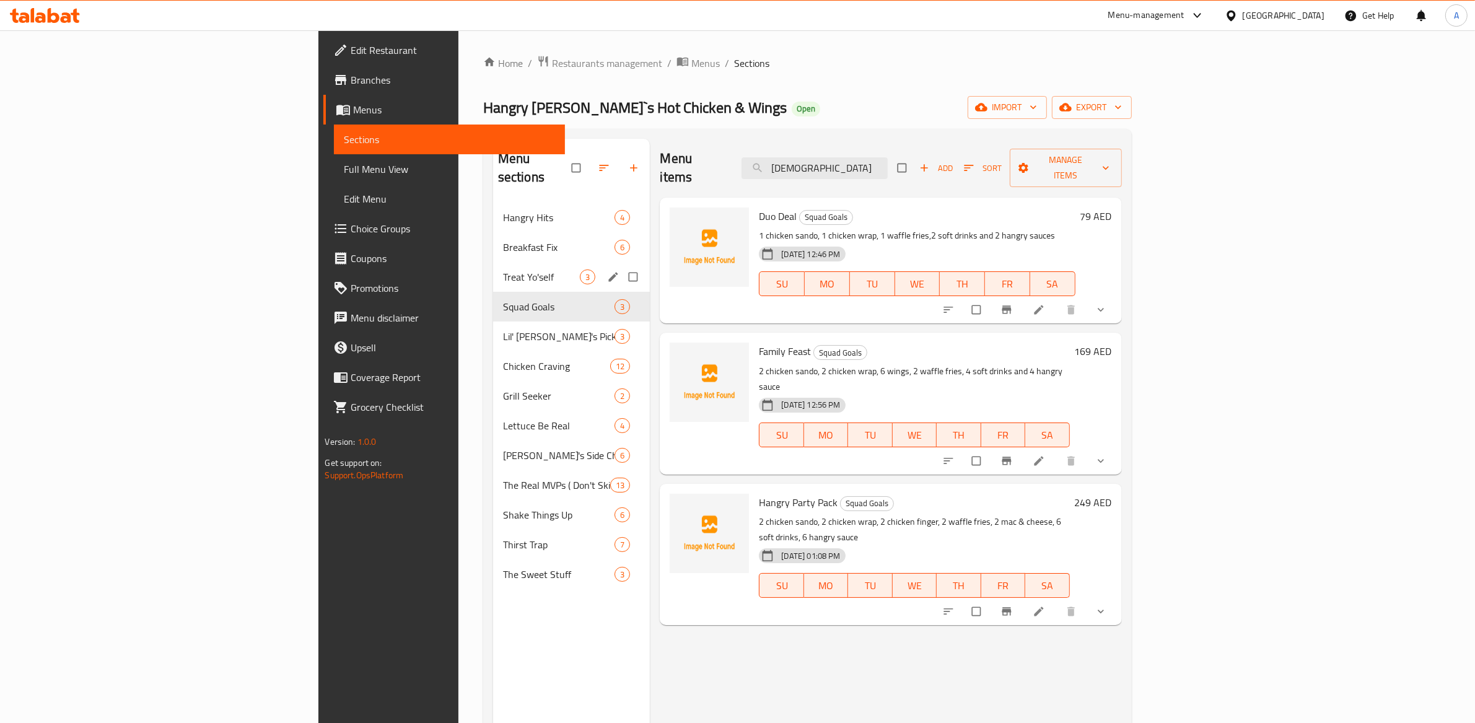
click at [493, 262] on div "Treat Yo'self 3" at bounding box center [571, 277] width 157 height 30
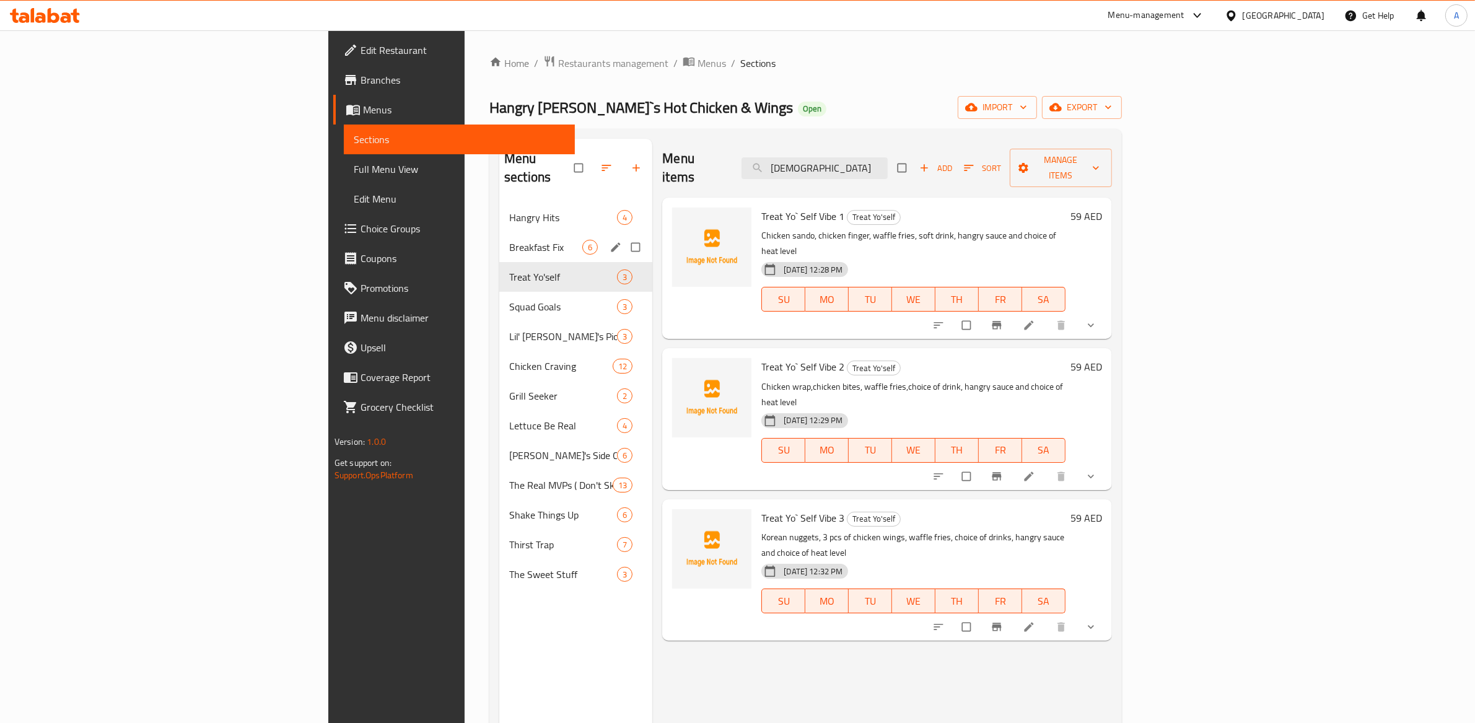
click at [499, 238] on div "Breakfast Fix 6" at bounding box center [575, 247] width 153 height 30
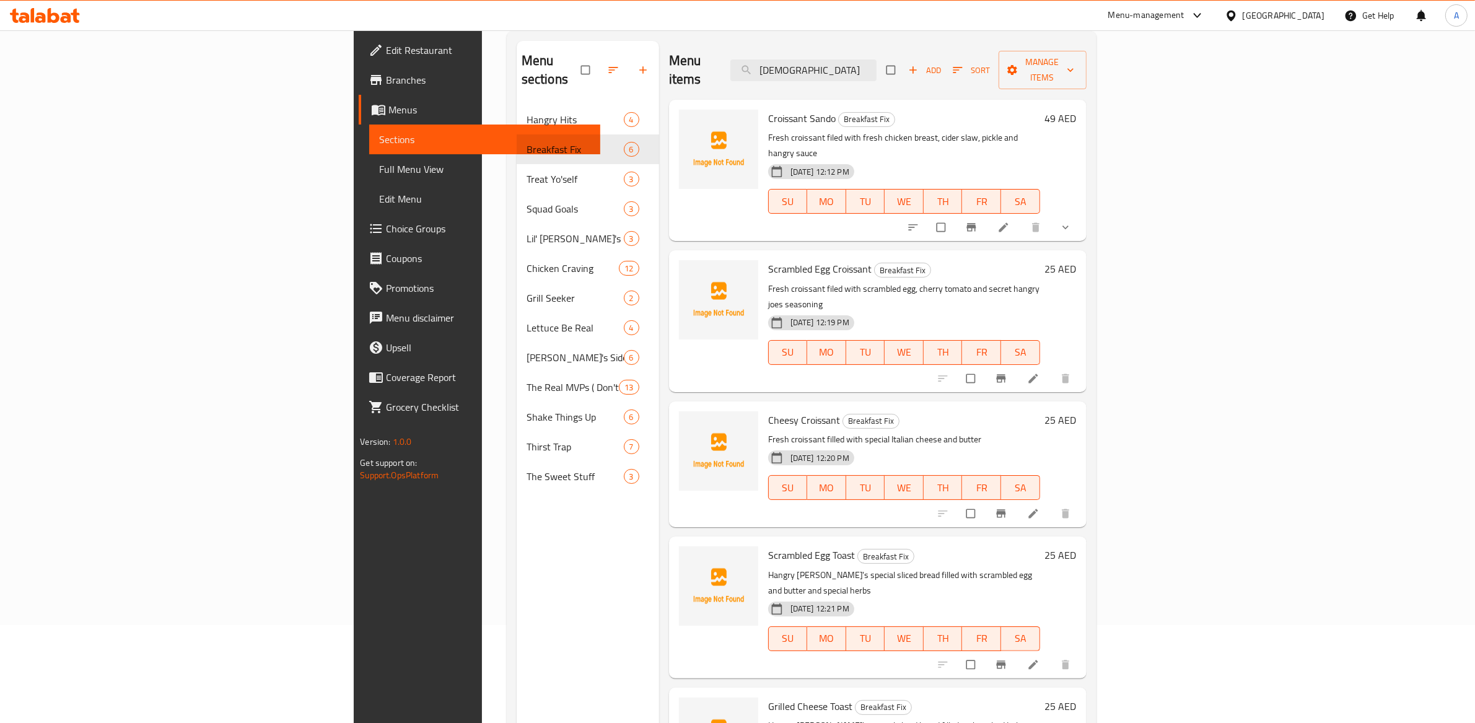
scroll to position [101, 0]
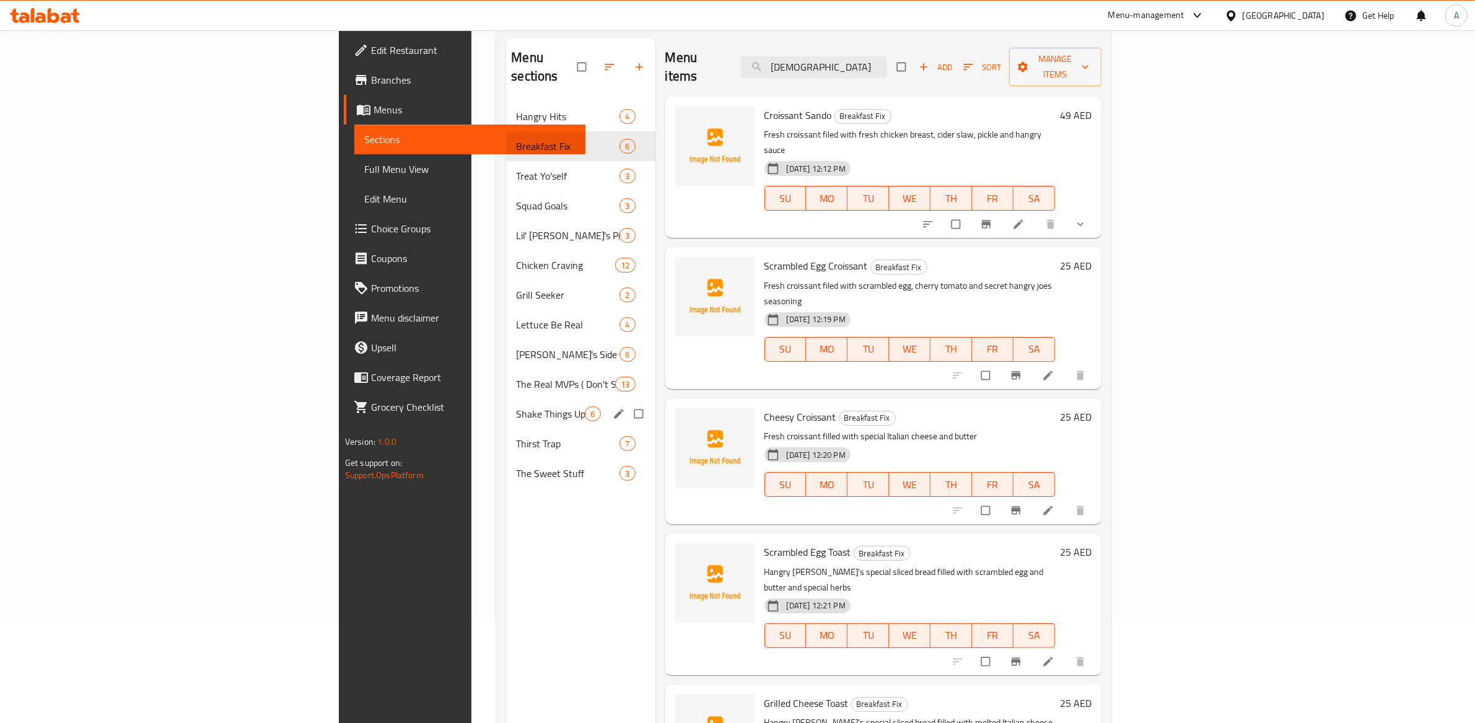
click at [506, 403] on div "Shake Things Up 6" at bounding box center [580, 414] width 149 height 30
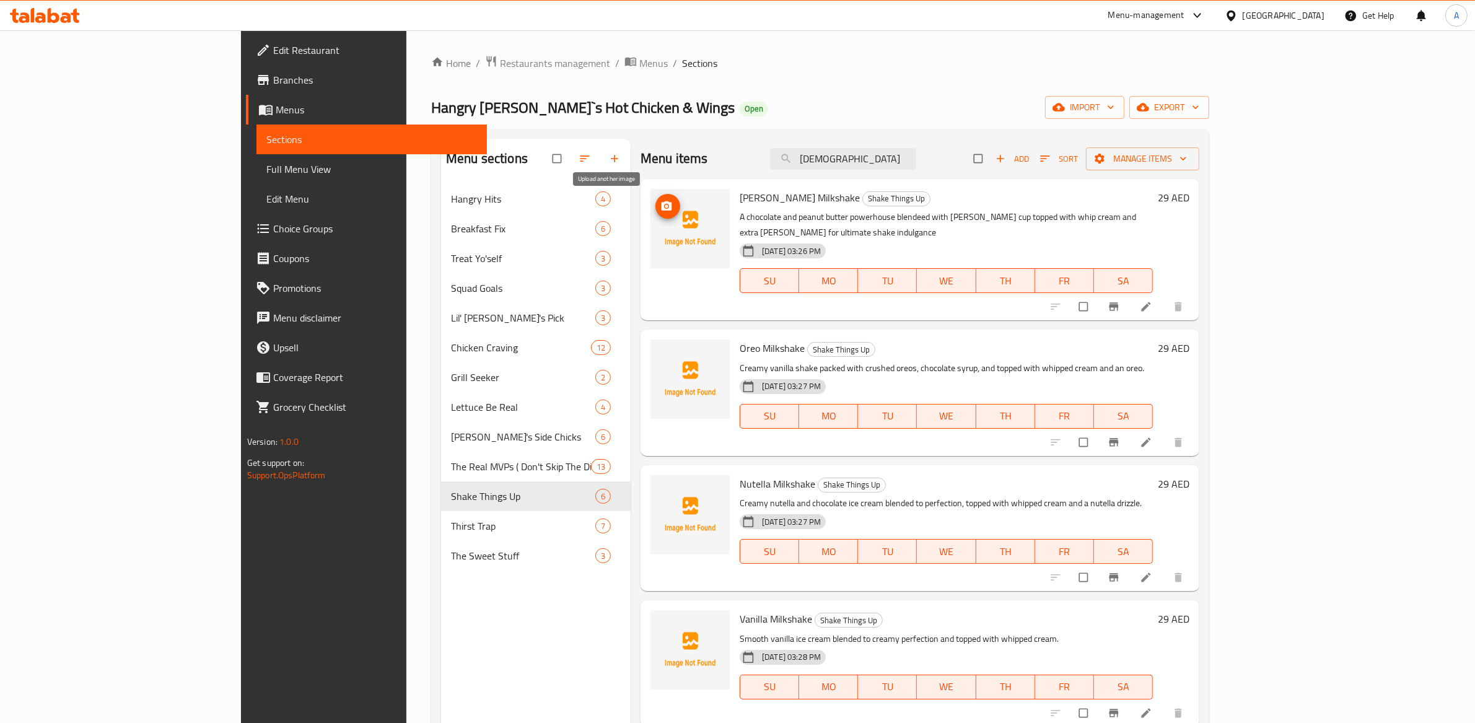
click at [662, 204] on icon "upload picture" at bounding box center [667, 205] width 11 height 9
click at [665, 206] on circle "upload picture" at bounding box center [666, 205] width 3 height 3
click at [655, 344] on button "upload picture" at bounding box center [667, 356] width 25 height 25
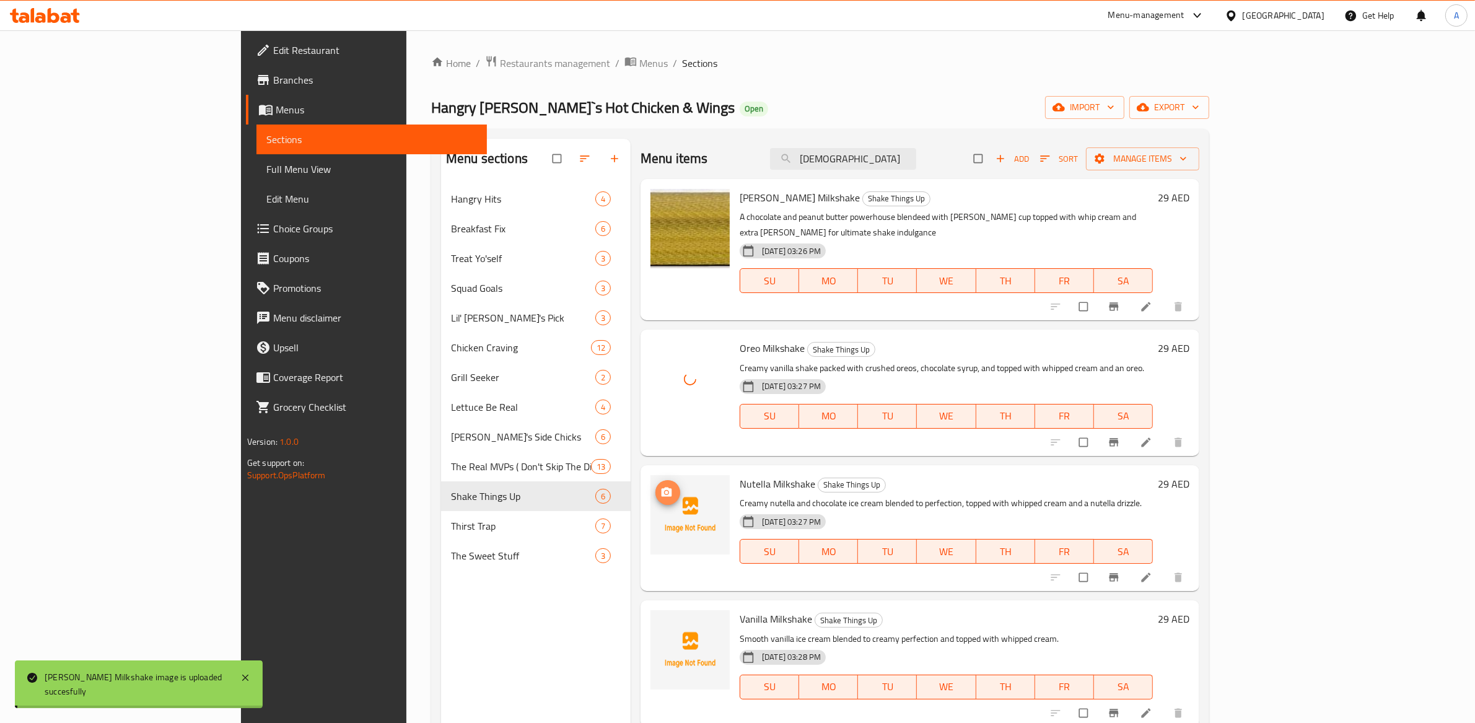
click at [660, 486] on icon "upload picture" at bounding box center [666, 492] width 12 height 12
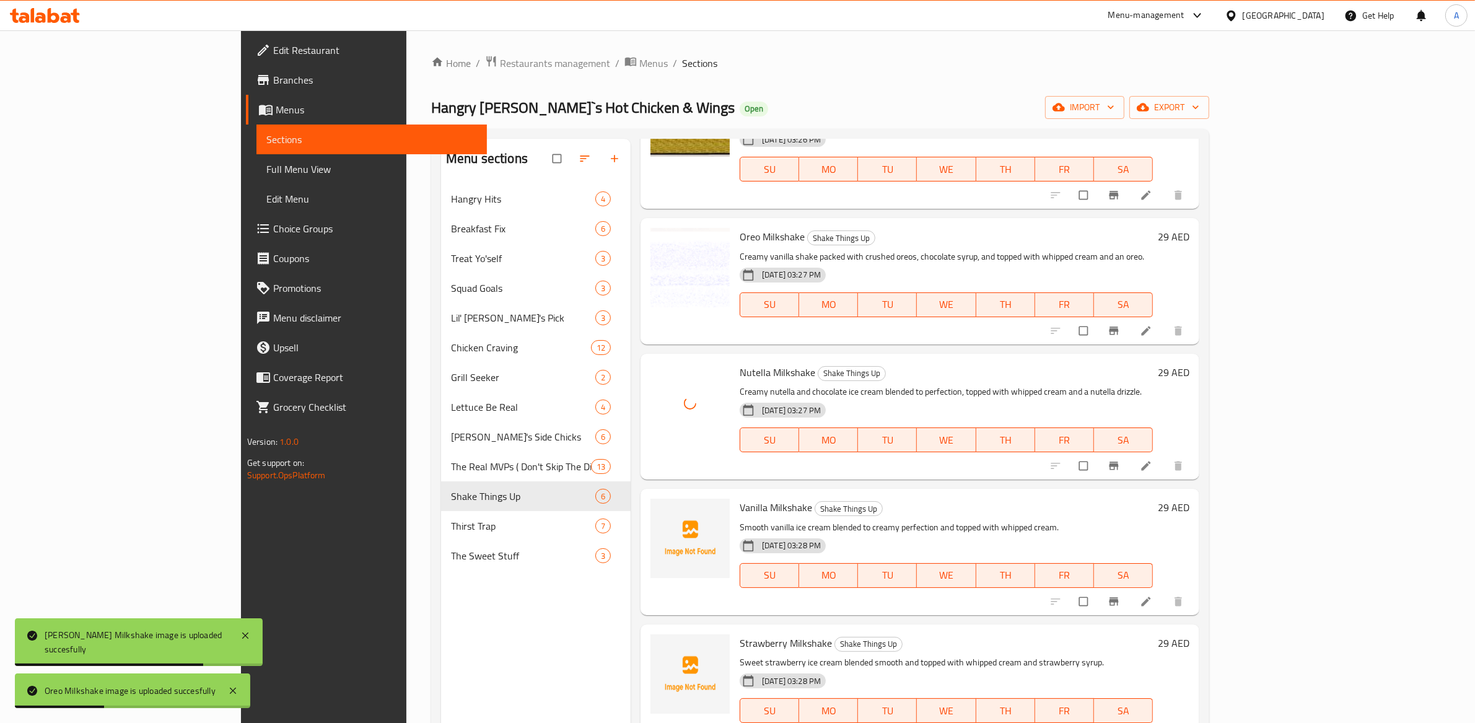
scroll to position [119, 0]
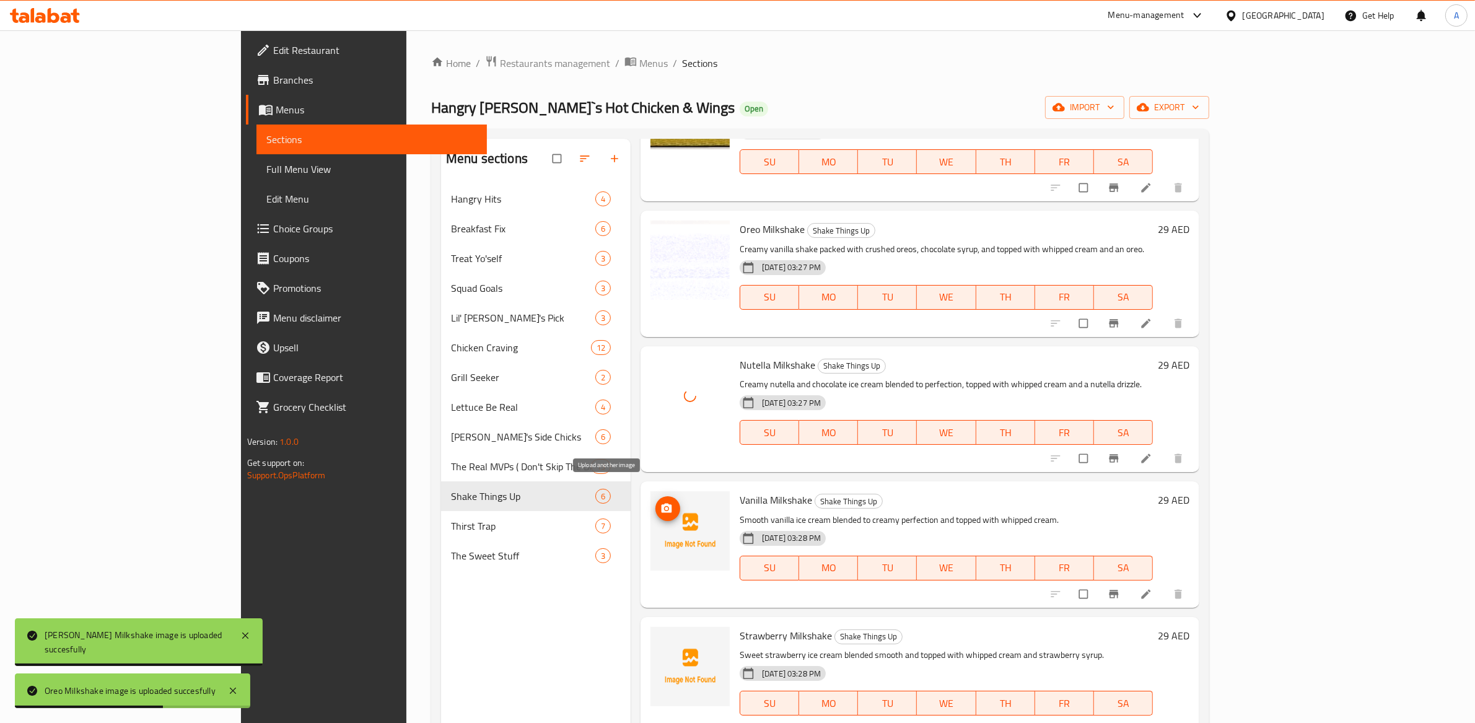
click at [655, 502] on span "upload picture" at bounding box center [667, 508] width 25 height 12
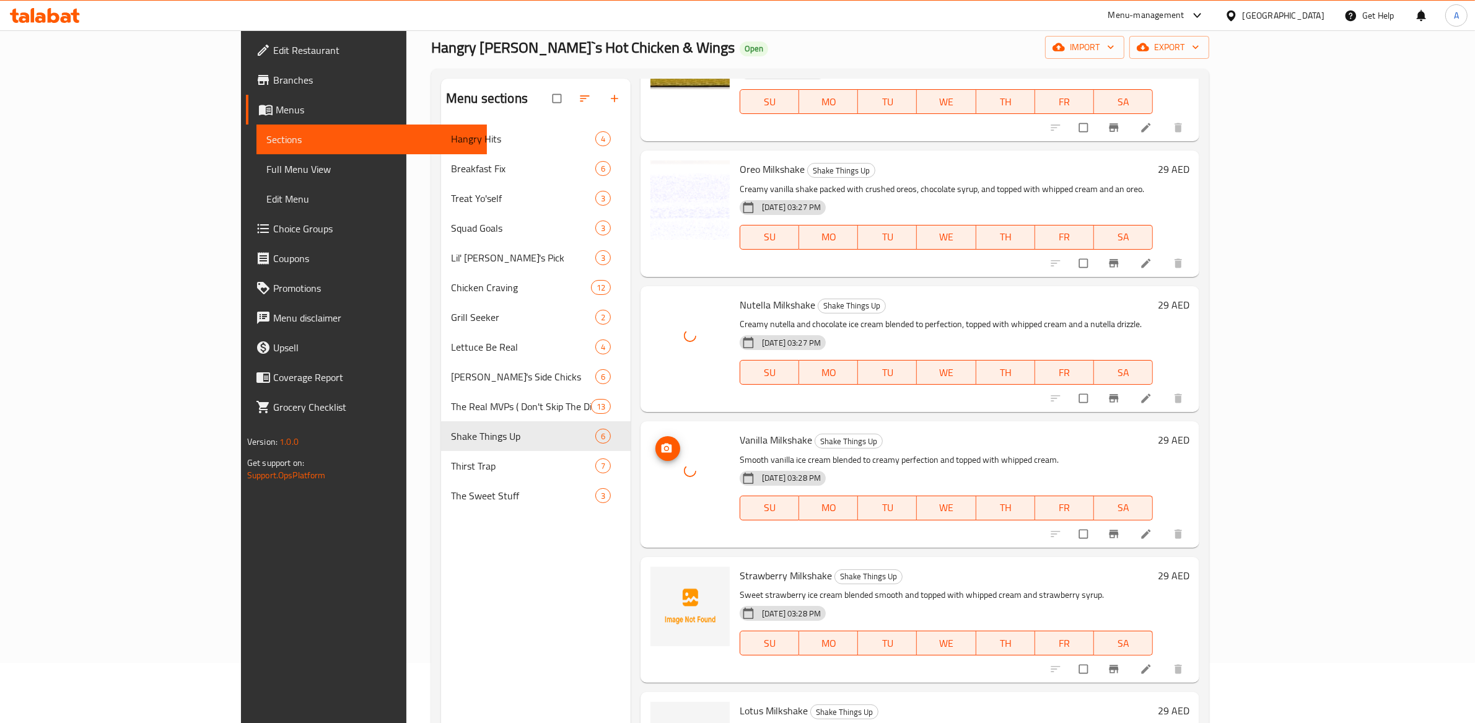
scroll to position [174, 0]
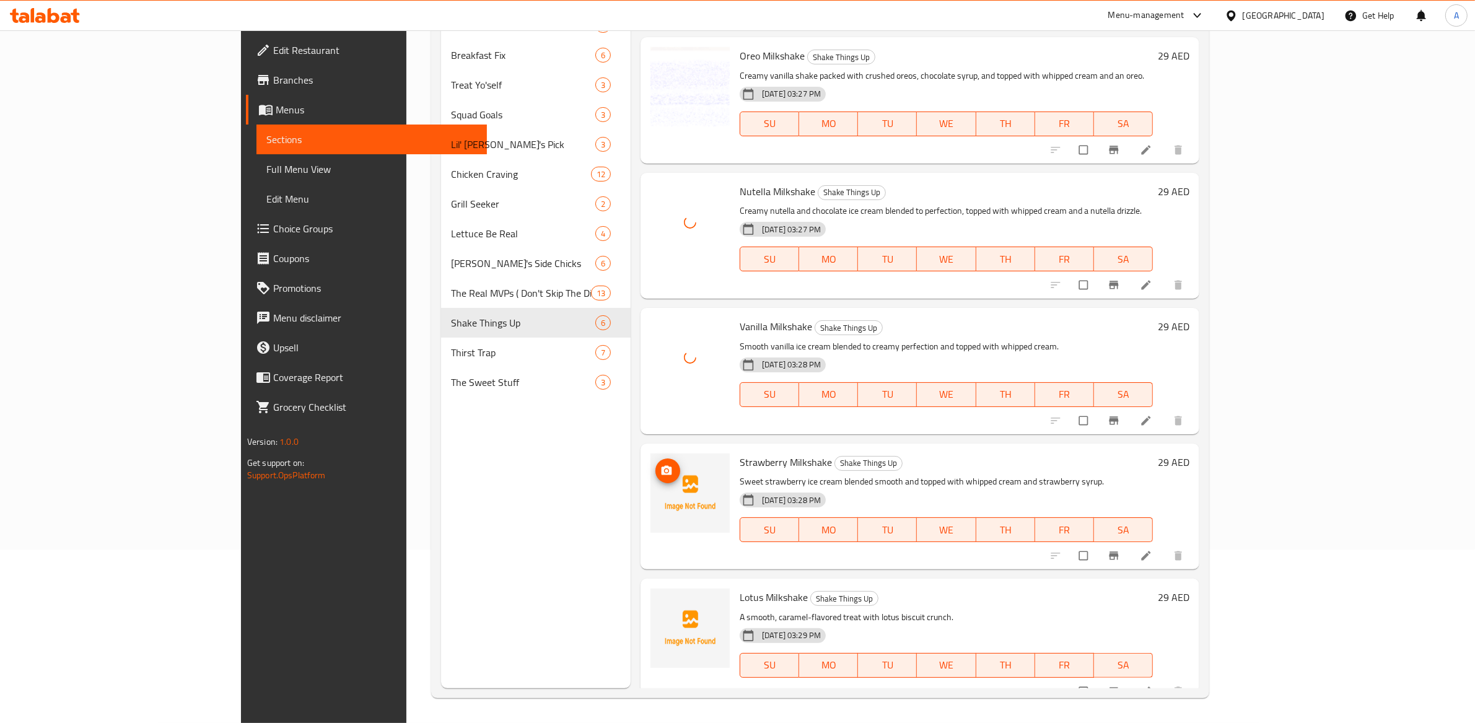
click at [662, 465] on icon "upload picture" at bounding box center [667, 469] width 11 height 9
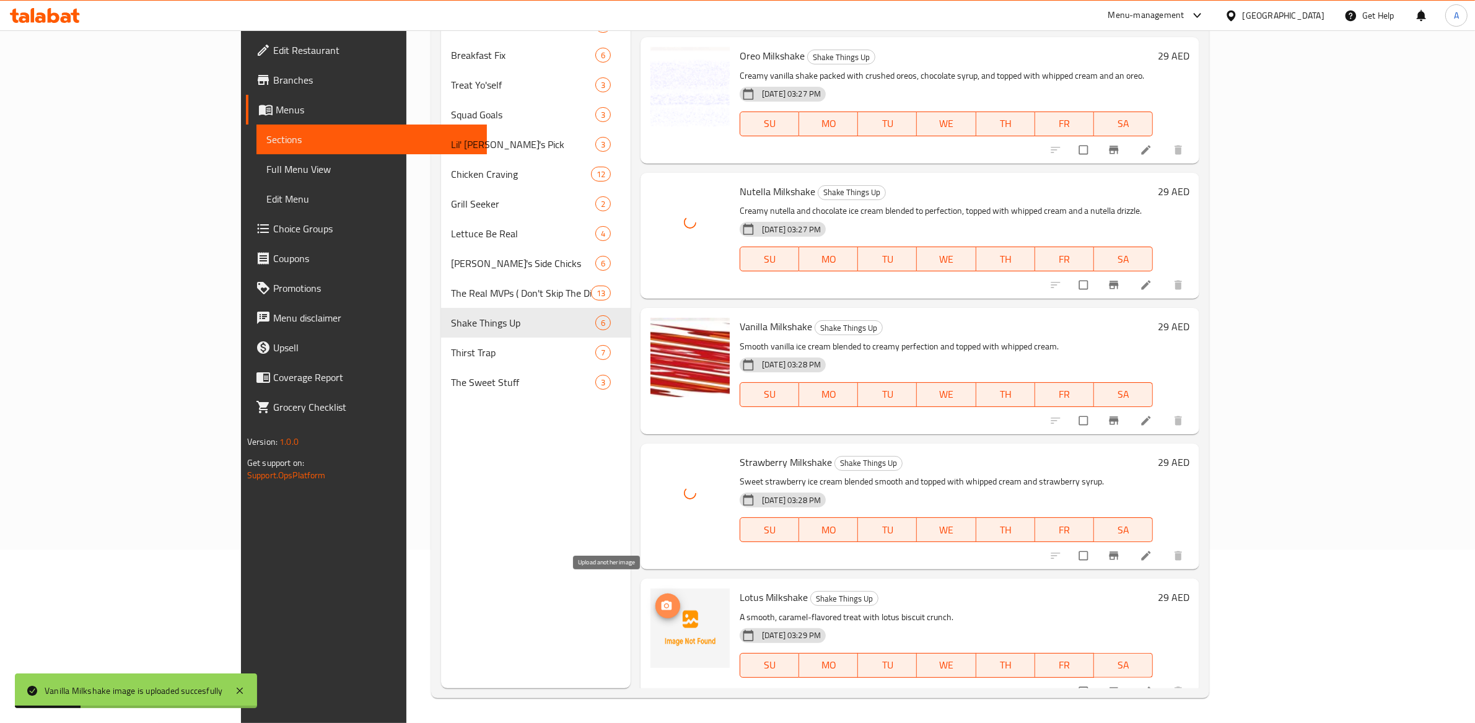
click at [662, 601] on icon "upload picture" at bounding box center [667, 605] width 11 height 9
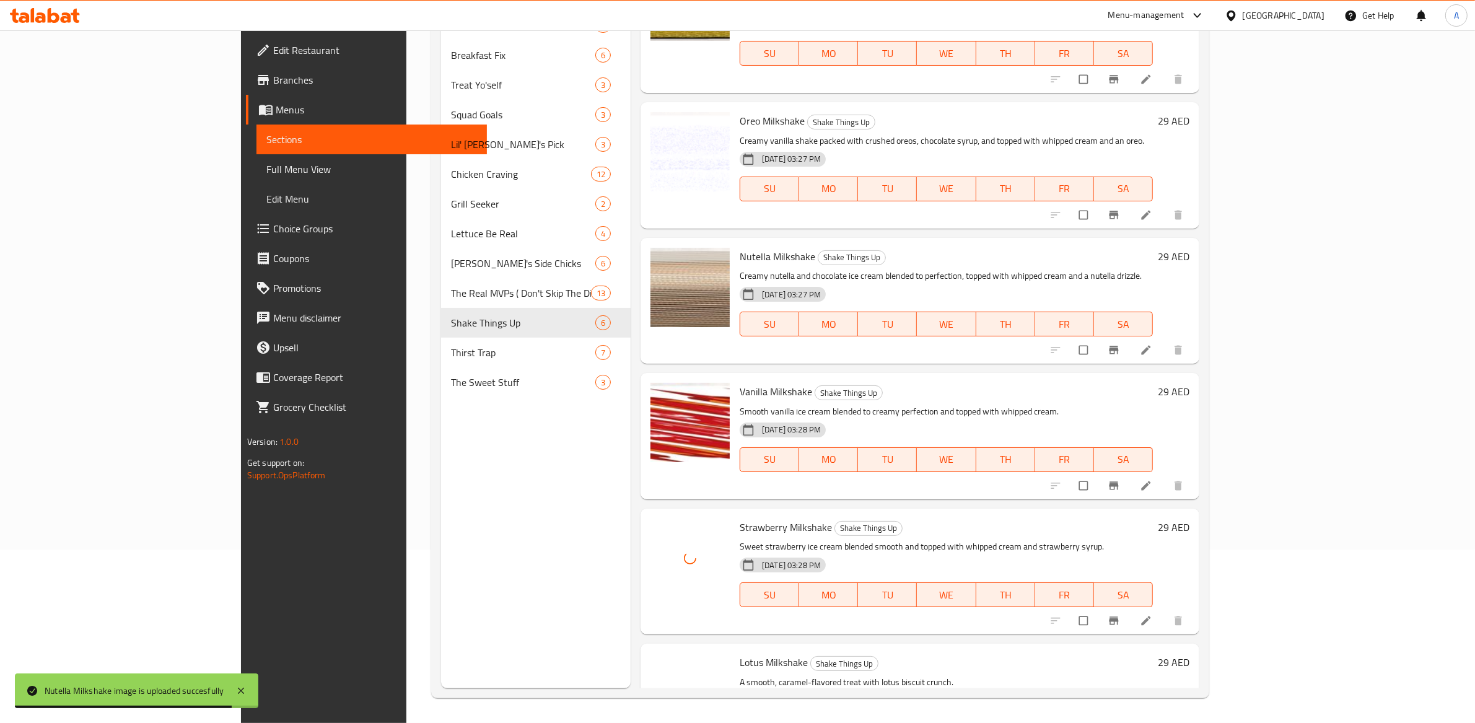
scroll to position [0, 0]
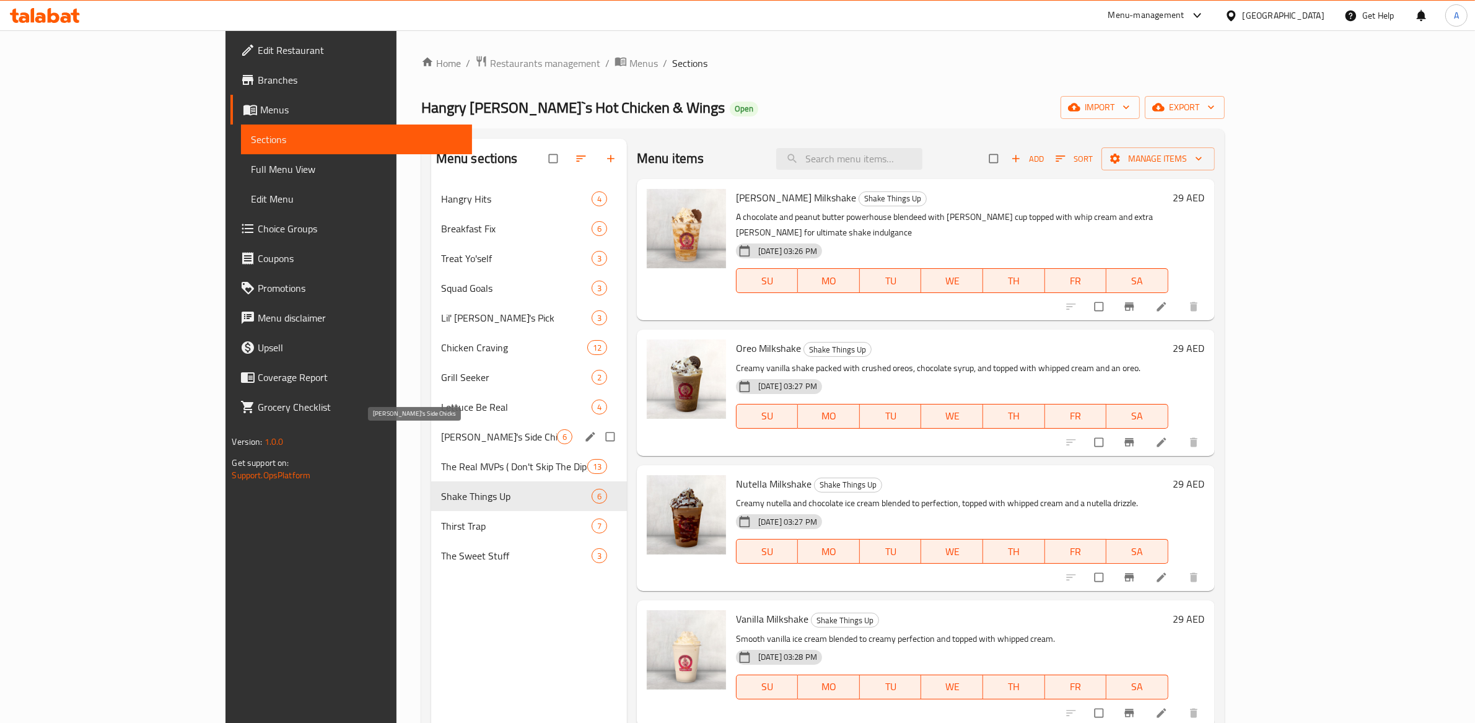
click at [441, 435] on span "[PERSON_NAME]'s Side Chicks" at bounding box center [499, 436] width 116 height 15
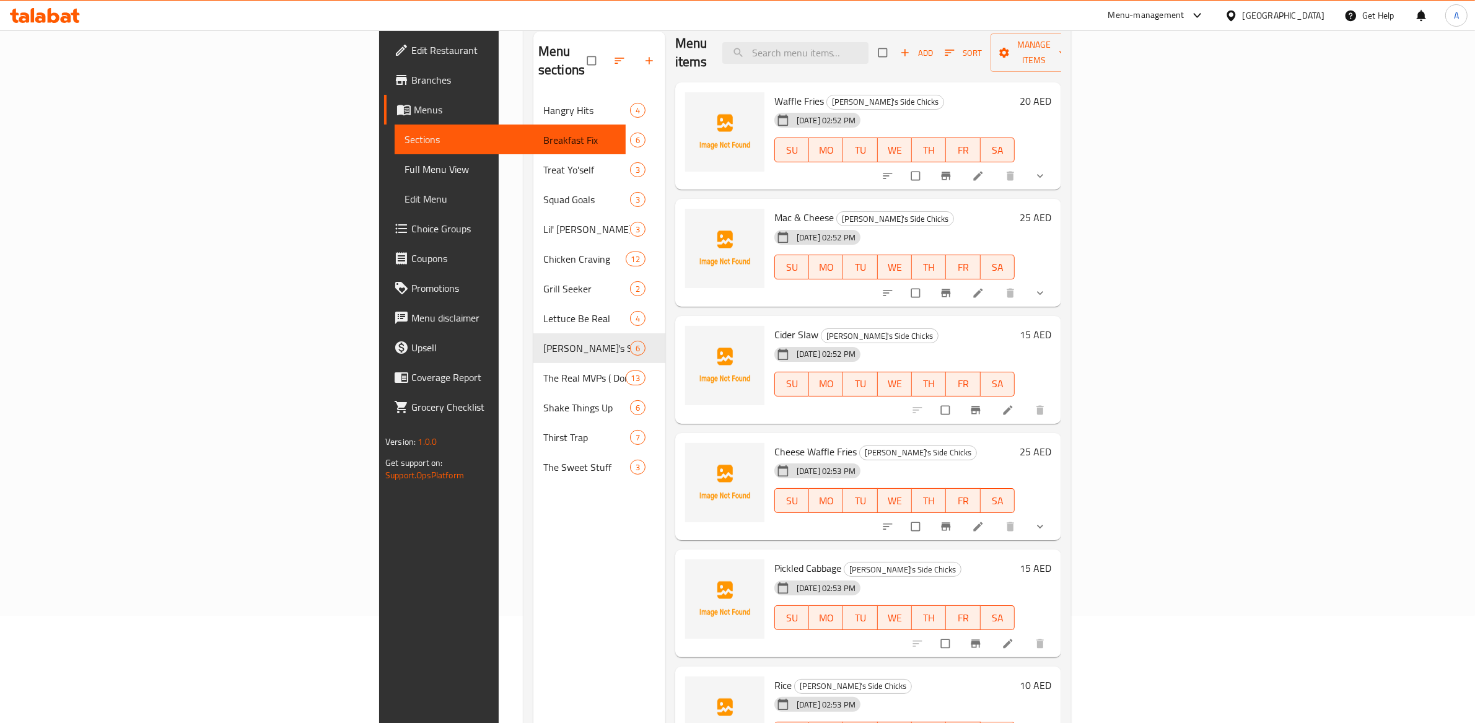
scroll to position [174, 0]
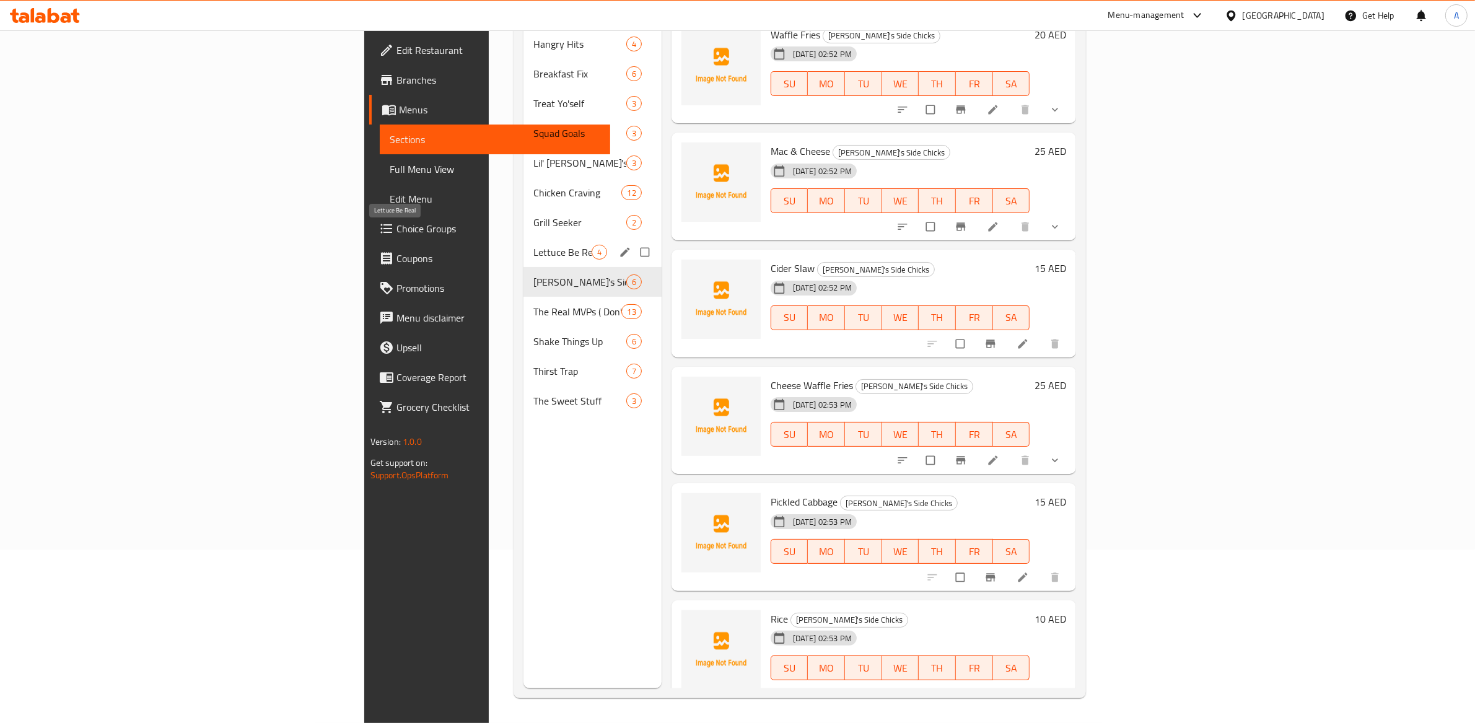
click at [533, 245] on span "Lettuce Be Real" at bounding box center [562, 252] width 58 height 15
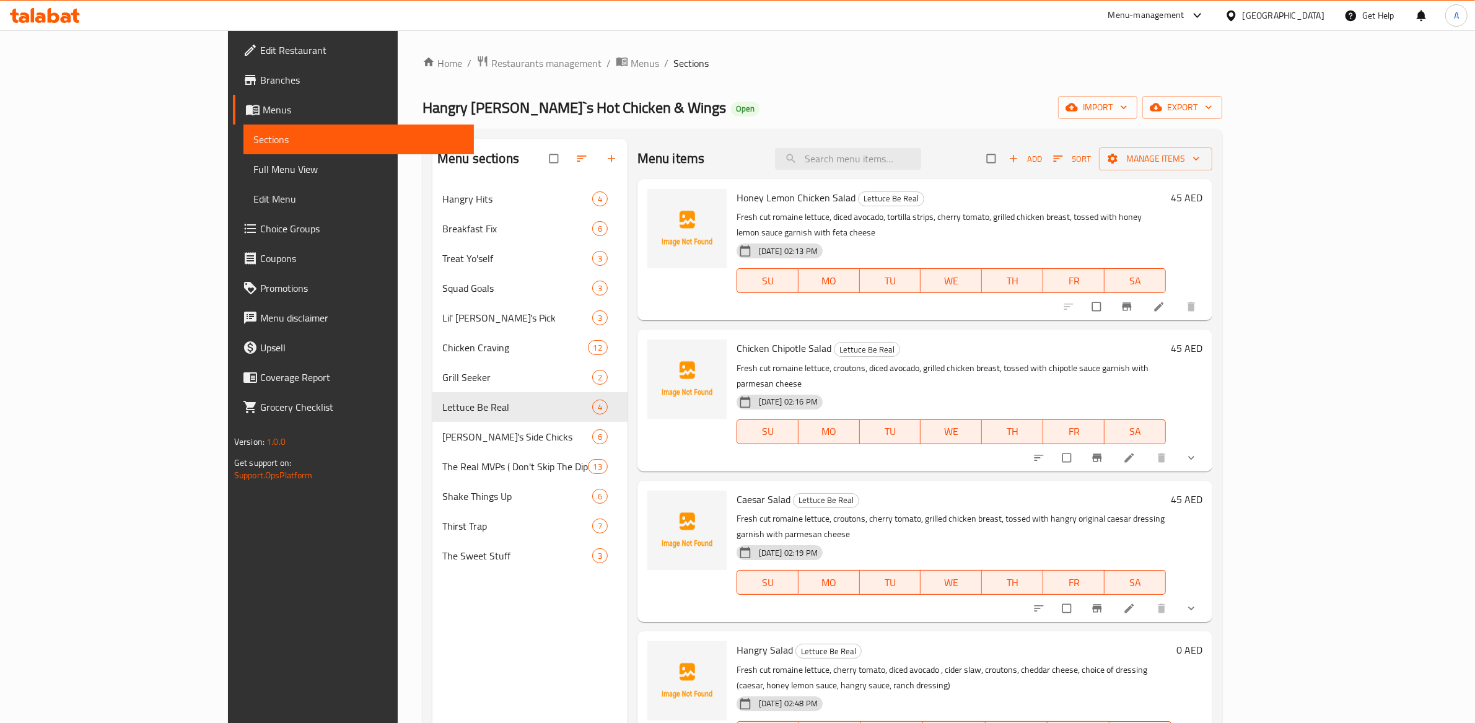
click at [737, 201] on span "Honey Lemon Chicken Salad" at bounding box center [796, 197] width 119 height 19
drag, startPoint x: 733, startPoint y: 201, endPoint x: 717, endPoint y: 190, distance: 19.6
click at [737, 201] on span "Honey Lemon Chicken Salad" at bounding box center [796, 197] width 119 height 19
copy h6 "Honey Lemon Chicken Salad"
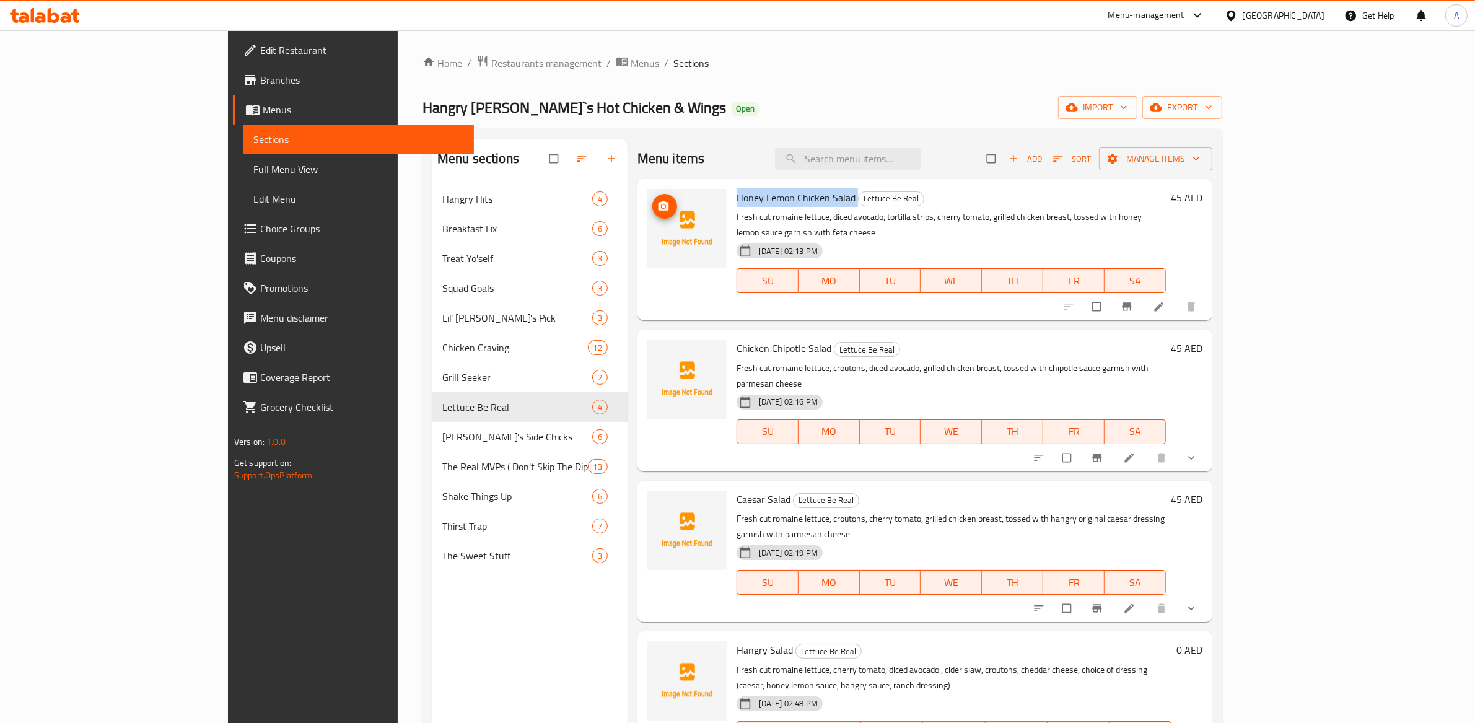
click at [647, 199] on img at bounding box center [686, 228] width 79 height 79
click at [657, 200] on icon "upload picture" at bounding box center [663, 206] width 12 height 12
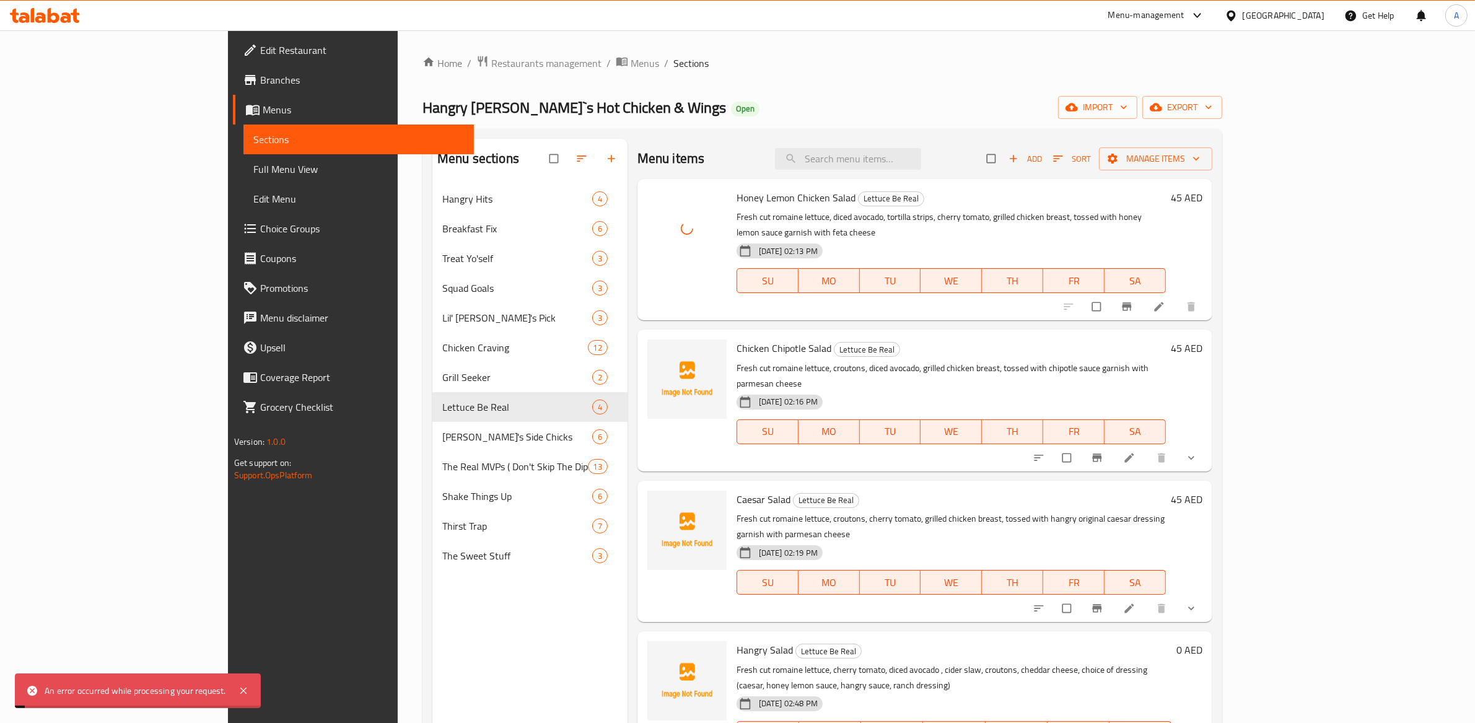
click at [737, 339] on span "Chicken Chipotle Salad" at bounding box center [784, 348] width 95 height 19
copy span "Chicken"
click at [652, 351] on span "upload picture" at bounding box center [664, 357] width 25 height 12
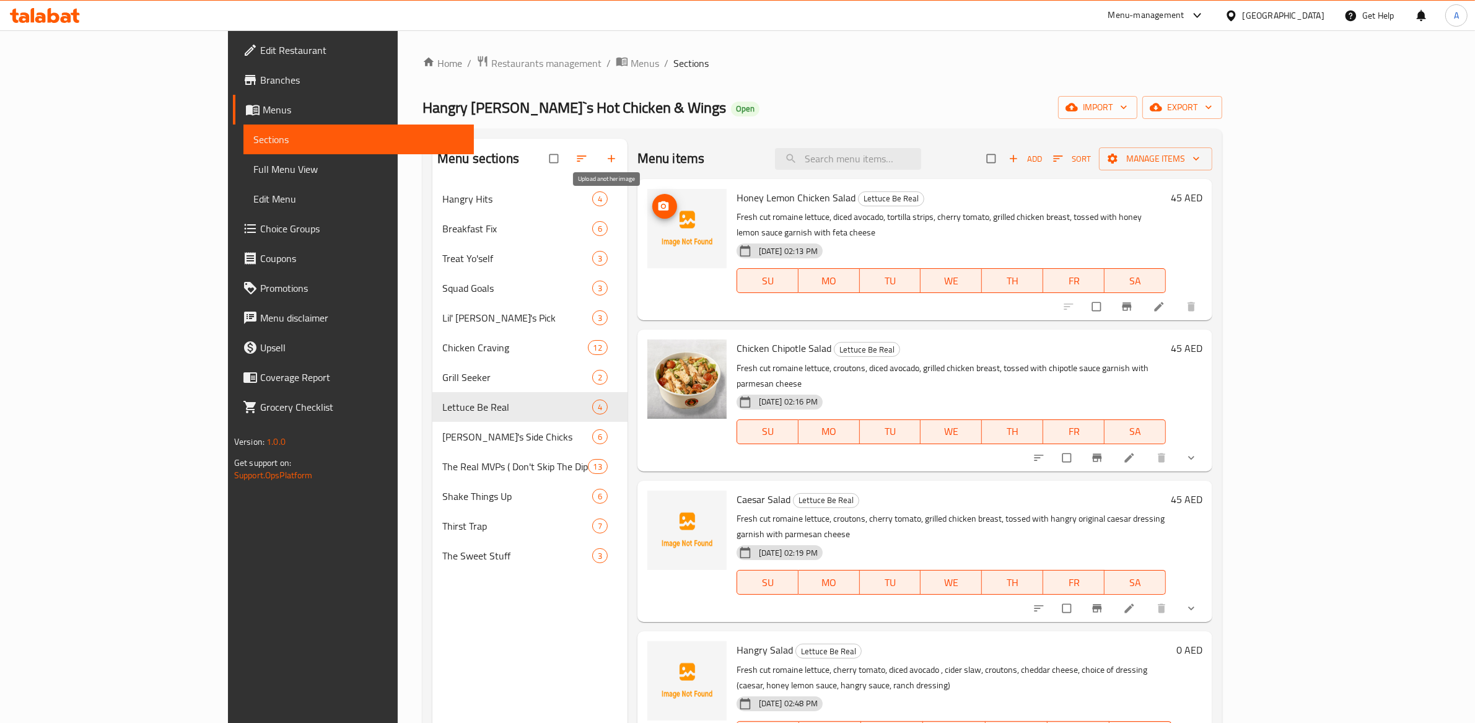
click at [652, 217] on button "upload picture" at bounding box center [664, 206] width 25 height 25
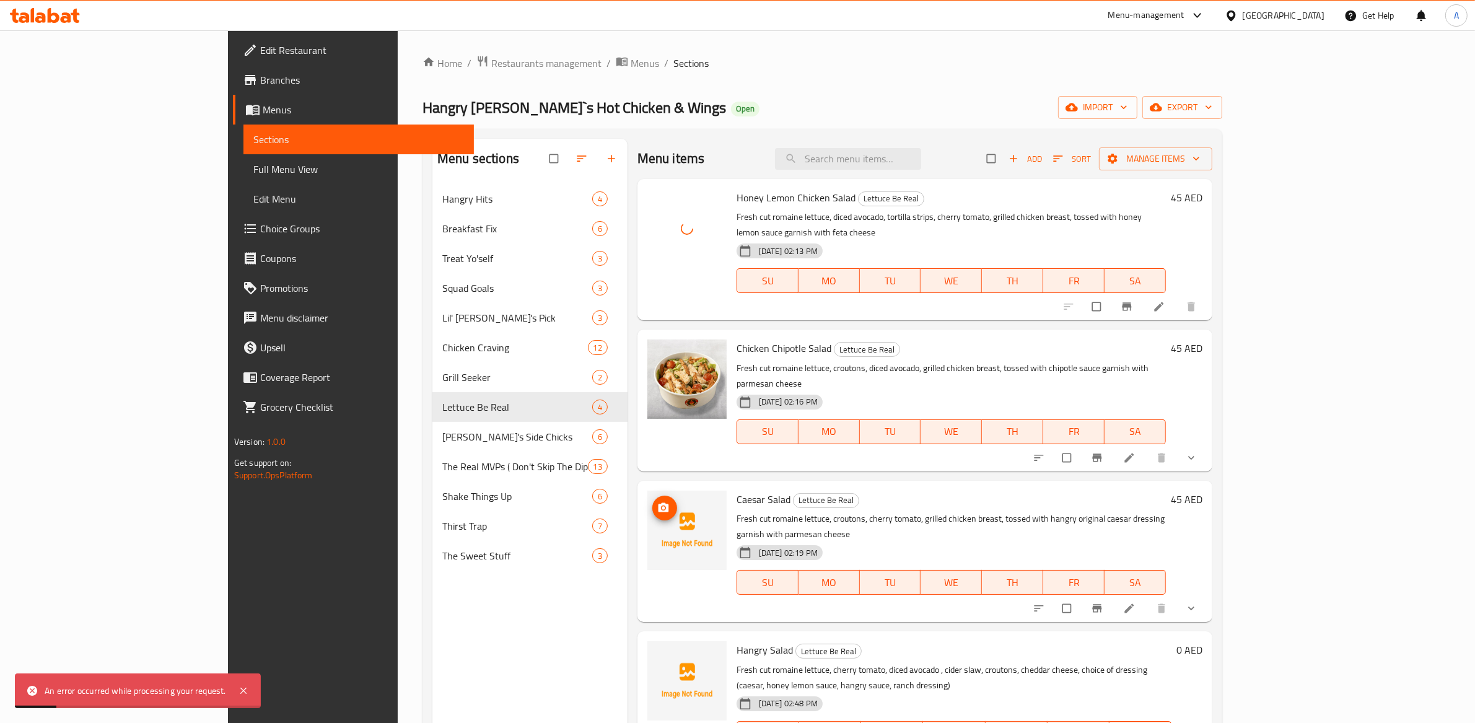
drag, startPoint x: 610, startPoint y: 469, endPoint x: 603, endPoint y: 471, distance: 7.7
click at [657, 502] on icon "upload picture" at bounding box center [663, 508] width 12 height 12
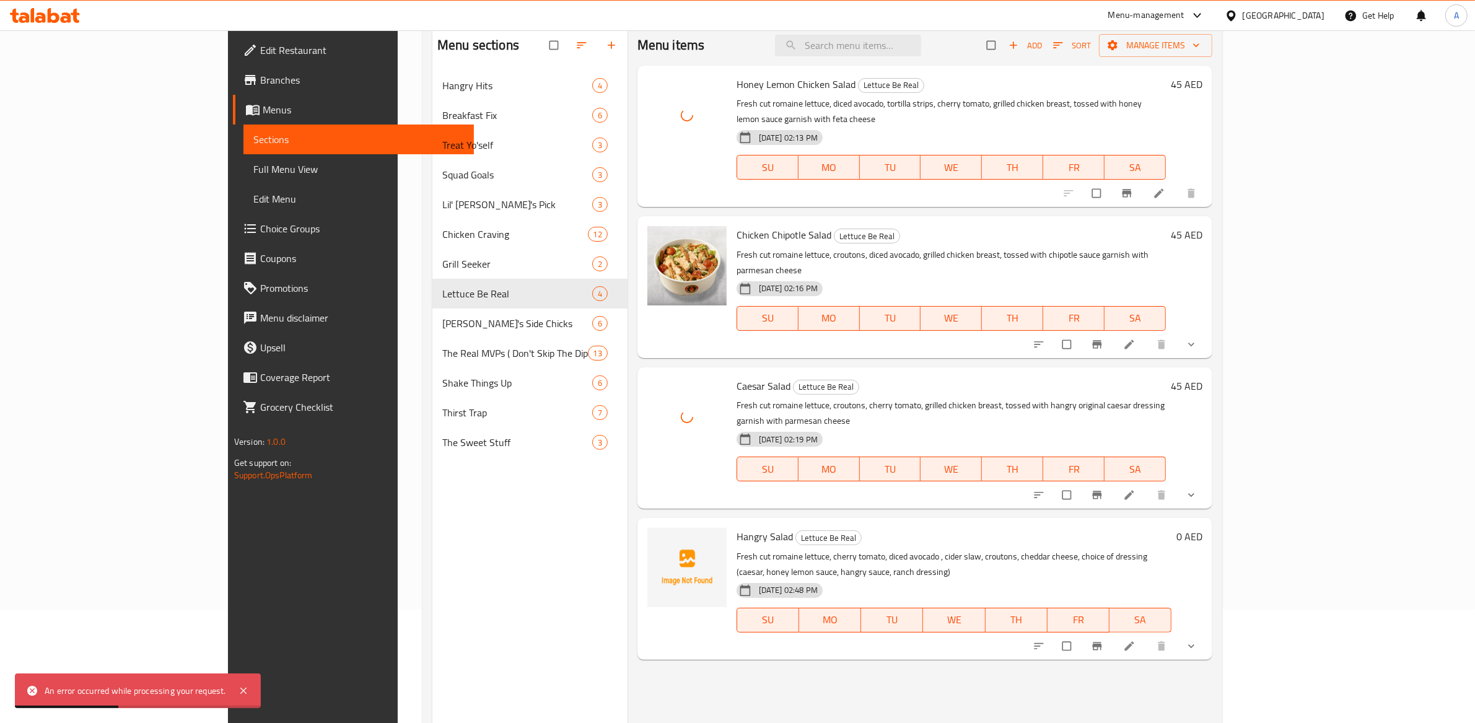
scroll to position [121, 0]
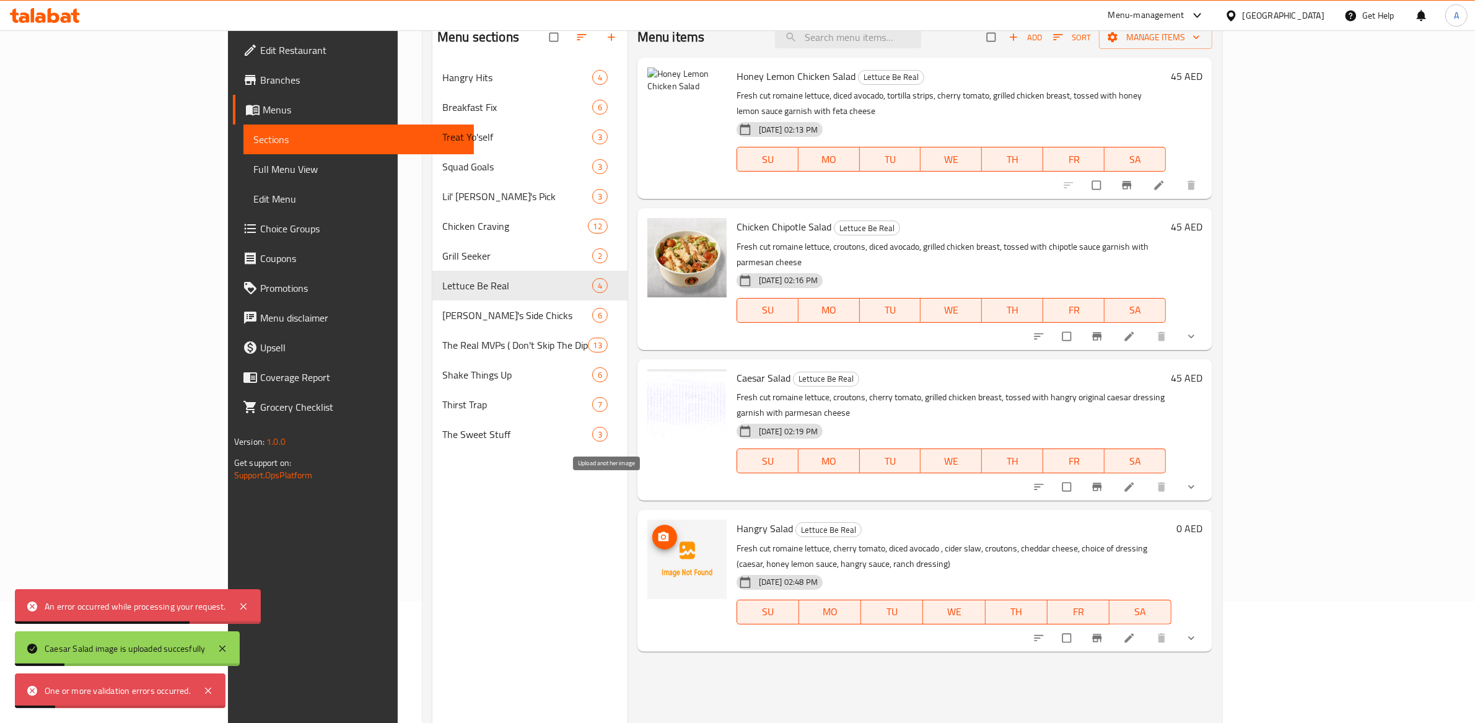
click at [657, 531] on icon "upload picture" at bounding box center [663, 537] width 12 height 12
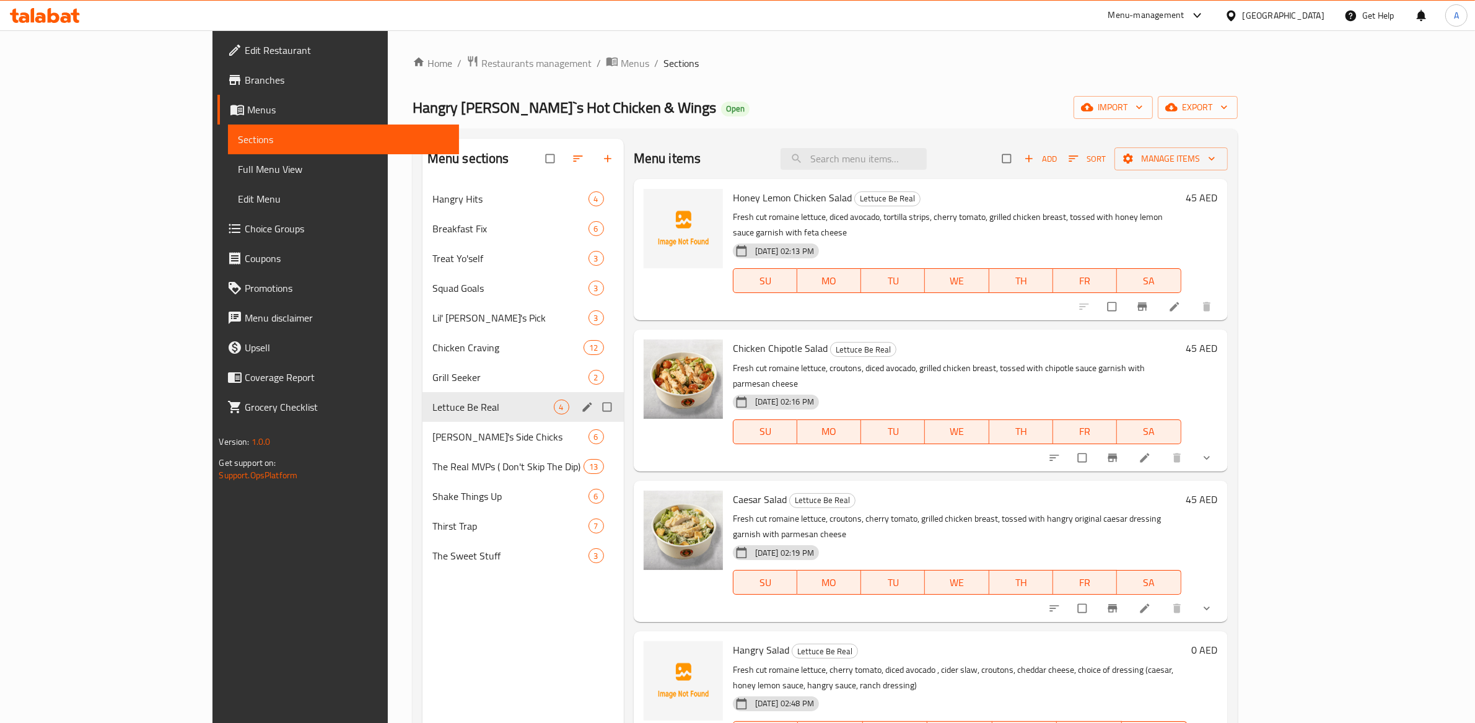
click at [432, 373] on span "Grill Seeker" at bounding box center [510, 377] width 156 height 15
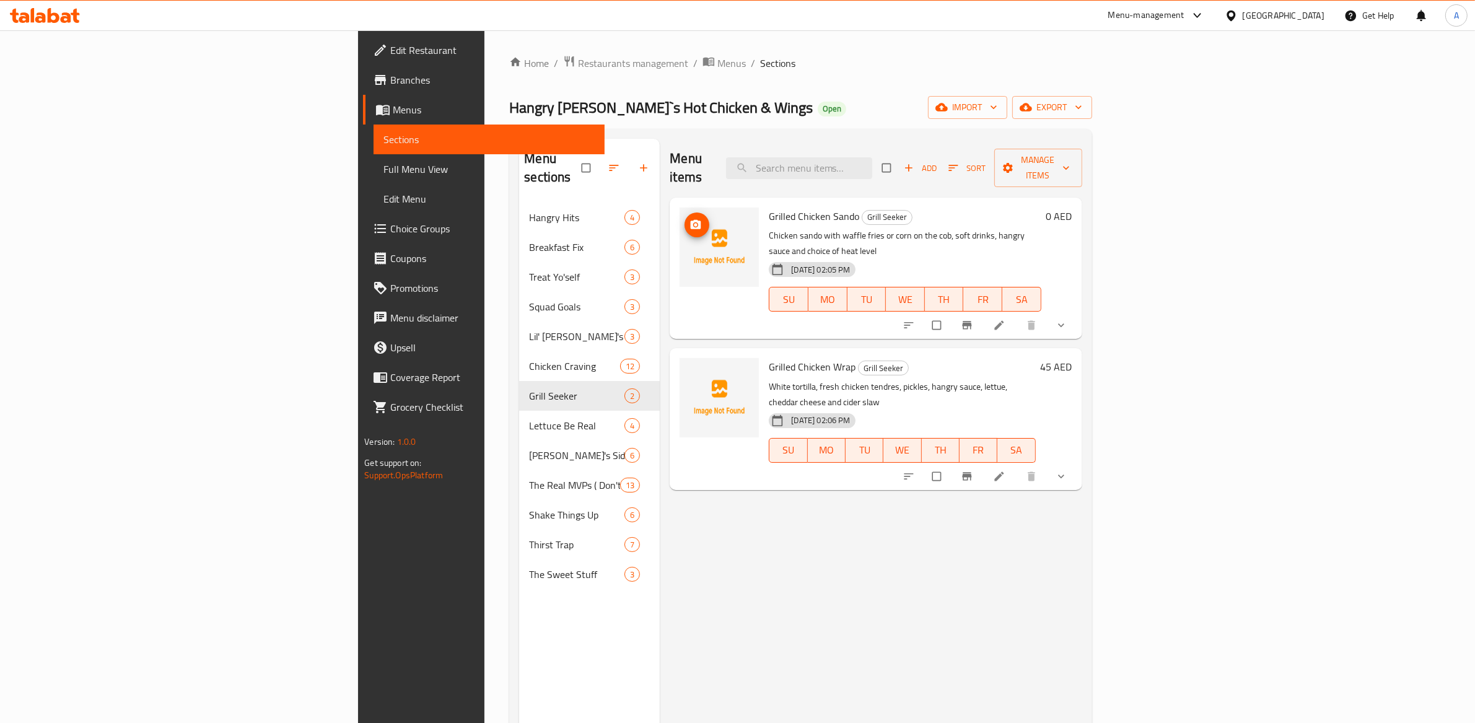
click at [691, 220] on icon "upload picture" at bounding box center [696, 224] width 11 height 9
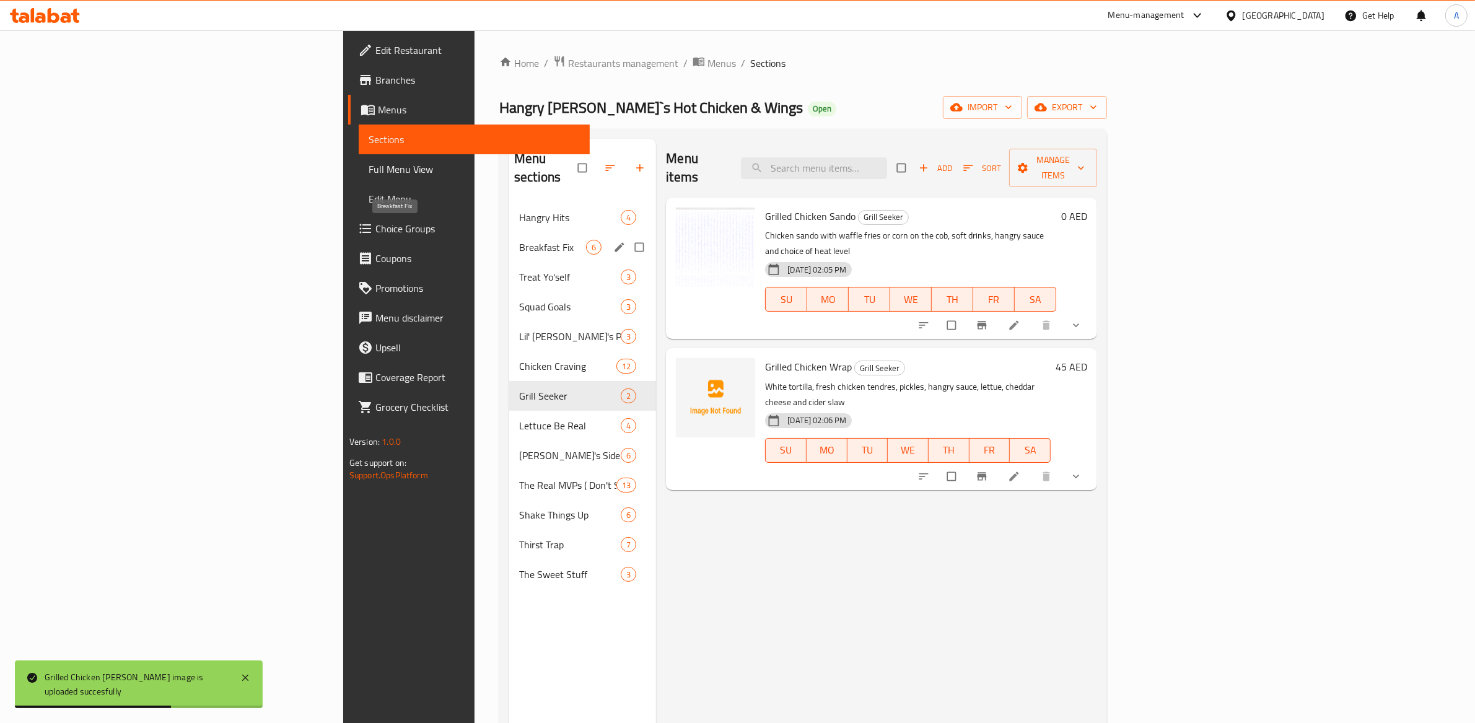
click at [519, 240] on span "Breakfast Fix" at bounding box center [552, 247] width 67 height 15
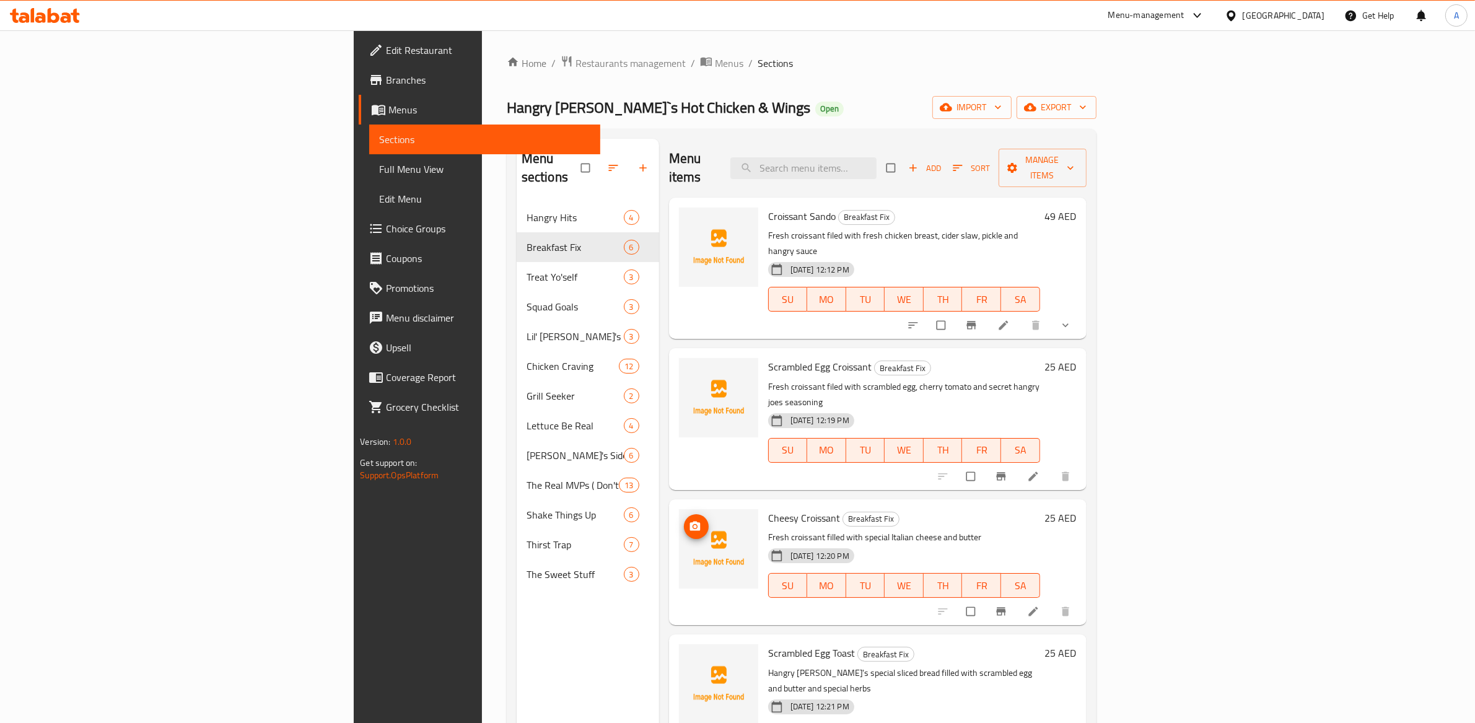
click at [684, 514] on button "upload picture" at bounding box center [696, 526] width 25 height 25
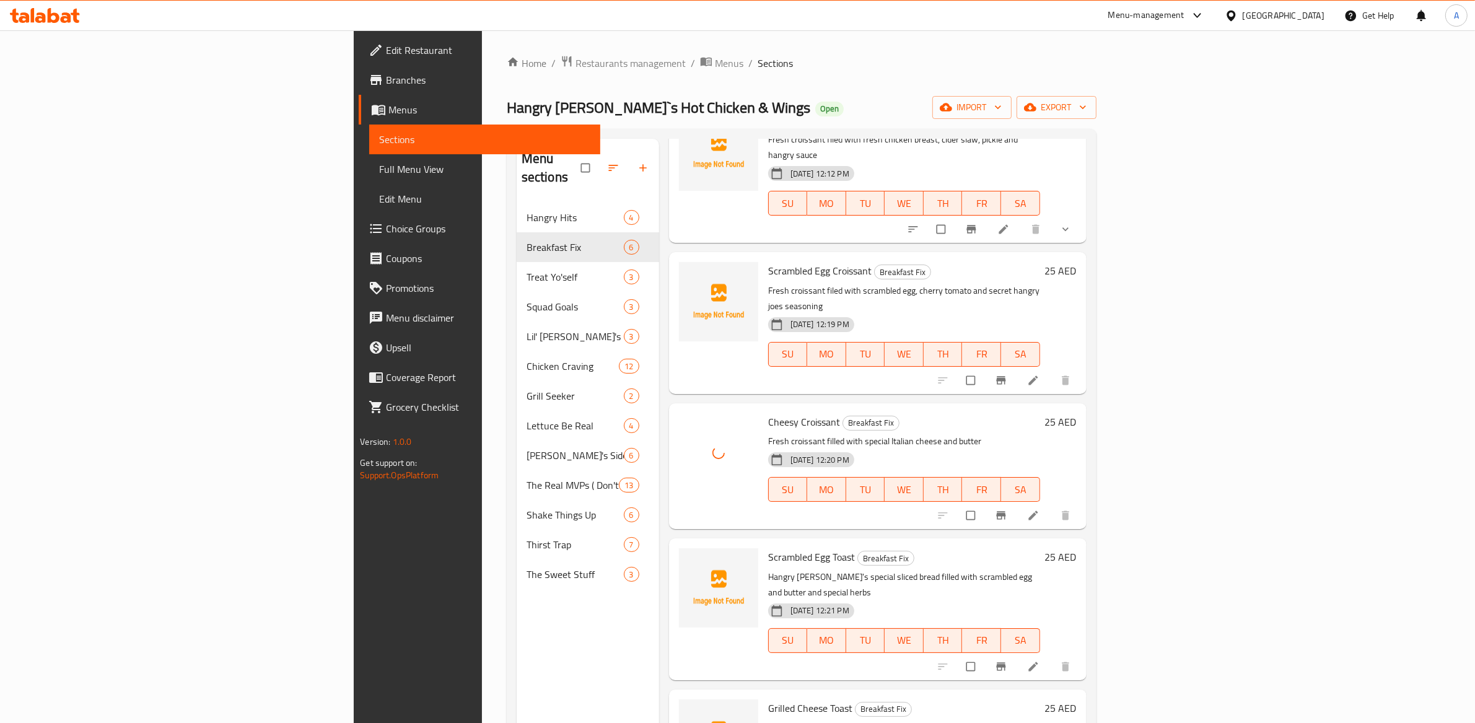
scroll to position [119, 0]
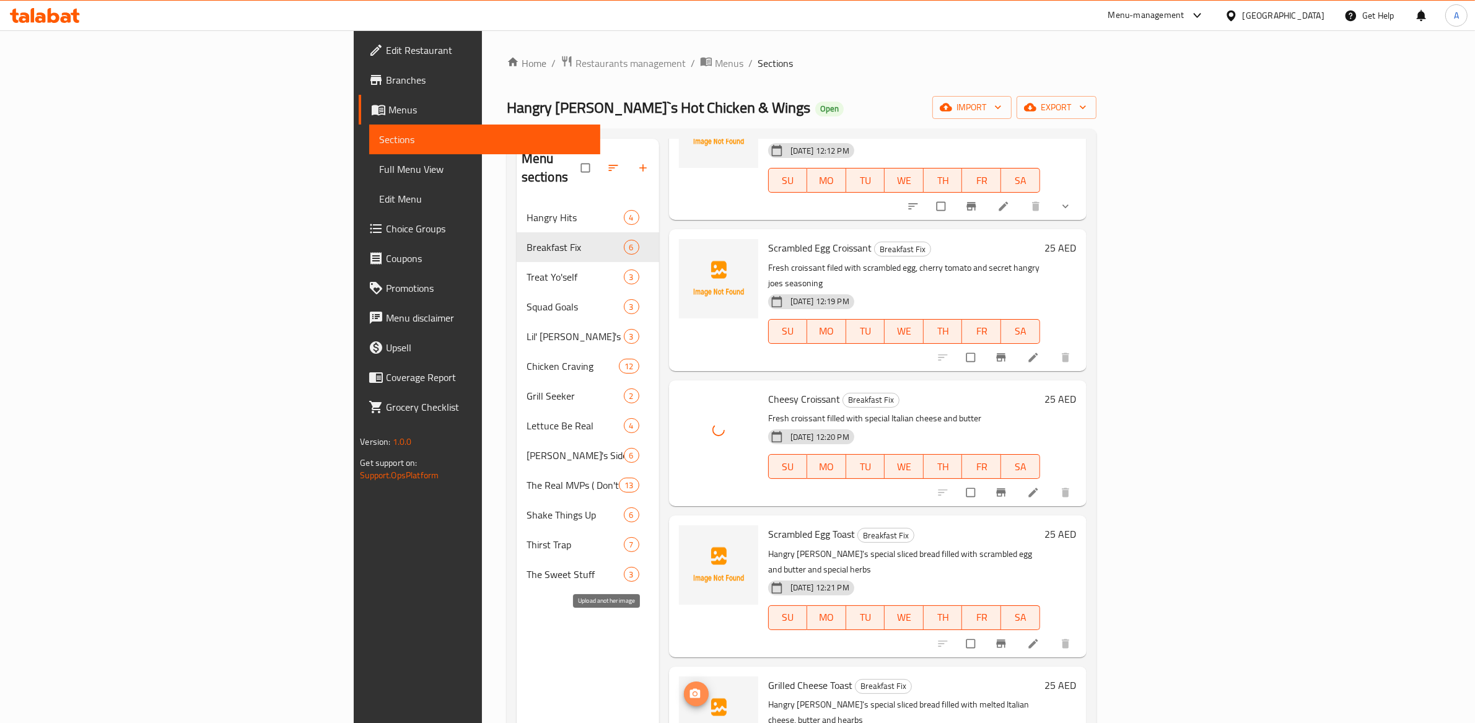
click at [684, 688] on span "upload picture" at bounding box center [696, 694] width 25 height 12
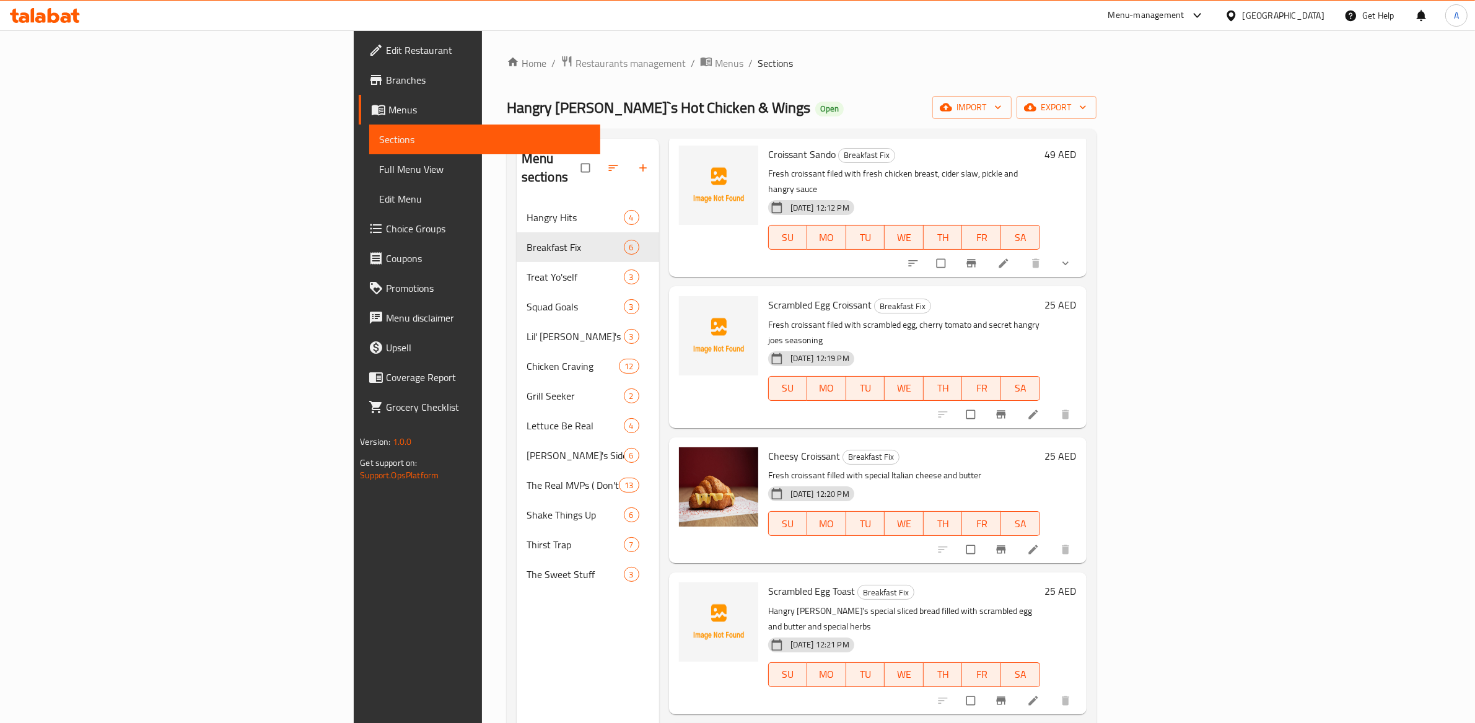
scroll to position [119, 0]
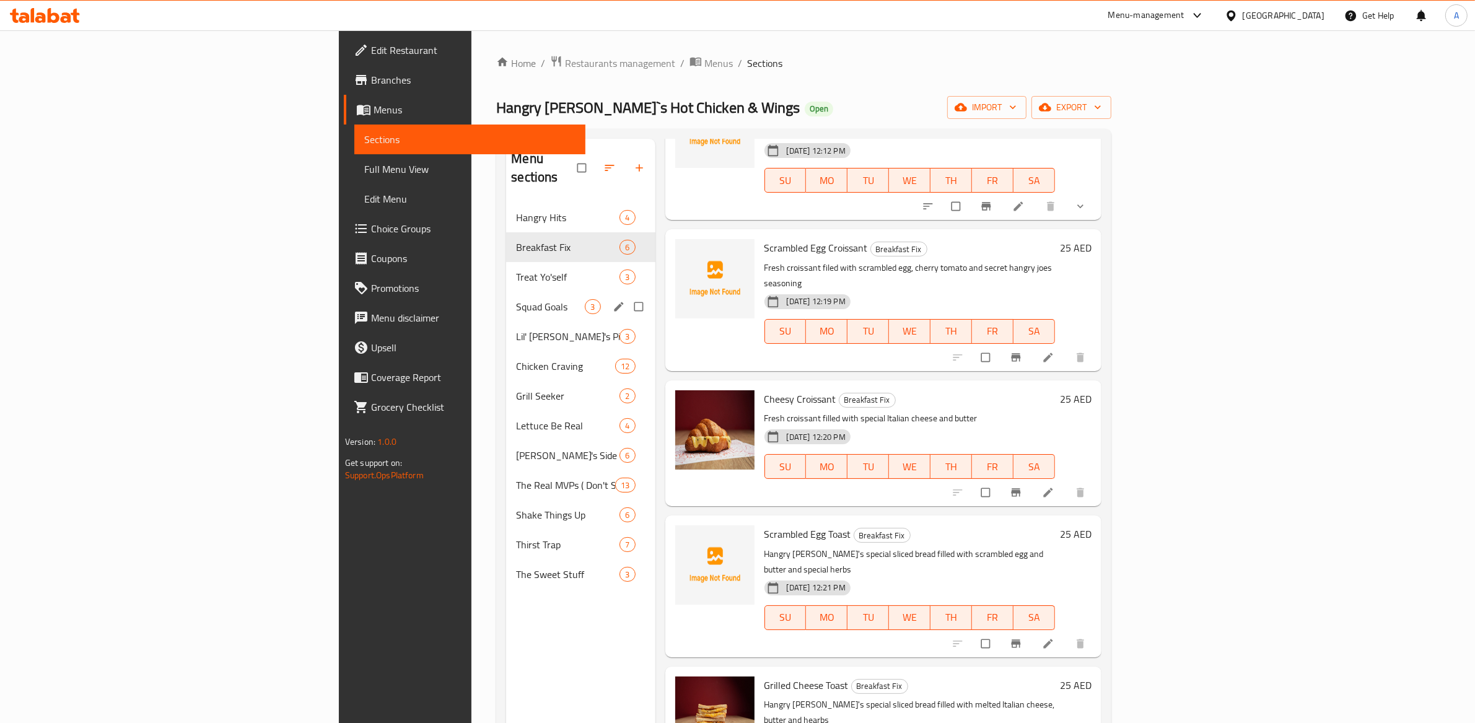
click at [516, 299] on span "Squad Goals" at bounding box center [550, 306] width 69 height 15
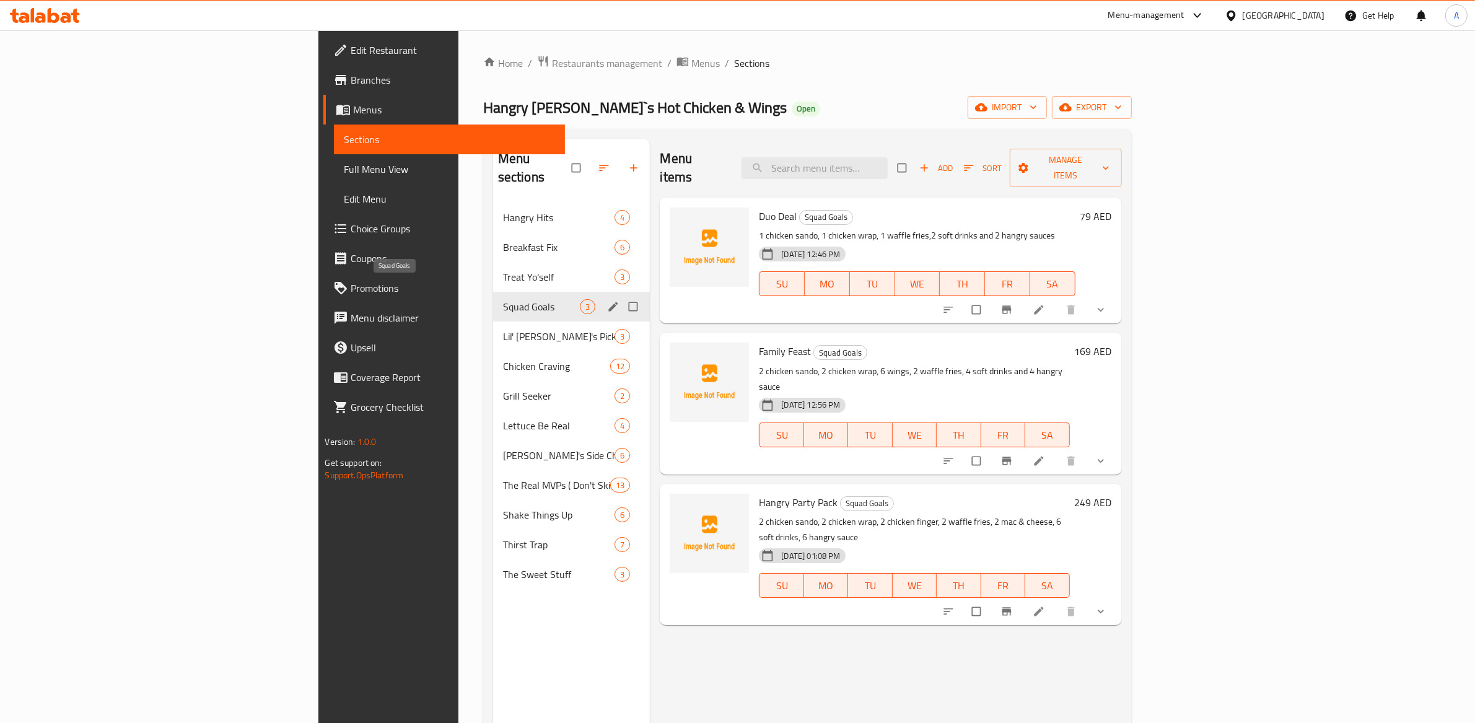
click at [493, 321] on div "Lil' Joe's Pick 3" at bounding box center [571, 336] width 157 height 30
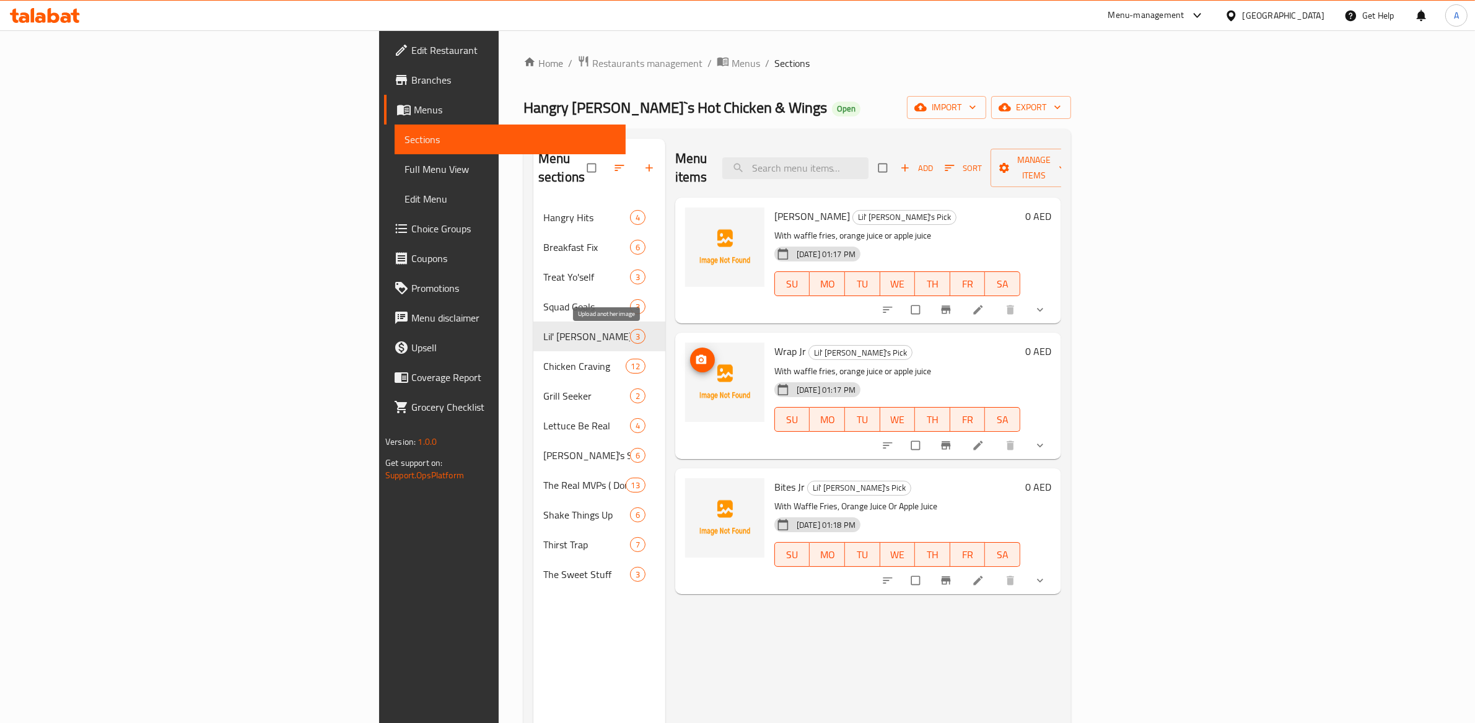
click at [690, 354] on span "upload picture" at bounding box center [702, 360] width 25 height 12
click at [680, 221] on div at bounding box center [724, 261] width 89 height 116
click at [696, 355] on icon "upload picture" at bounding box center [701, 359] width 11 height 9
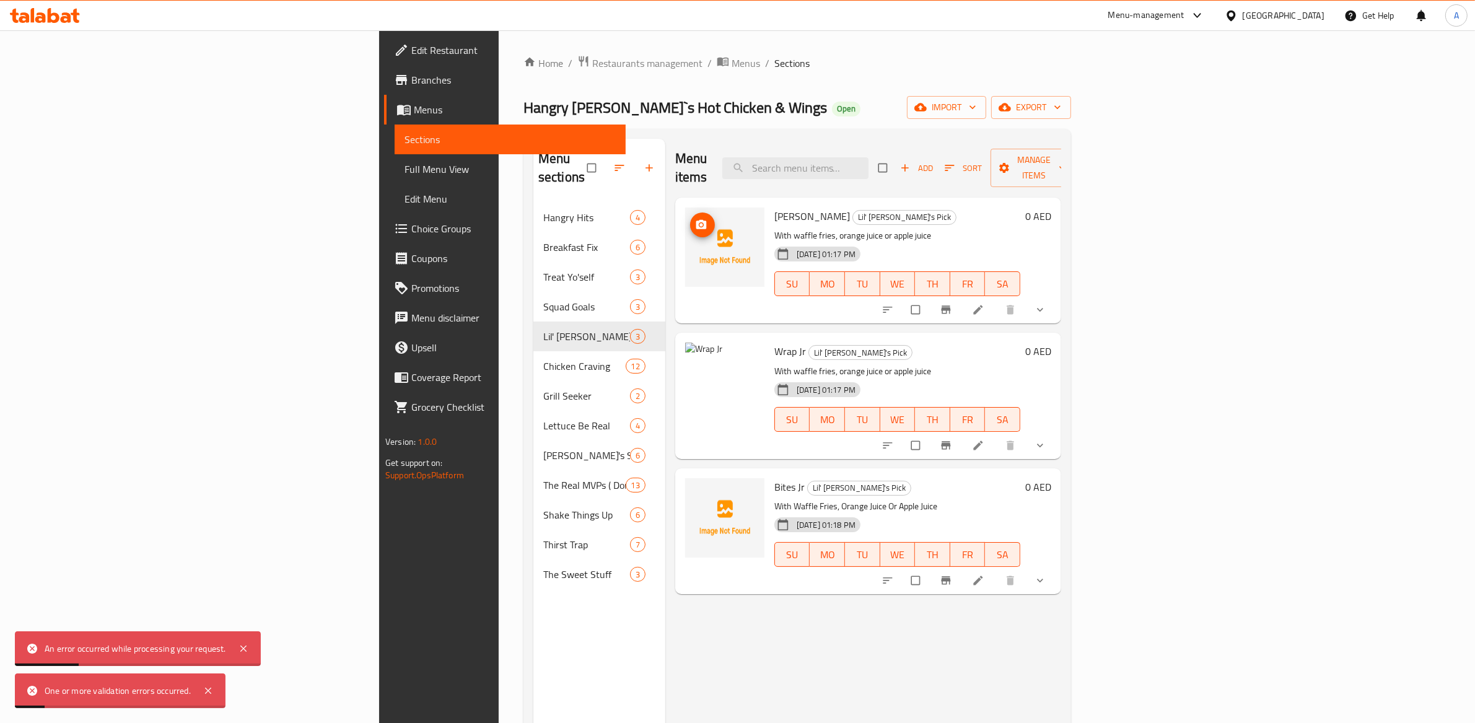
click at [696, 220] on icon "upload picture" at bounding box center [701, 224] width 11 height 9
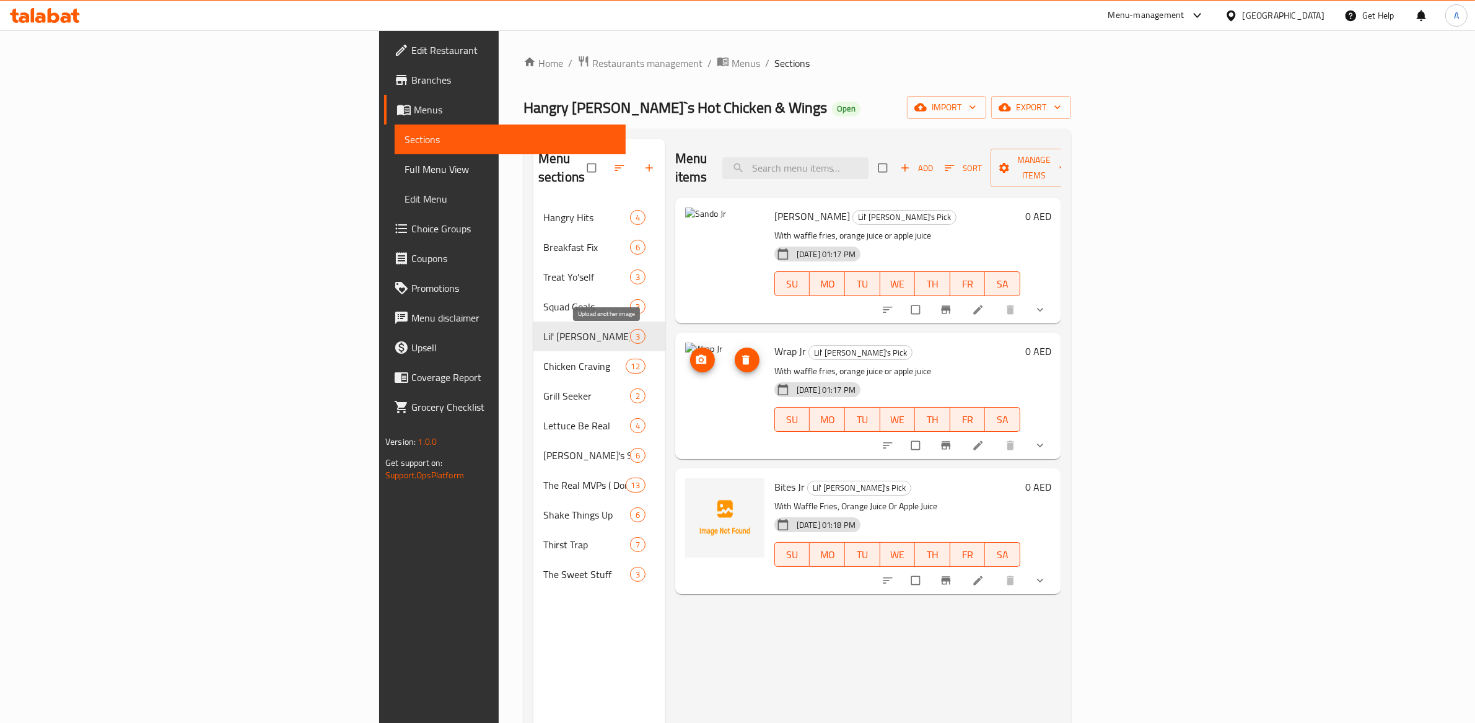
click at [696, 355] on icon "upload picture" at bounding box center [701, 359] width 11 height 9
click at [690, 216] on button "upload picture" at bounding box center [702, 224] width 25 height 25
click at [696, 220] on icon "upload picture" at bounding box center [701, 224] width 11 height 9
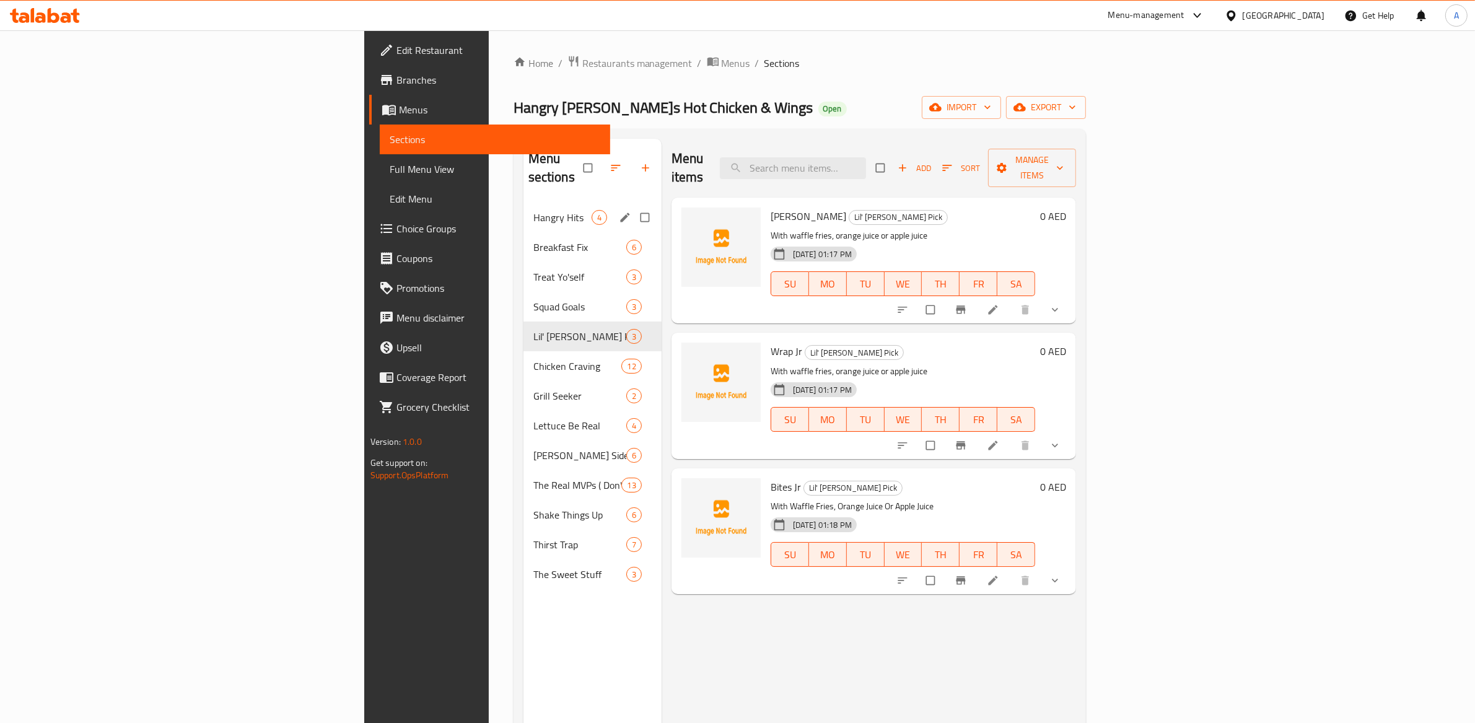
drag, startPoint x: 317, startPoint y: 209, endPoint x: 328, endPoint y: 223, distance: 18.1
click at [523, 209] on div "Hangry Hits 4" at bounding box center [592, 218] width 138 height 30
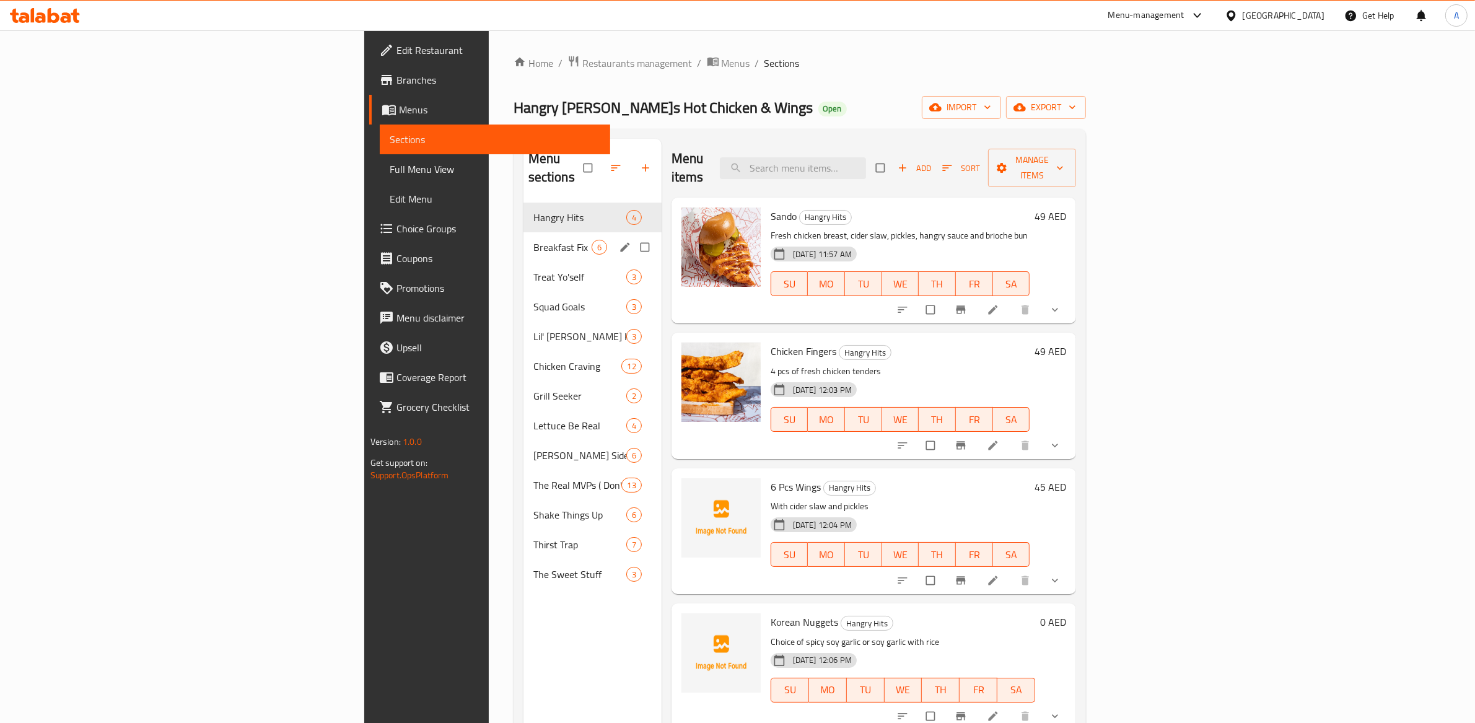
click at [523, 262] on div "Treat Yo'self 3" at bounding box center [592, 277] width 138 height 30
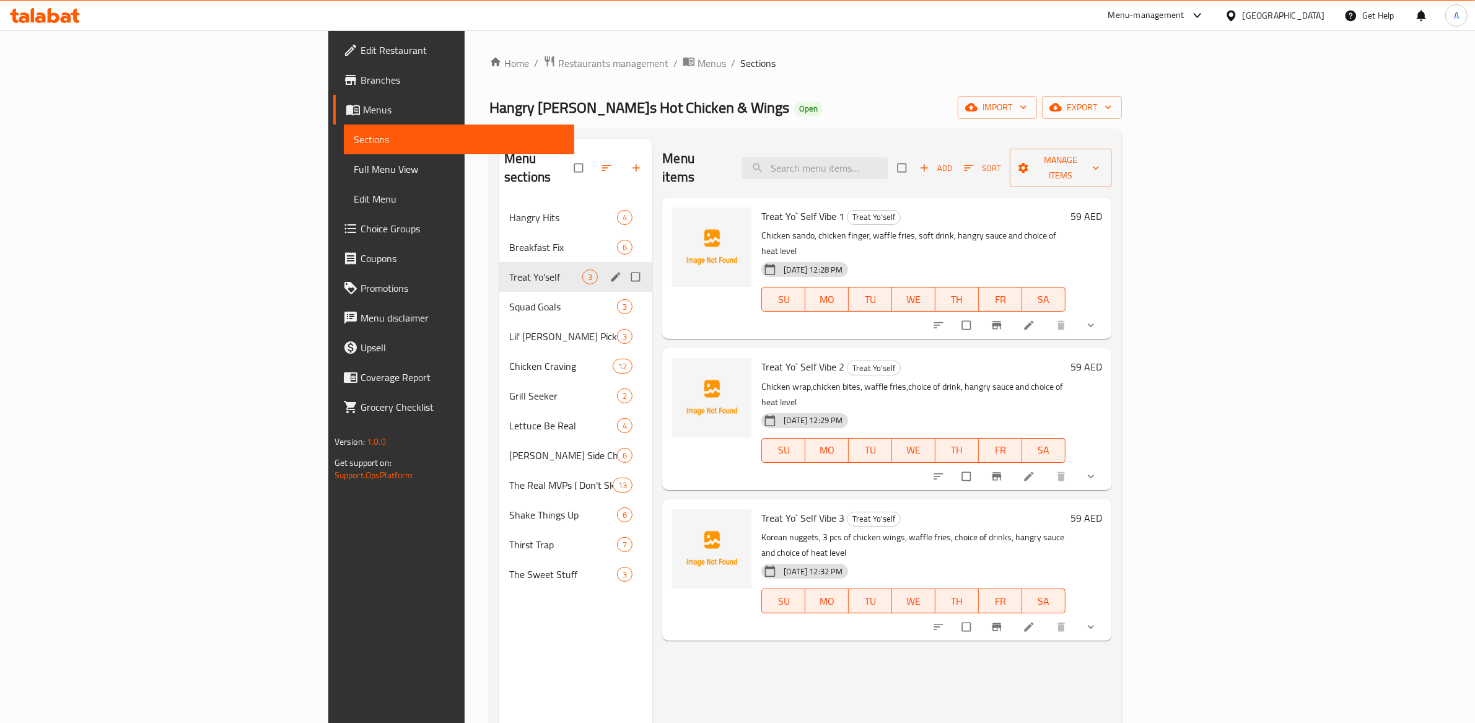
drag, startPoint x: 333, startPoint y: 325, endPoint x: 323, endPoint y: 341, distance: 18.9
click at [499, 326] on div "Lil' [PERSON_NAME] Pick 3" at bounding box center [575, 336] width 153 height 30
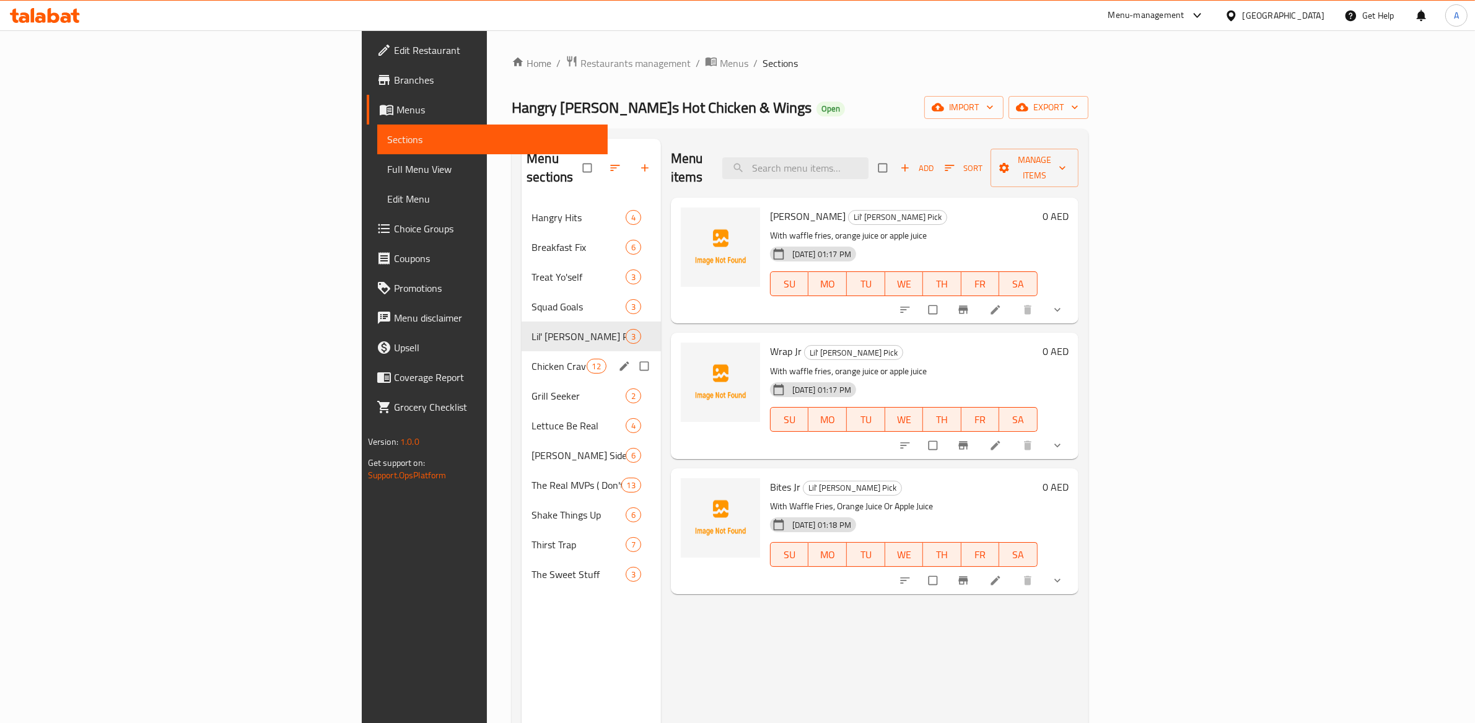
click at [531, 388] on span "Grill Seeker" at bounding box center [578, 395] width 94 height 15
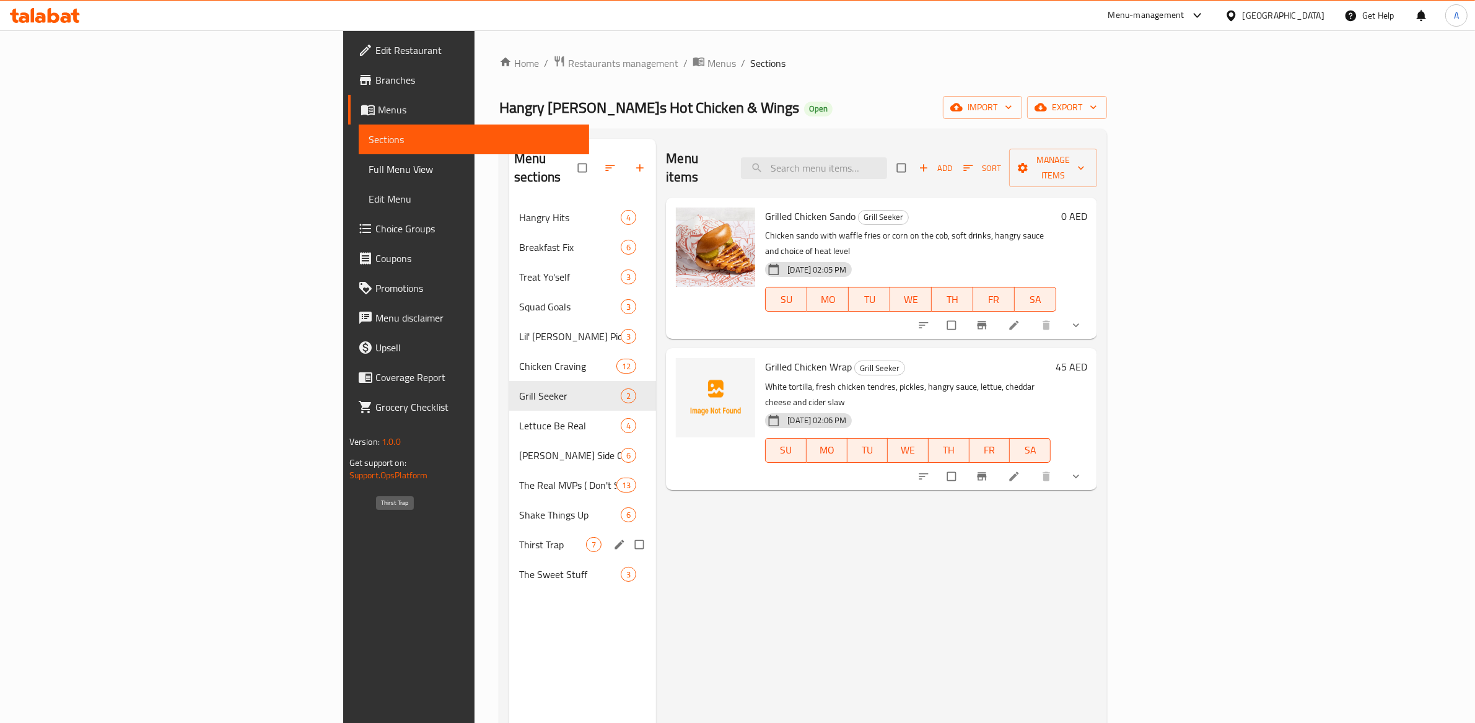
click at [519, 537] on span "Thirst Trap" at bounding box center [552, 544] width 67 height 15
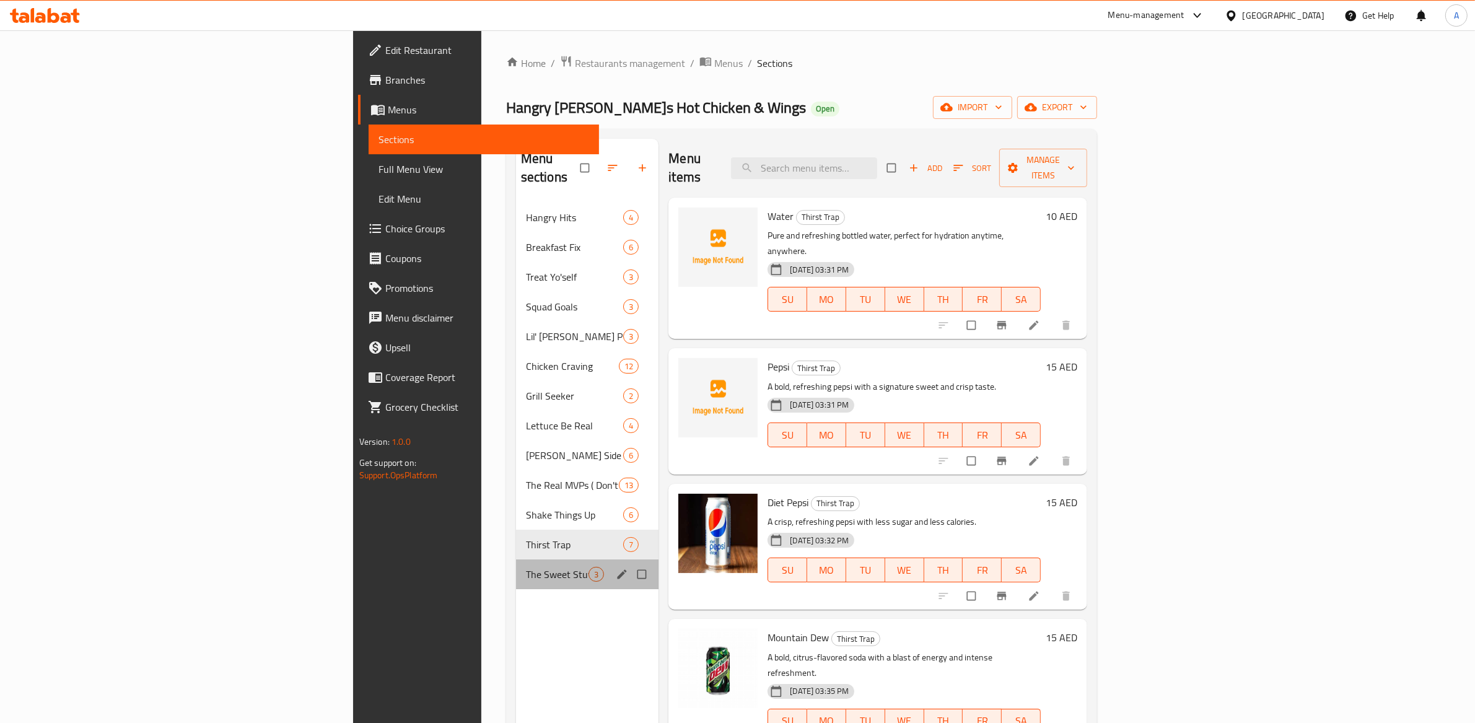
click at [516, 559] on div "The Sweet Stuff 3" at bounding box center [587, 574] width 143 height 30
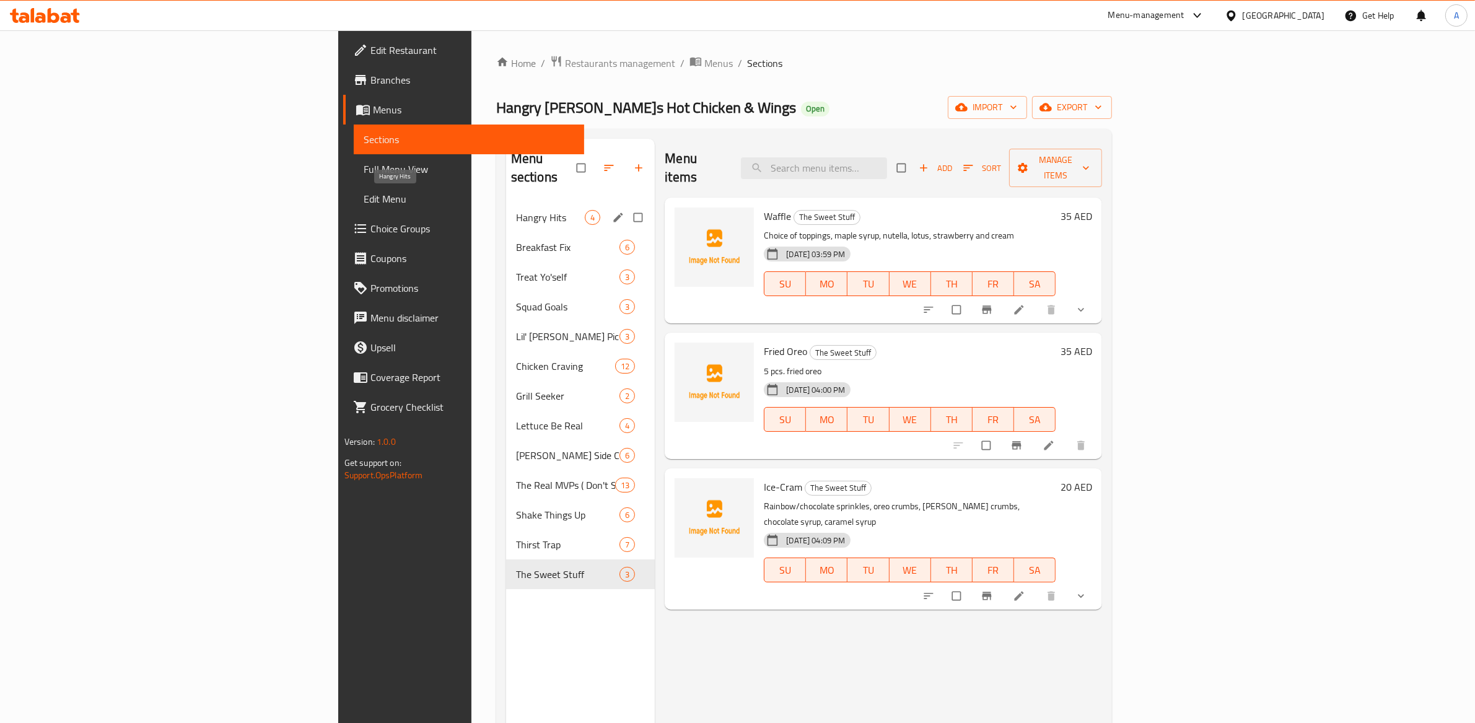
click at [516, 210] on span "Hangry Hits" at bounding box center [550, 217] width 69 height 15
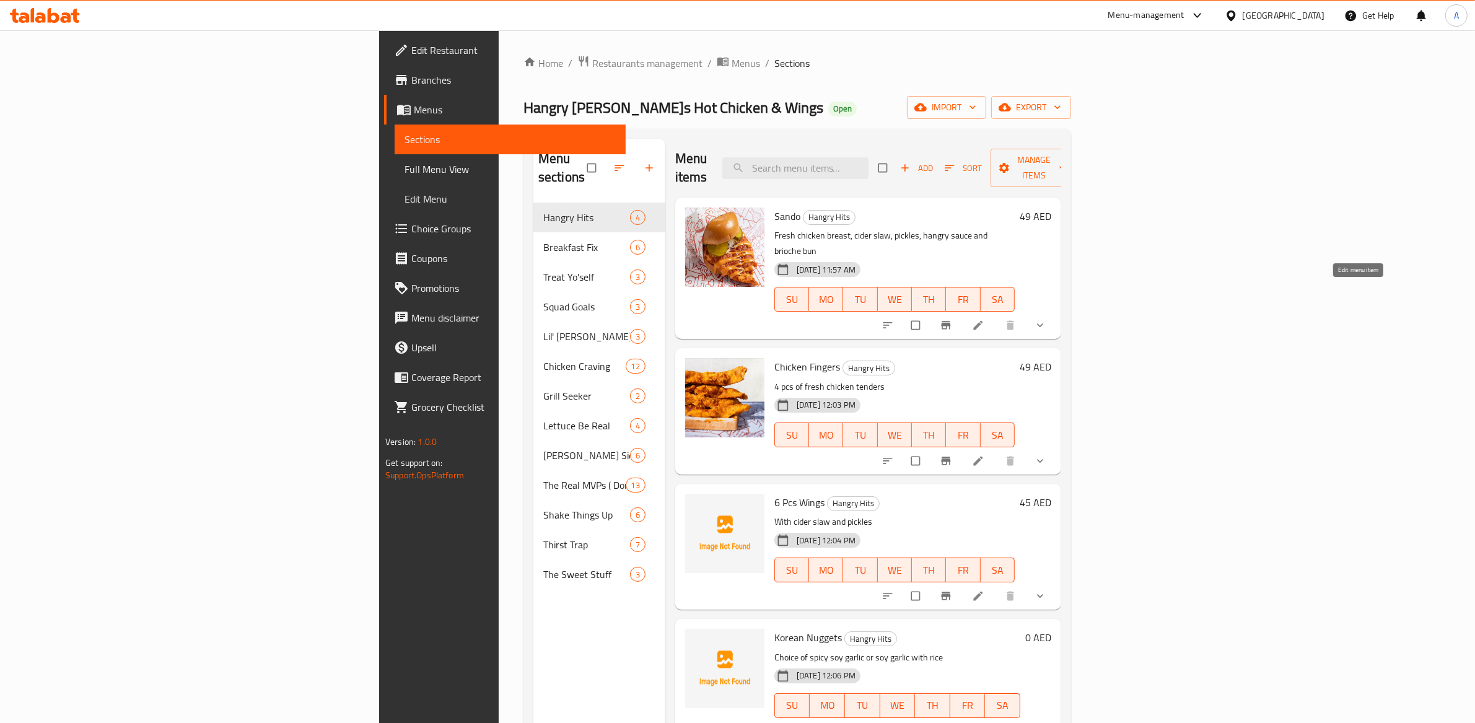
click at [982, 321] on icon at bounding box center [977, 325] width 9 height 9
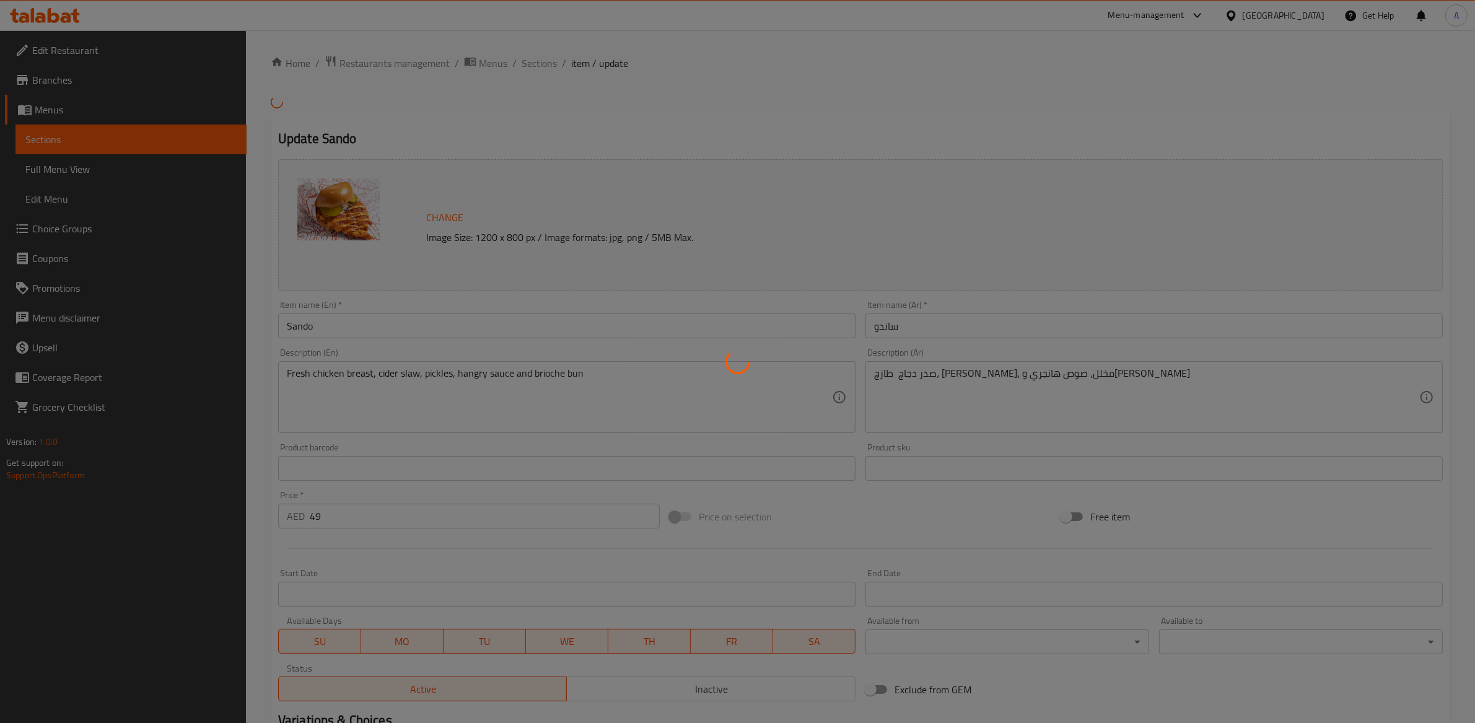
type input "مستوى ساندو حار"
type input "1"
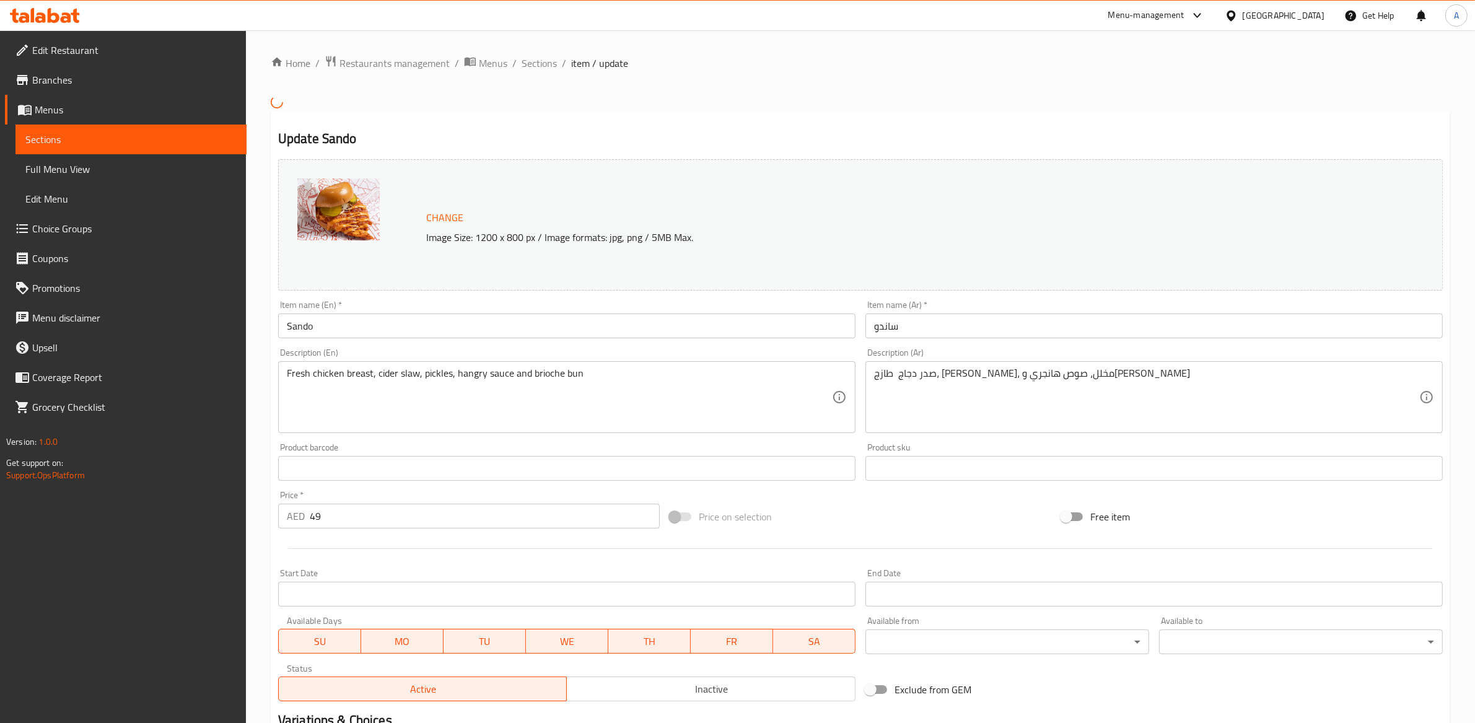
scroll to position [181, 0]
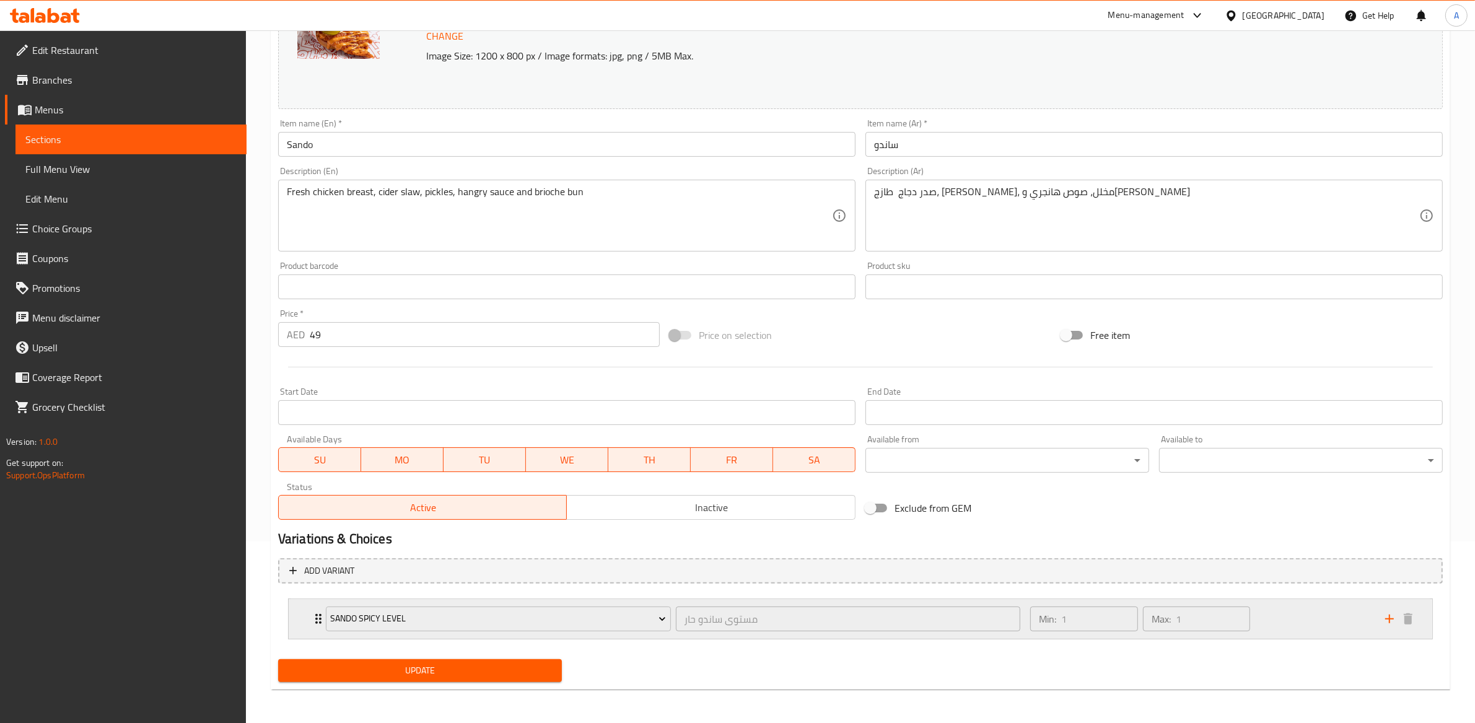
click at [1293, 627] on div "Min: 1 ​ Max: 1 ​" at bounding box center [1200, 619] width 355 height 40
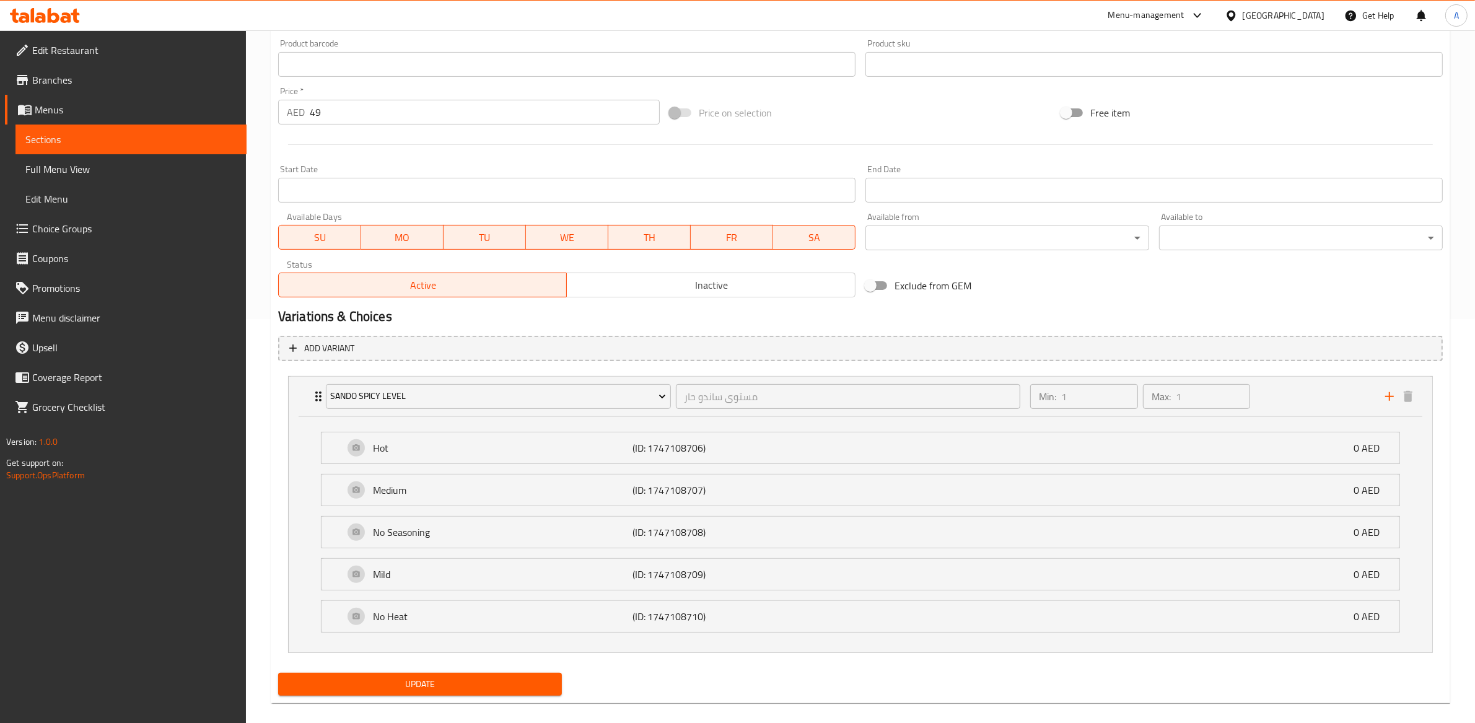
scroll to position [403, 0]
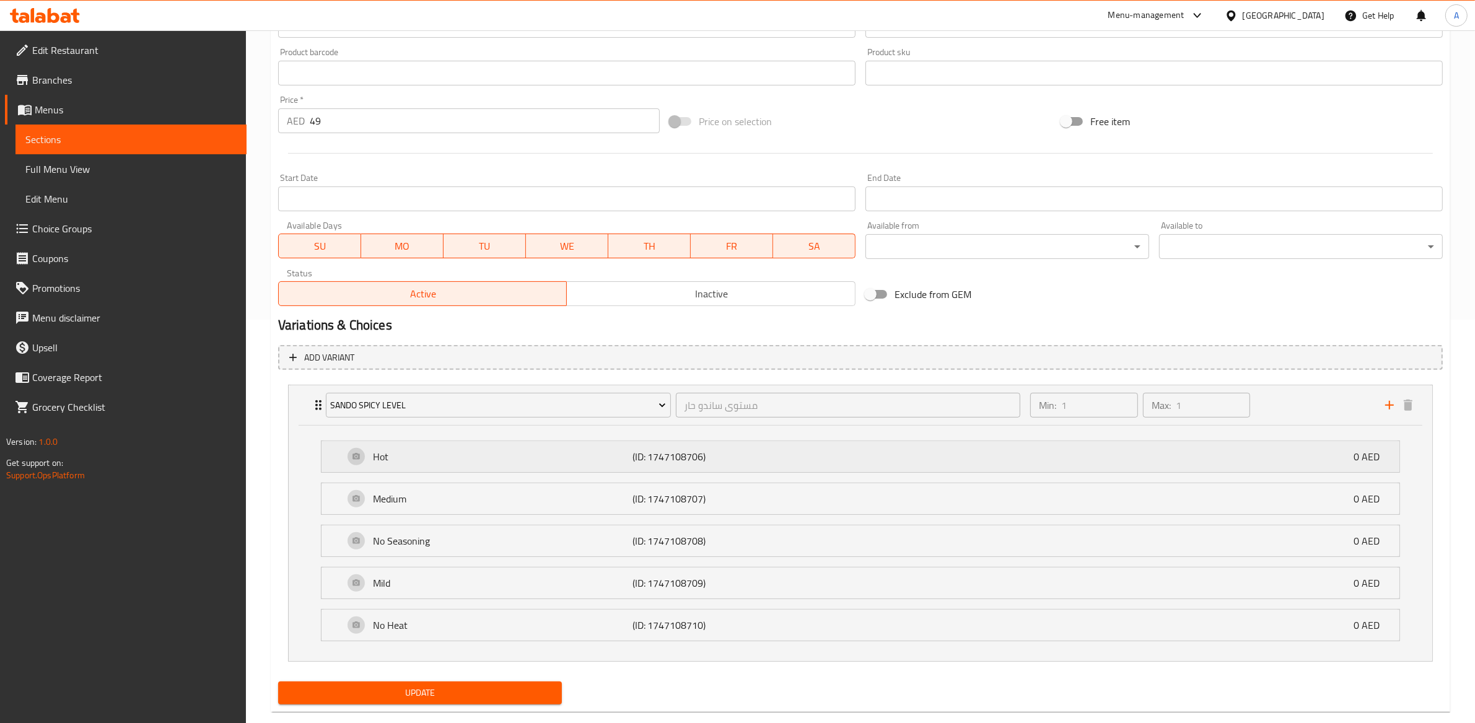
click at [804, 466] on div "Hot (ID: 1747108706) 0 AED" at bounding box center [864, 456] width 1041 height 31
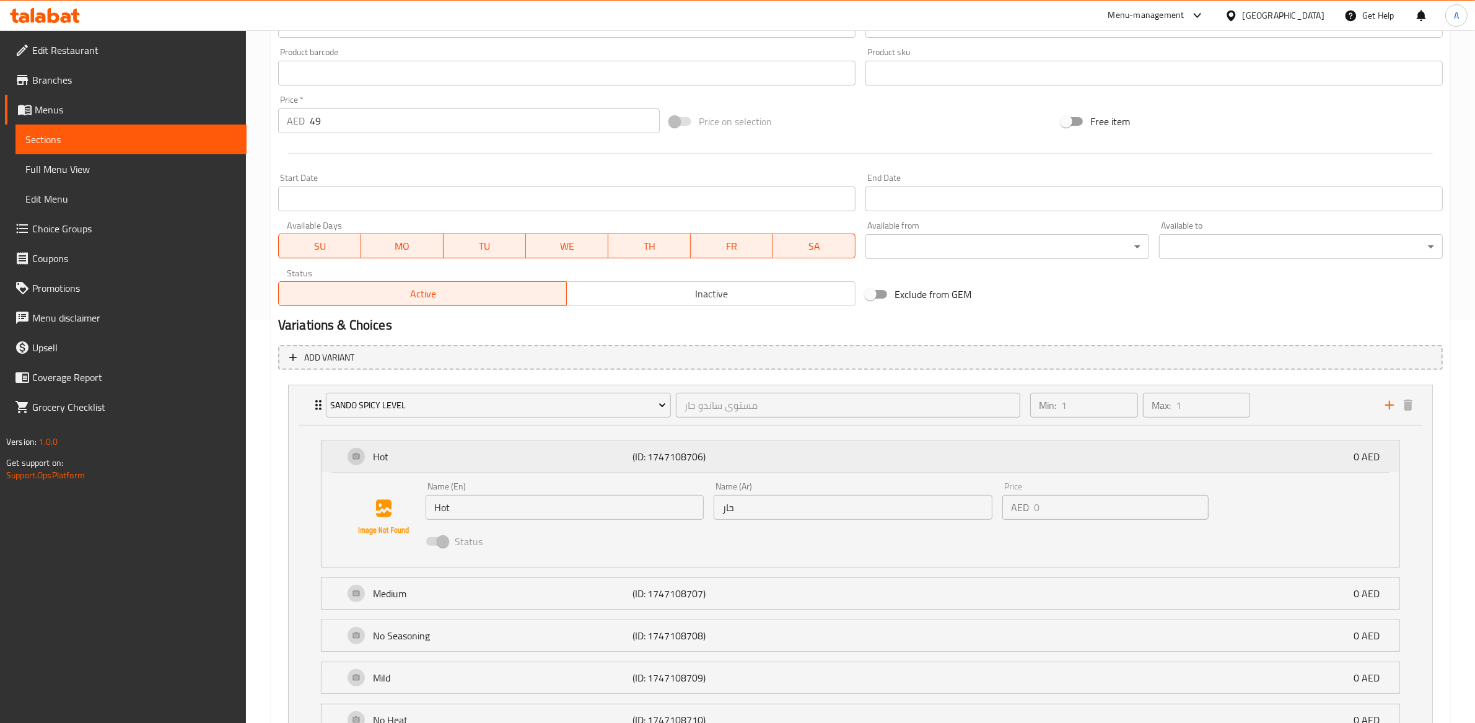
click at [860, 462] on div "Hot (ID: 1747108706) 0 AED" at bounding box center [864, 456] width 1041 height 31
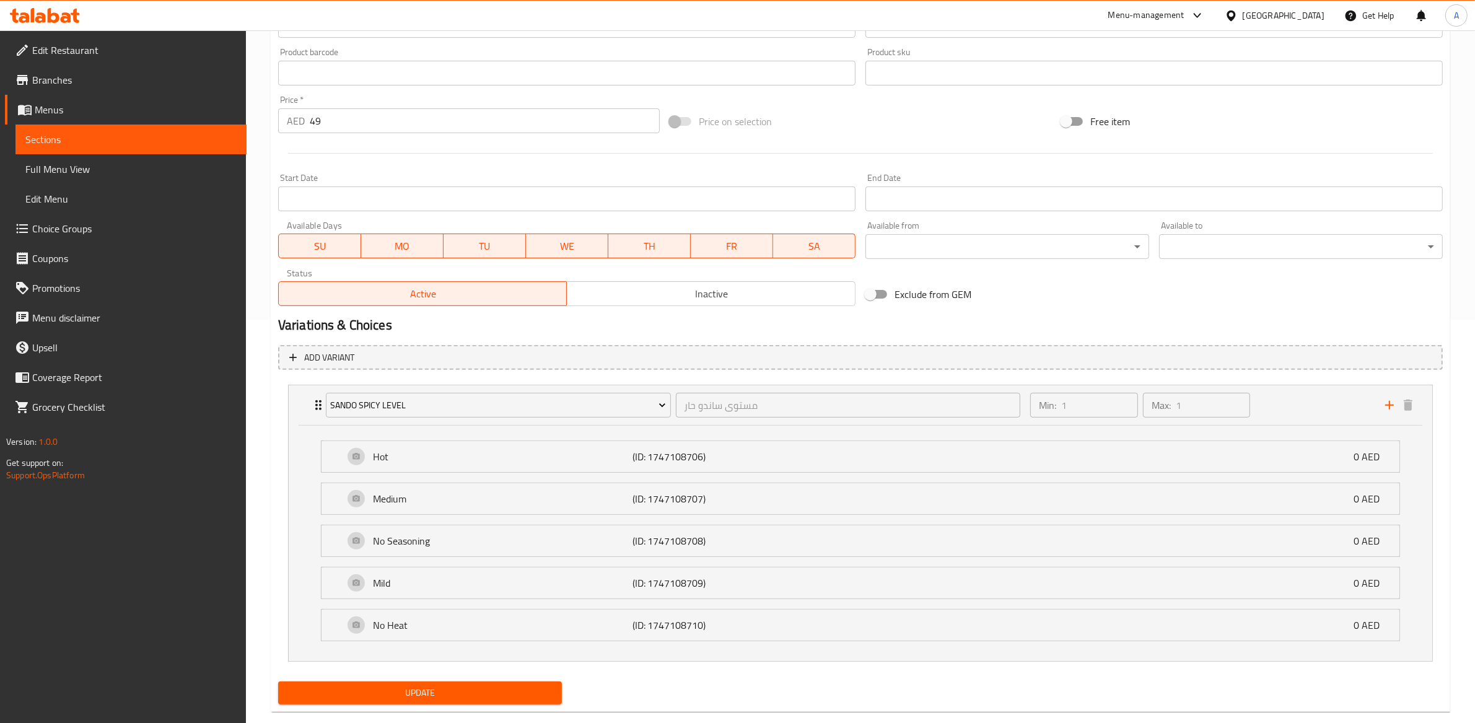
click at [51, 175] on span "Full Menu View" at bounding box center [130, 169] width 211 height 15
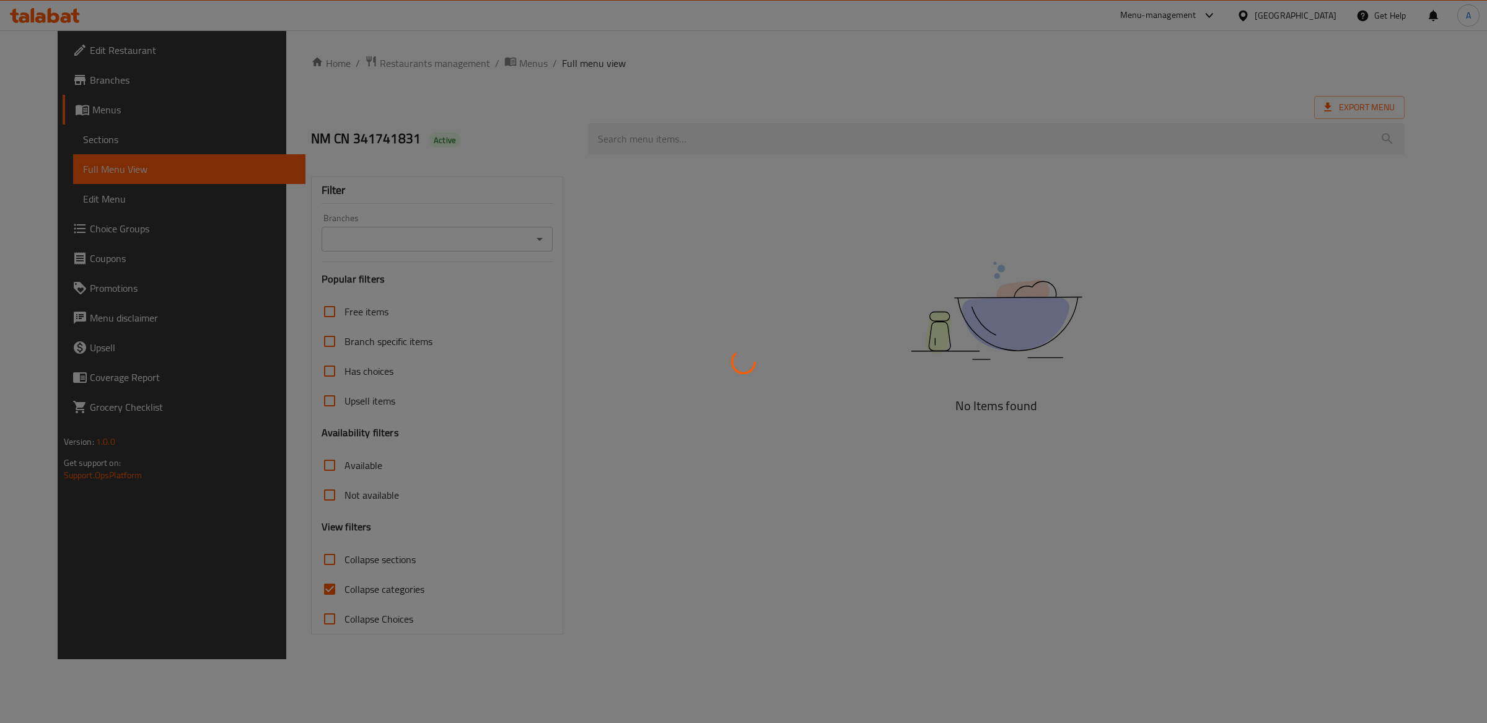
click at [66, 141] on div at bounding box center [743, 361] width 1487 height 723
click at [66, 140] on div at bounding box center [743, 361] width 1487 height 723
click at [67, 140] on div at bounding box center [743, 361] width 1487 height 723
click at [72, 140] on div at bounding box center [743, 361] width 1487 height 723
click at [72, 141] on div at bounding box center [743, 361] width 1487 height 723
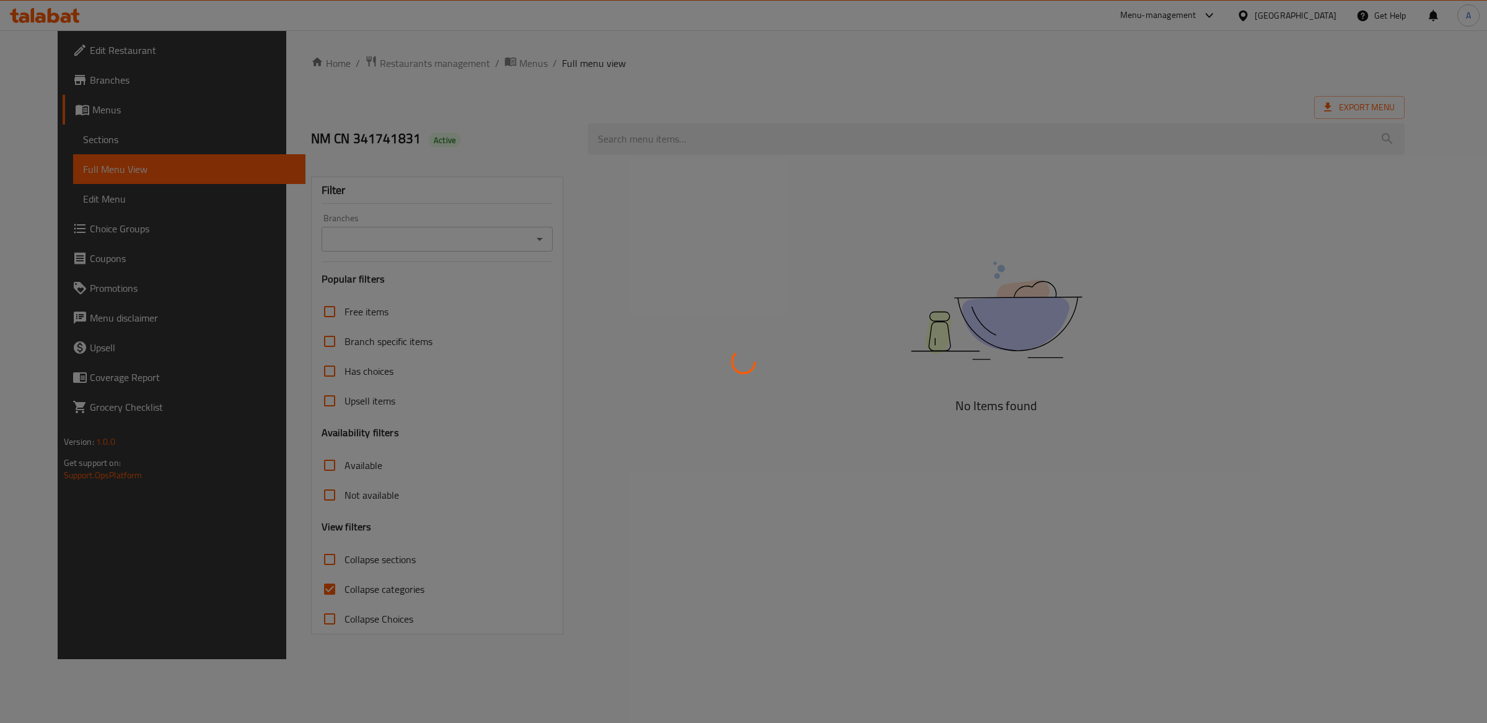
click at [76, 138] on div at bounding box center [743, 361] width 1487 height 723
